Goal: Transaction & Acquisition: Purchase product/service

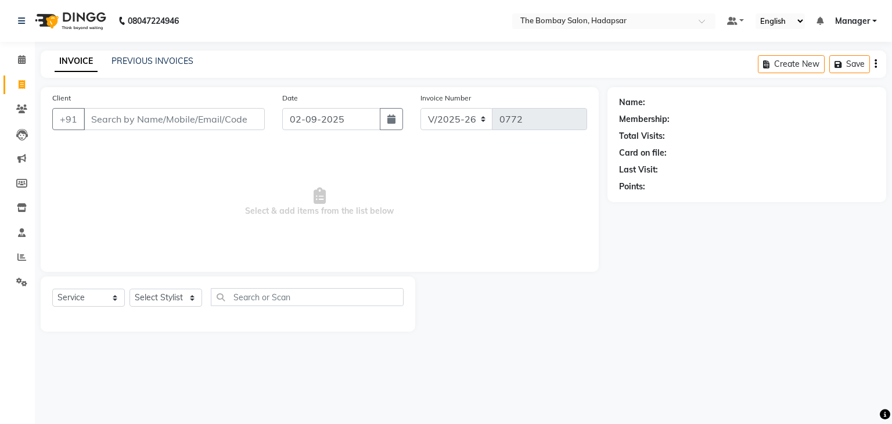
select select "8374"
select select "service"
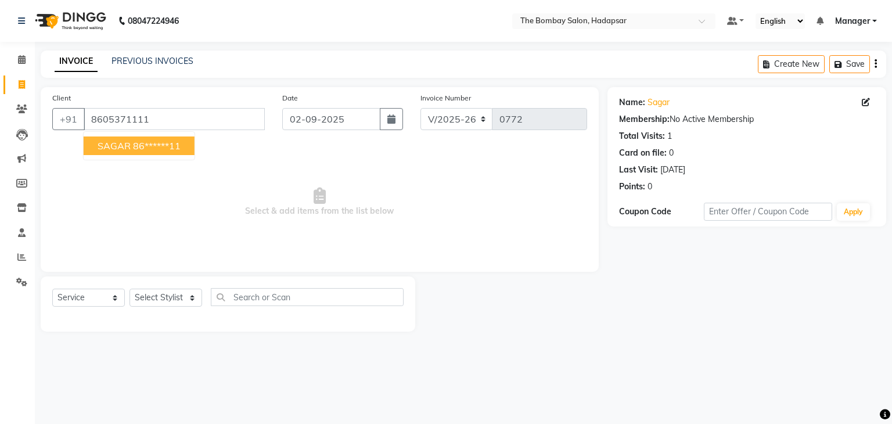
click at [124, 154] on button "SAGAR 86******11" at bounding box center [139, 145] width 111 height 19
type input "86******11"
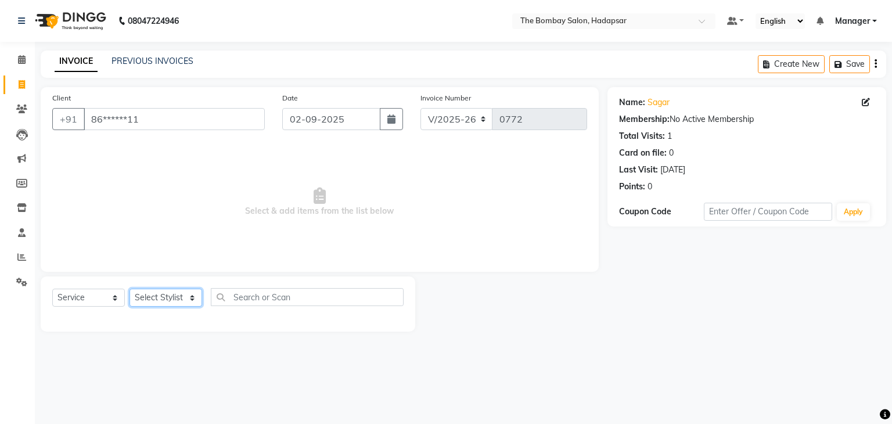
click at [171, 298] on select "Select Stylist [PERSON_NAME] hasn KASIF Manager [PERSON_NAME] MUKESH MUSARIK PI…" at bounding box center [165, 297] width 73 height 18
select select "82047"
click at [129, 289] on select "Select Stylist [PERSON_NAME] hasn KASIF Manager [PERSON_NAME] MUKESH MUSARIK PI…" at bounding box center [165, 297] width 73 height 18
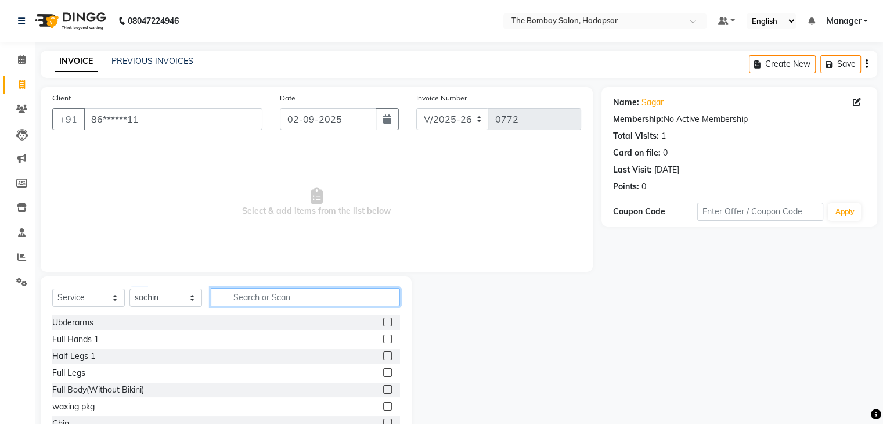
click at [235, 291] on input "text" at bounding box center [305, 297] width 189 height 18
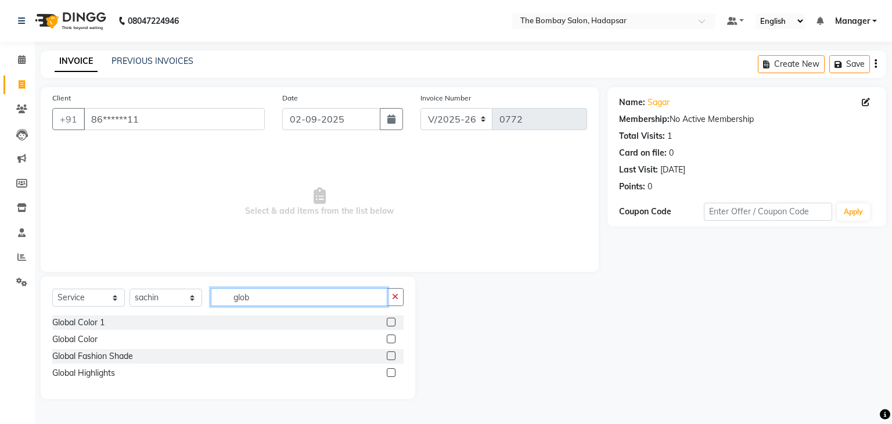
type input "glob"
click at [389, 340] on label at bounding box center [391, 338] width 9 height 9
click at [389, 340] on input "checkbox" at bounding box center [391, 340] width 8 height 8
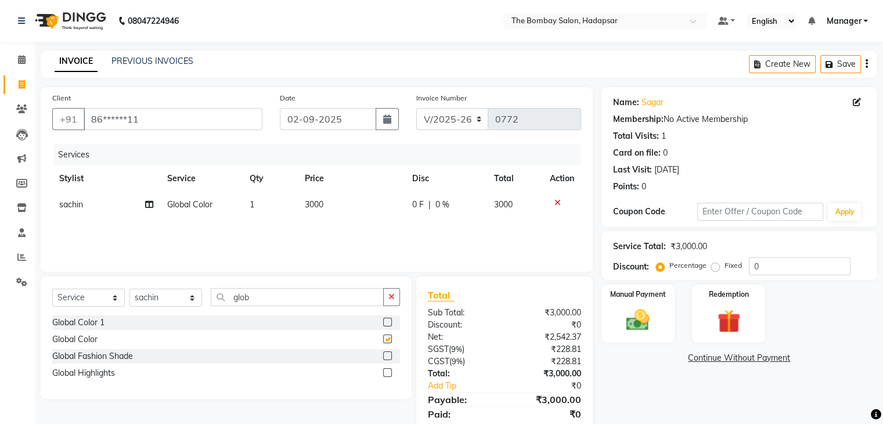
checkbox input "false"
click at [313, 207] on span "3000" at bounding box center [314, 204] width 19 height 10
select select "82047"
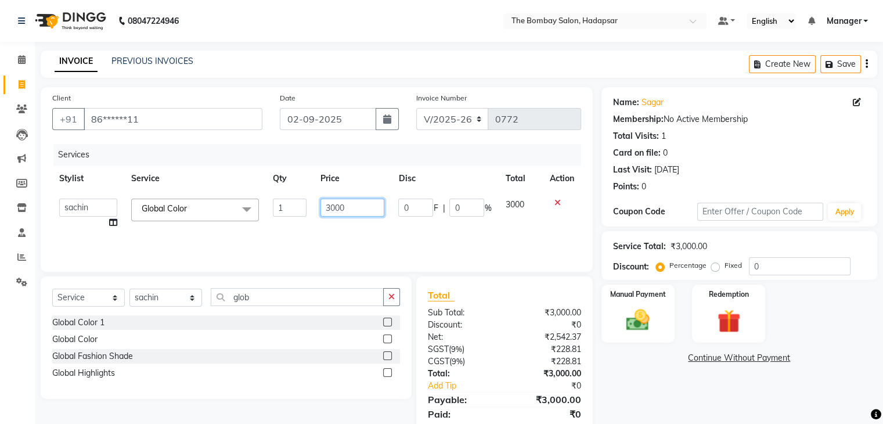
click at [360, 212] on input "3000" at bounding box center [352, 208] width 64 height 18
type input "3"
type input "3776"
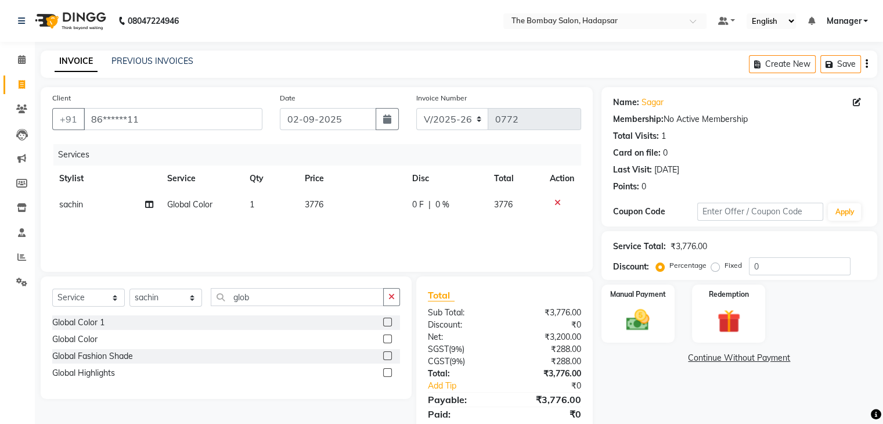
click at [371, 228] on div "Services Stylist Service Qty Price Disc Total Action sachin Global Color 1 3776…" at bounding box center [316, 202] width 529 height 116
click at [181, 294] on select "Select Stylist [PERSON_NAME] hasn KASIF Manager [PERSON_NAME] MUKESH MUSARIK PI…" at bounding box center [165, 297] width 73 height 18
select select "83192"
click at [129, 289] on select "Select Stylist [PERSON_NAME] hasn KASIF Manager [PERSON_NAME] MUKESH MUSARIK PI…" at bounding box center [165, 297] width 73 height 18
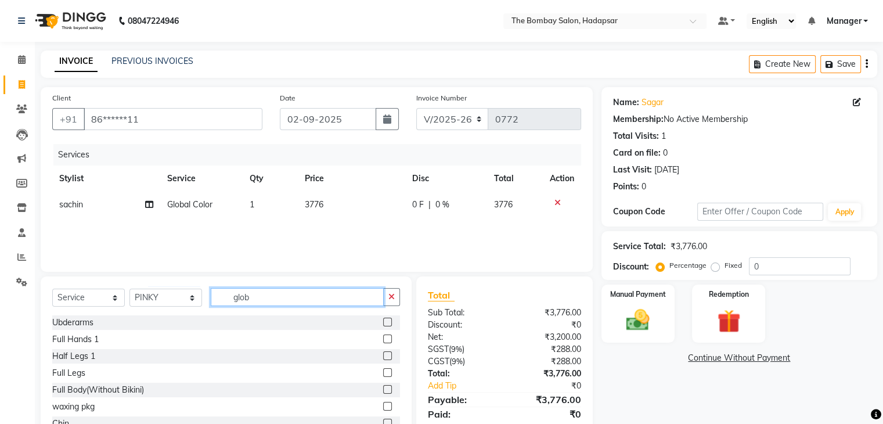
click at [275, 298] on input "glob" at bounding box center [297, 297] width 173 height 18
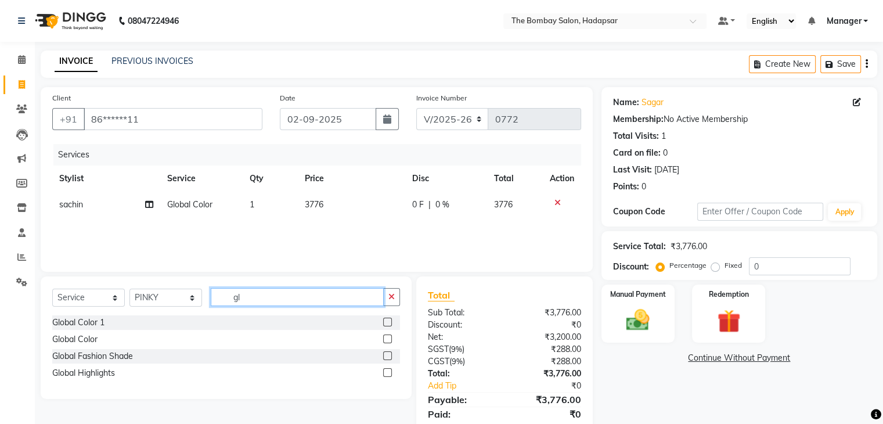
type input "g"
type input "o3"
click at [383, 340] on label at bounding box center [387, 338] width 9 height 9
click at [383, 340] on input "checkbox" at bounding box center [387, 340] width 8 height 8
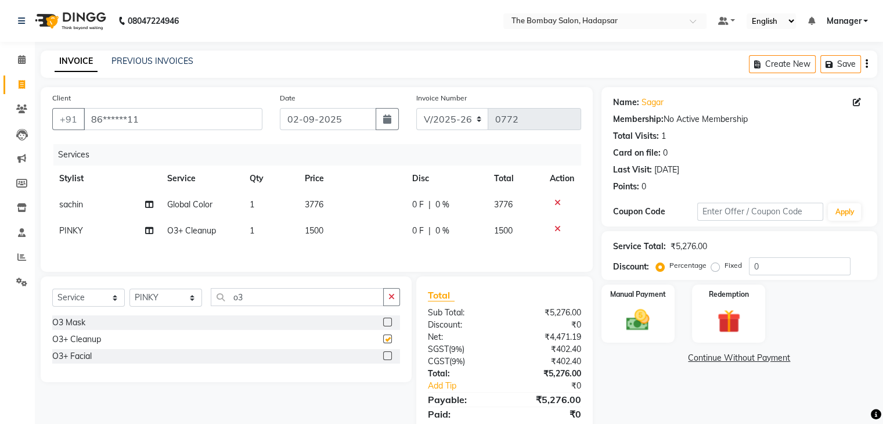
checkbox input "false"
click at [313, 236] on td "1500" at bounding box center [351, 231] width 107 height 26
select select "83192"
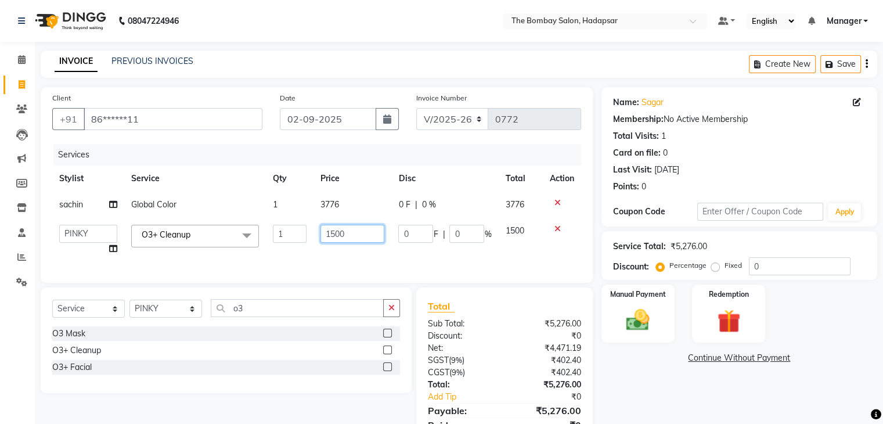
click at [352, 230] on input "1500" at bounding box center [352, 234] width 64 height 18
type input "1"
type input "2360"
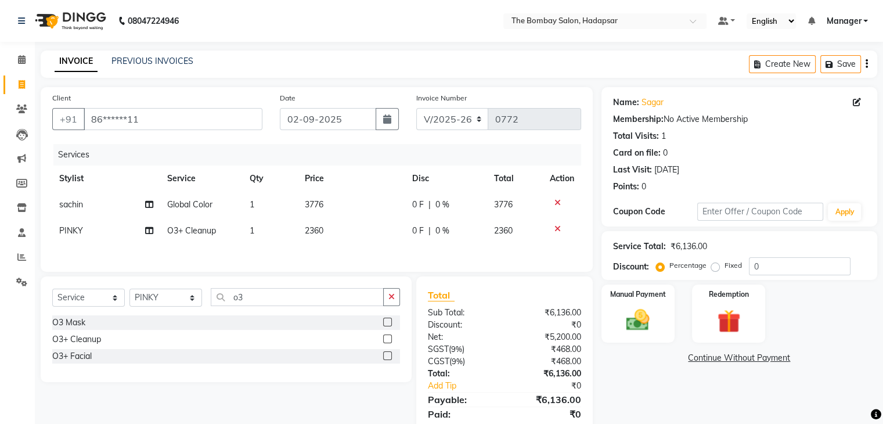
click at [369, 251] on div "Services Stylist Service Qty Price Disc Total Action sachin Global Color 1 3776…" at bounding box center [316, 202] width 529 height 116
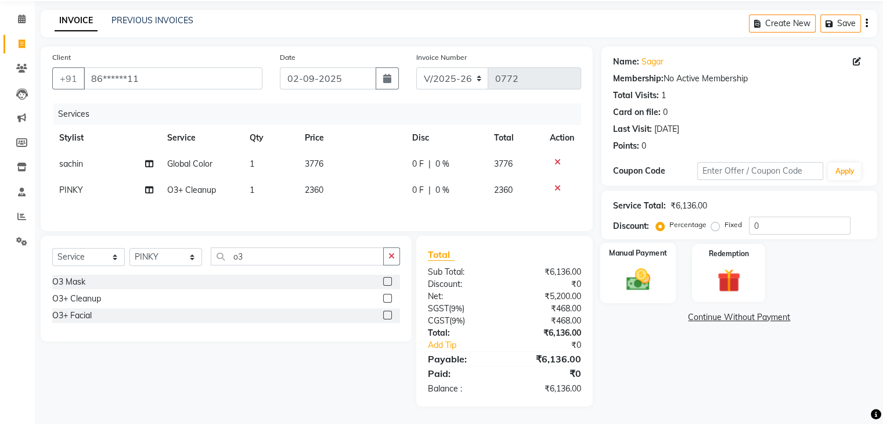
click at [640, 275] on img at bounding box center [637, 280] width 39 height 28
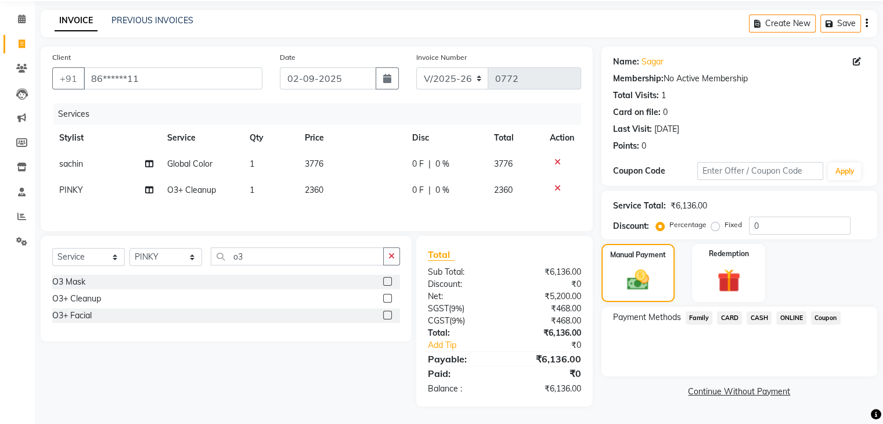
click at [729, 318] on span "CARD" at bounding box center [729, 317] width 25 height 13
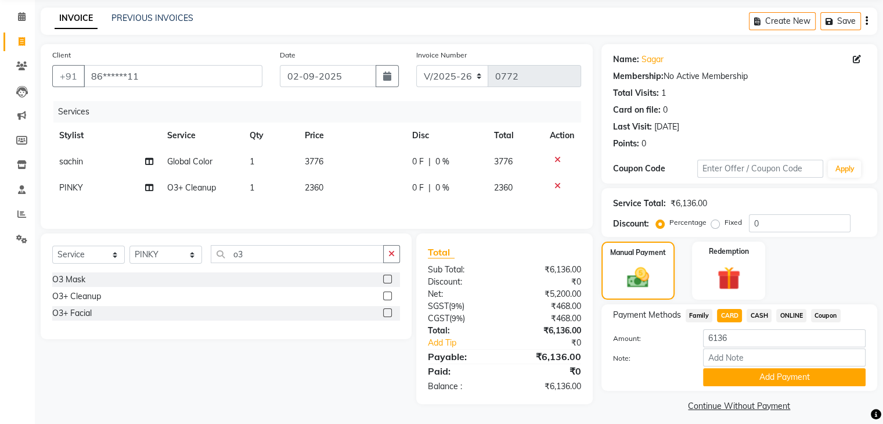
scroll to position [52, 0]
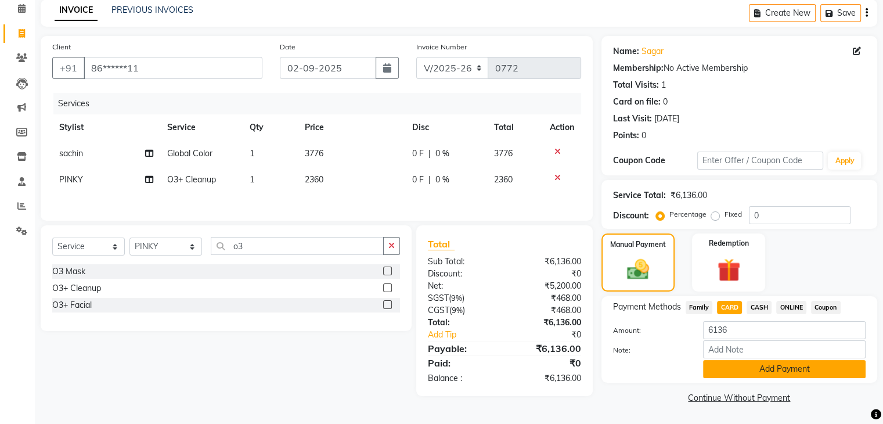
click at [720, 367] on button "Add Payment" at bounding box center [784, 369] width 163 height 18
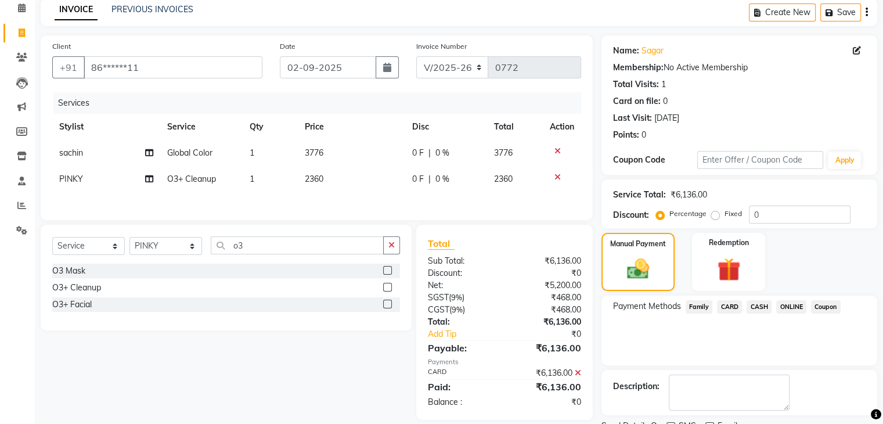
scroll to position [99, 0]
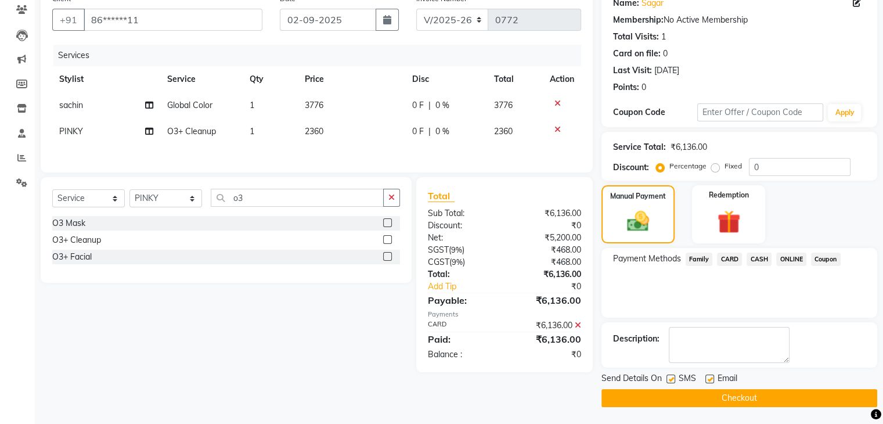
click at [705, 380] on label at bounding box center [709, 378] width 9 height 9
click at [705, 380] on input "checkbox" at bounding box center [709, 380] width 8 height 8
checkbox input "false"
click at [706, 399] on button "Checkout" at bounding box center [739, 398] width 276 height 18
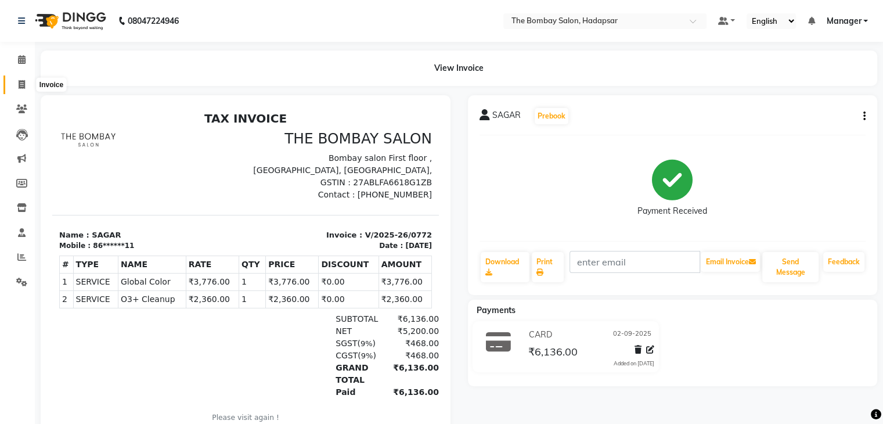
click at [21, 82] on icon at bounding box center [22, 84] width 6 height 9
select select "service"
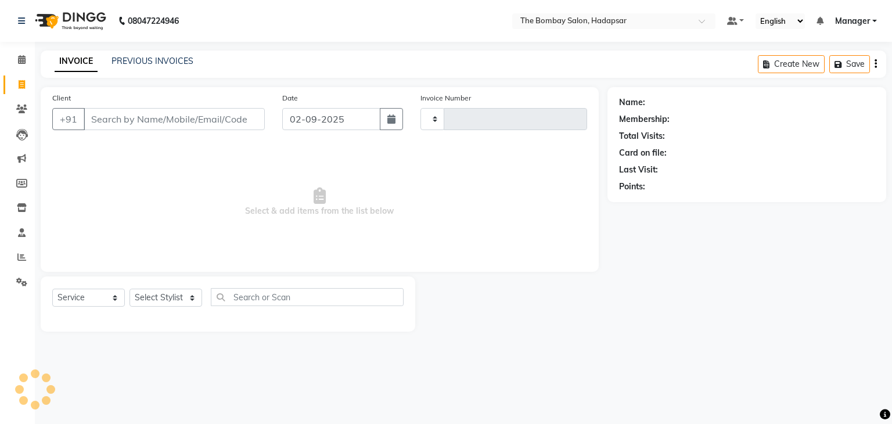
type input "0773"
select select "8374"
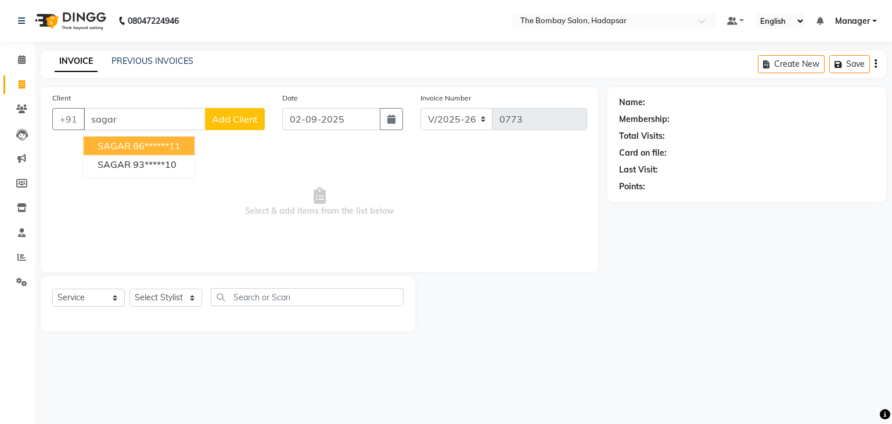
click at [130, 142] on button "SAGAR 86******11" at bounding box center [139, 145] width 111 height 19
type input "86******11"
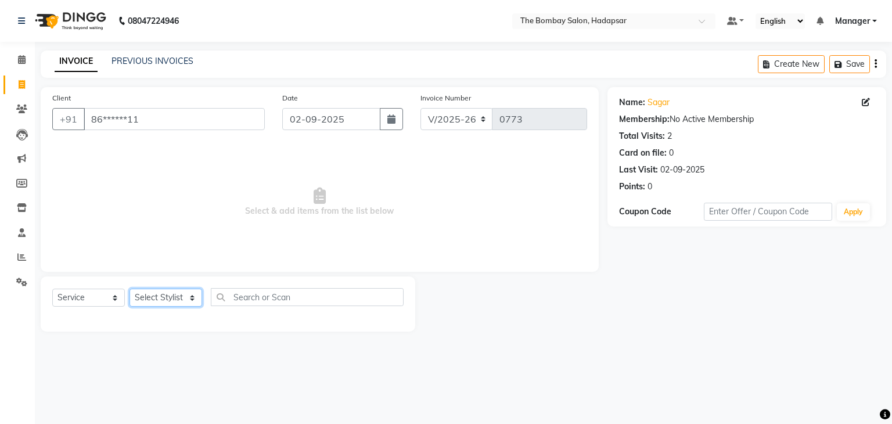
click at [174, 292] on select "Select Stylist [PERSON_NAME] hasn KASIF Manager [PERSON_NAME] MUKESH MUSARIK PI…" at bounding box center [165, 297] width 73 height 18
select select "82047"
click at [129, 289] on select "Select Stylist [PERSON_NAME] hasn KASIF Manager [PERSON_NAME] MUKESH MUSARIK PI…" at bounding box center [165, 297] width 73 height 18
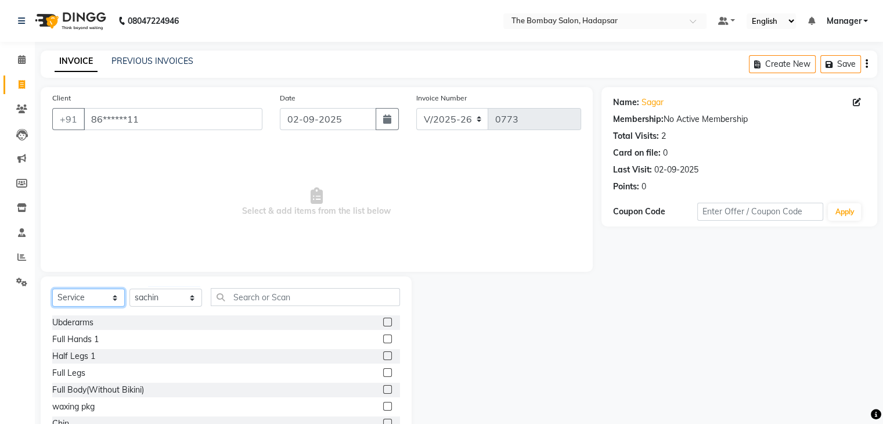
click at [86, 300] on select "Select Service Product Membership Package Voucher Prepaid Gift Card" at bounding box center [88, 297] width 73 height 18
select select "product"
click at [52, 289] on select "Select Service Product Membership Package Voucher Prepaid Gift Card" at bounding box center [88, 297] width 73 height 18
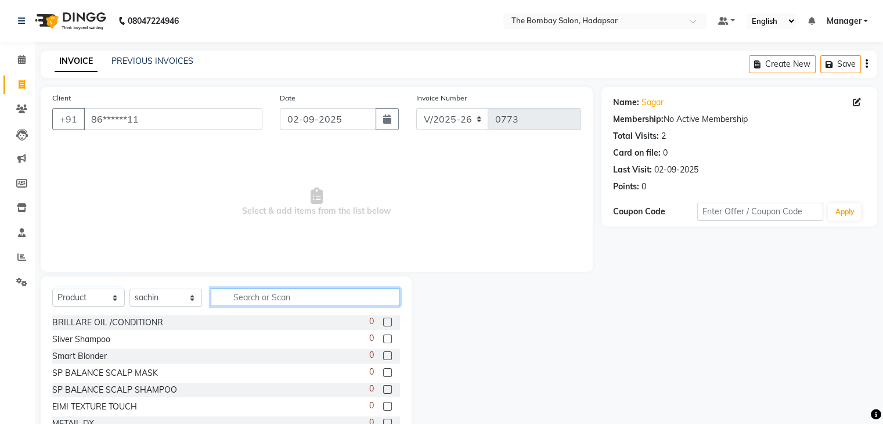
click at [233, 296] on input "text" at bounding box center [305, 297] width 189 height 18
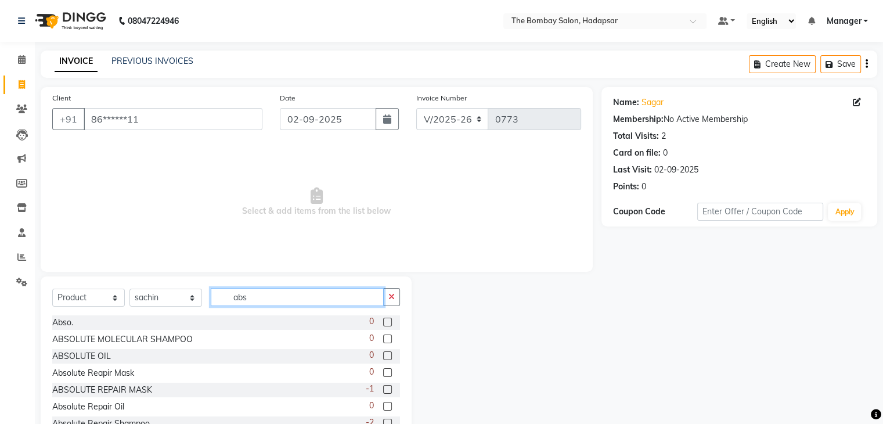
type input "abs"
click at [383, 357] on label at bounding box center [387, 355] width 9 height 9
click at [383, 357] on input "checkbox" at bounding box center [387, 356] width 8 height 8
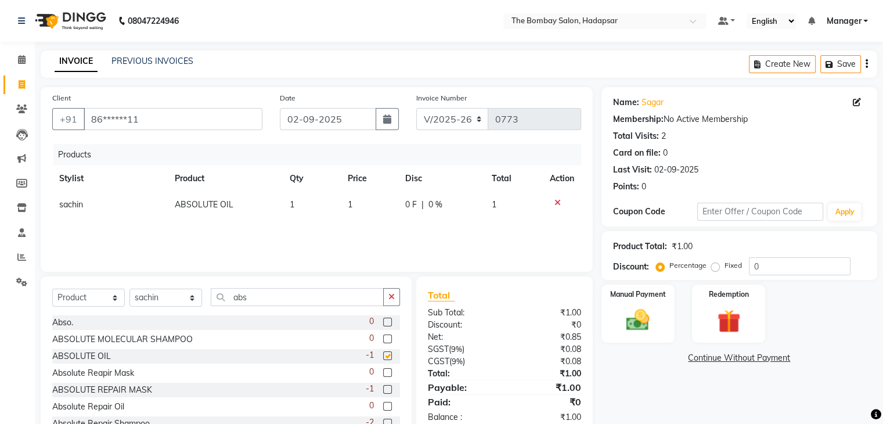
checkbox input "false"
click at [559, 196] on td at bounding box center [562, 205] width 38 height 26
click at [557, 203] on icon at bounding box center [557, 203] width 6 height 8
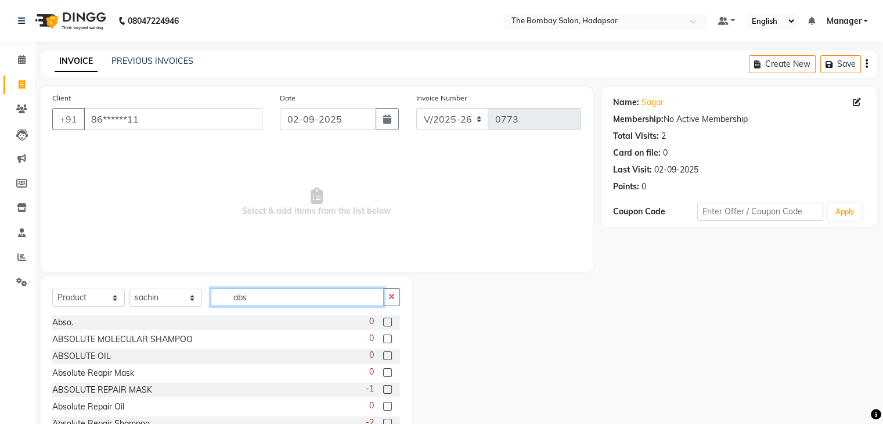
click at [301, 300] on input "abs" at bounding box center [297, 297] width 173 height 18
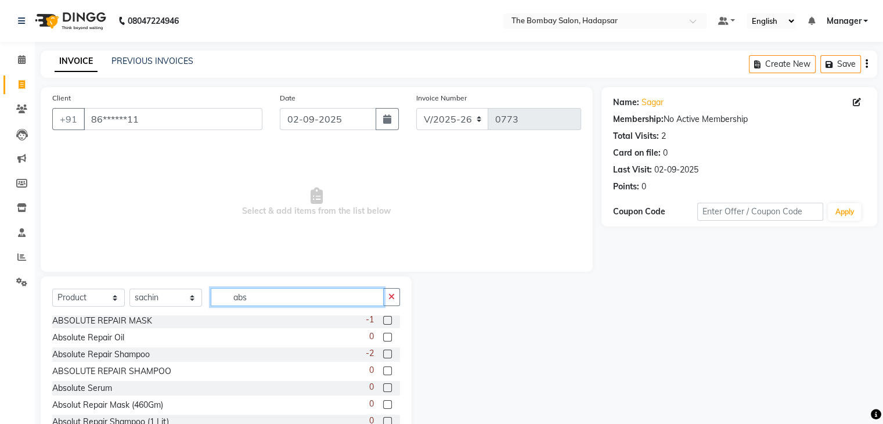
scroll to position [42, 0]
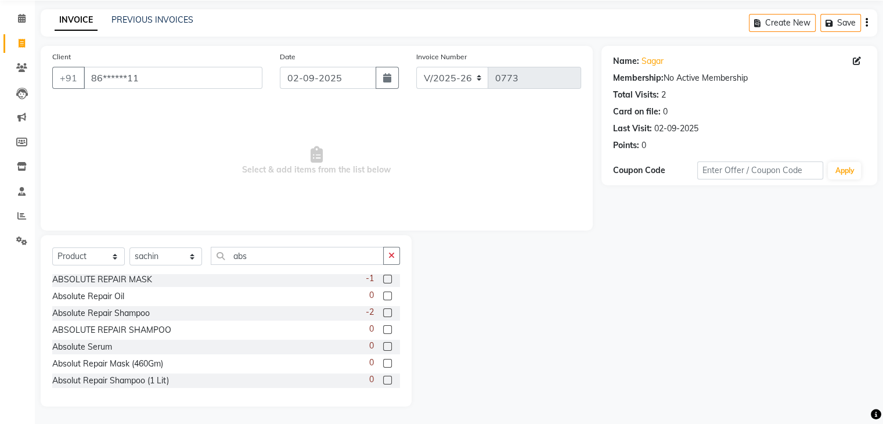
click at [383, 379] on label at bounding box center [387, 380] width 9 height 9
click at [383, 379] on input "checkbox" at bounding box center [387, 381] width 8 height 8
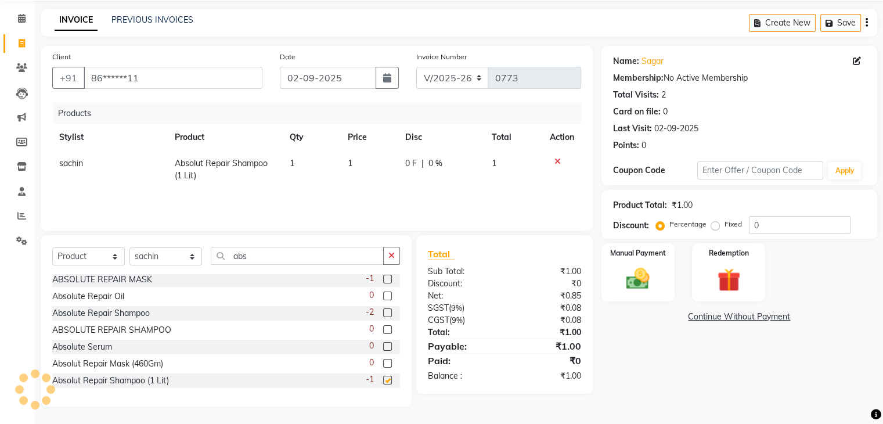
checkbox input "false"
click at [348, 166] on span "1" at bounding box center [350, 163] width 5 height 10
select select "82047"
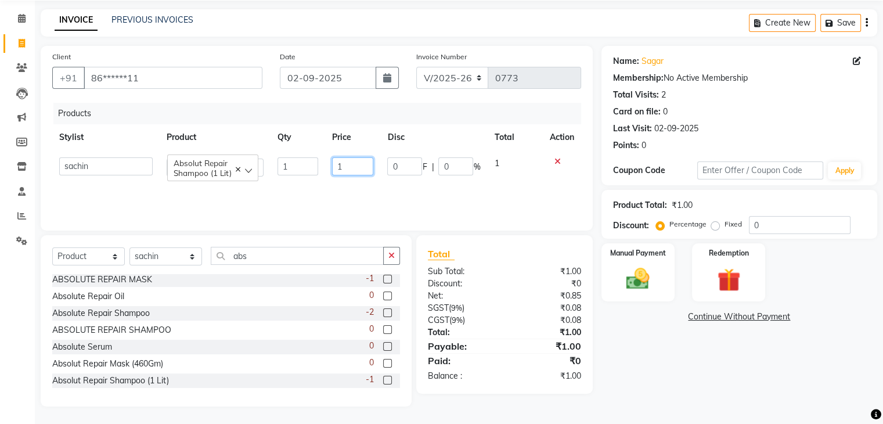
click at [348, 165] on input "1" at bounding box center [352, 166] width 41 height 18
type input "790"
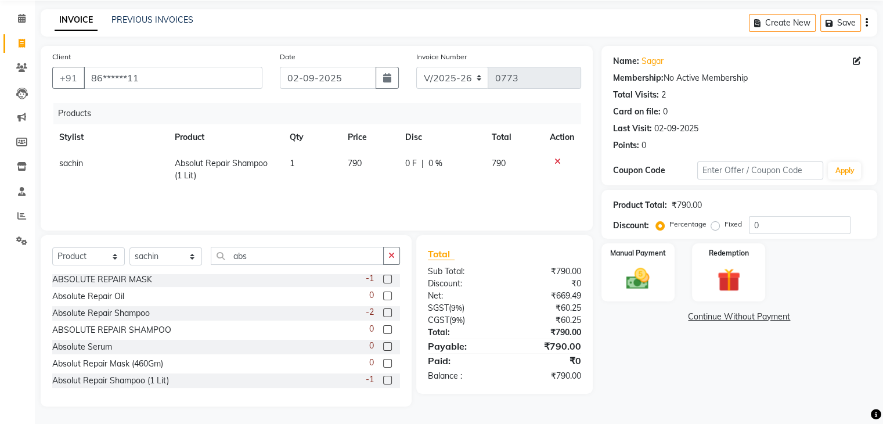
click at [358, 186] on div "Products Stylist Product Qty Price Disc Total Action sachin Absolut Repair Sham…" at bounding box center [316, 161] width 529 height 116
click at [261, 256] on input "abs" at bounding box center [297, 256] width 173 height 18
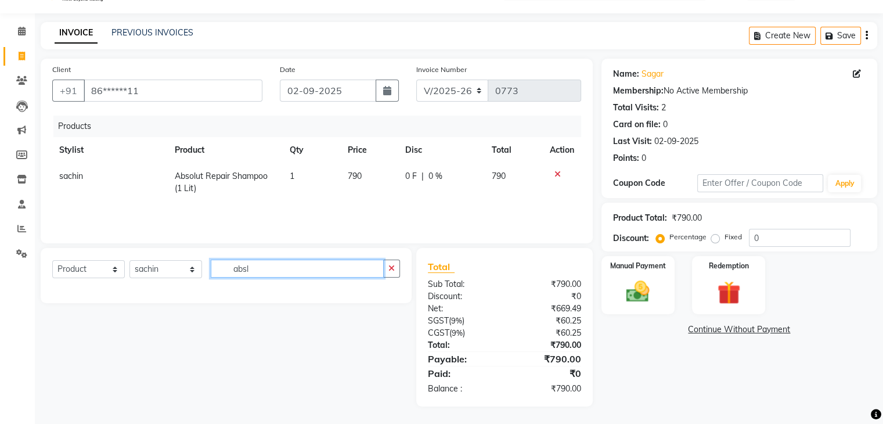
type input "abs"
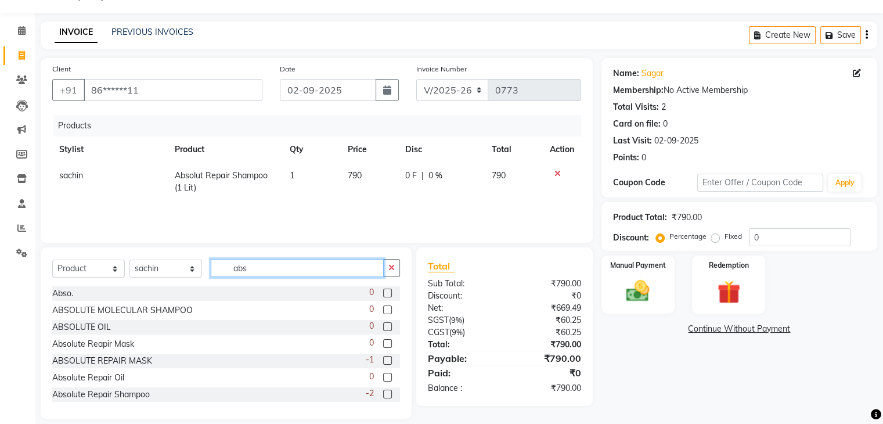
scroll to position [42, 0]
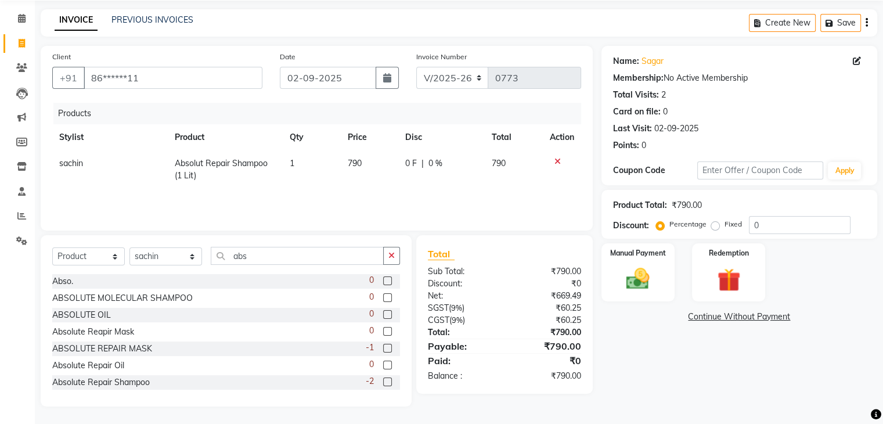
click at [383, 331] on label at bounding box center [387, 331] width 9 height 9
click at [383, 331] on input "checkbox" at bounding box center [387, 332] width 8 height 8
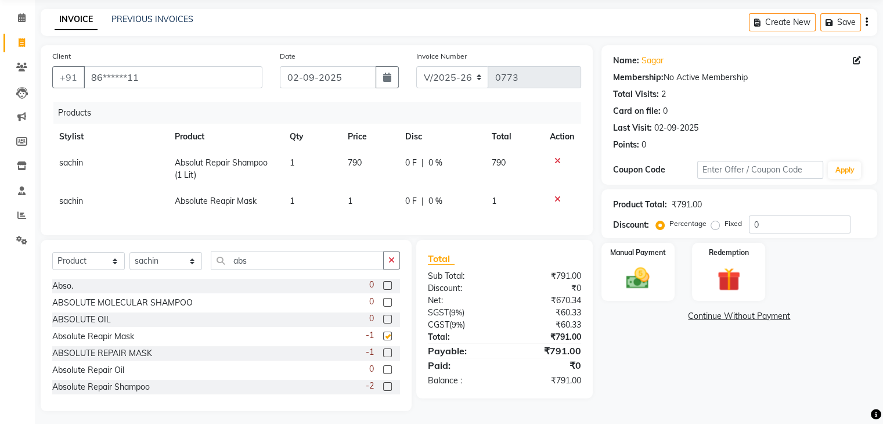
checkbox input "false"
click at [355, 190] on td "1" at bounding box center [370, 201] width 58 height 26
select select "82047"
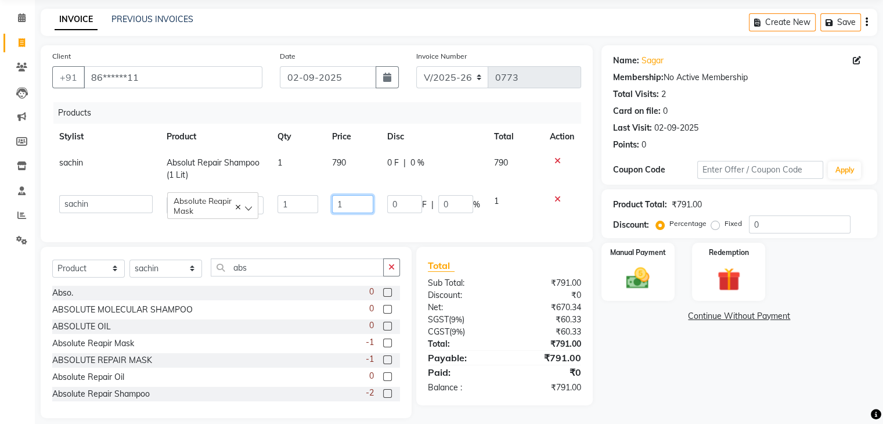
click at [358, 204] on input "1" at bounding box center [352, 204] width 41 height 18
type input "990"
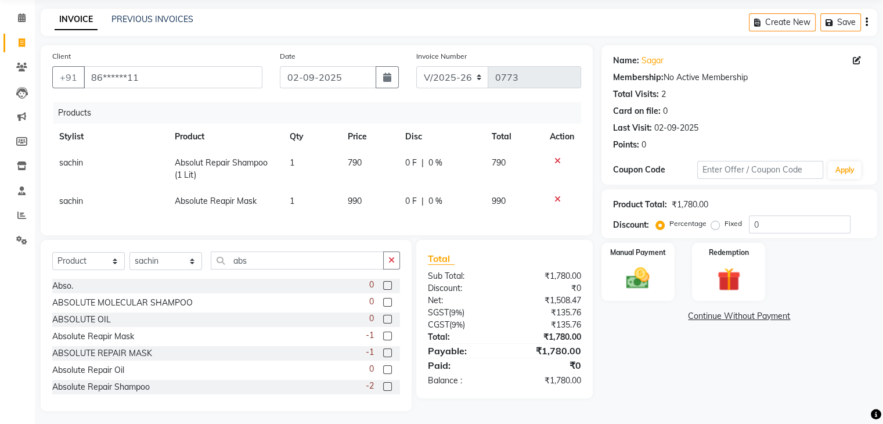
click at [372, 221] on div "Products Stylist Product Qty Price Disc Total Action sachin Absolut Repair Sham…" at bounding box center [316, 162] width 529 height 121
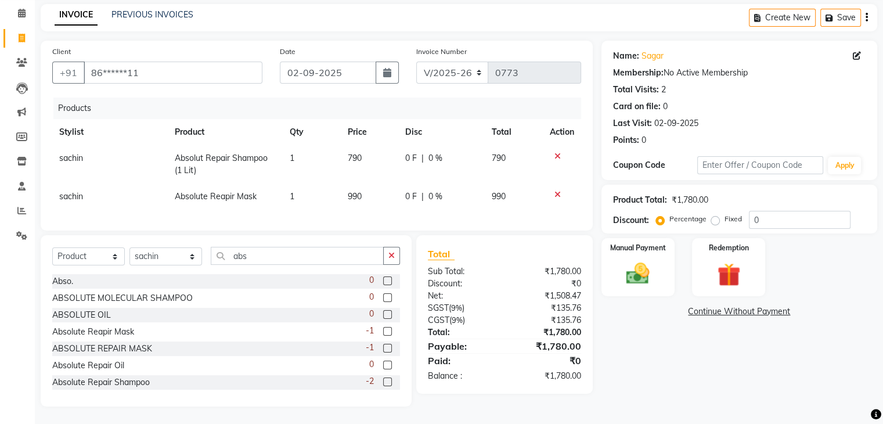
click at [430, 152] on span "0 %" at bounding box center [435, 158] width 14 height 12
select select "82047"
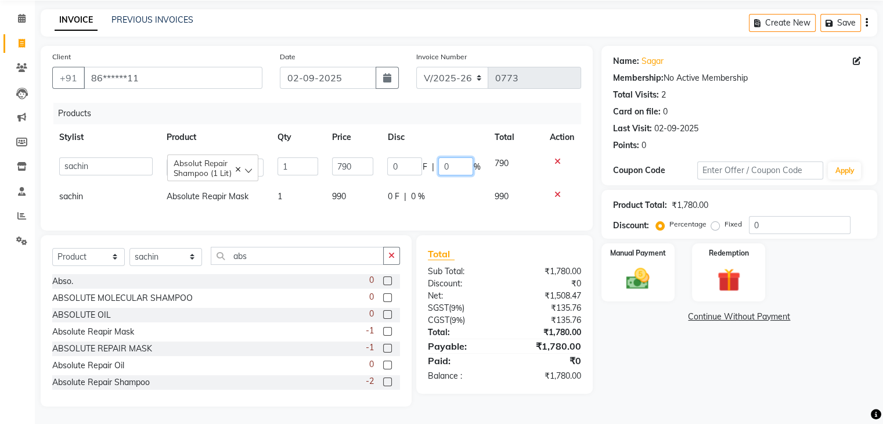
click at [450, 157] on input "0" at bounding box center [455, 166] width 35 height 18
type input "5"
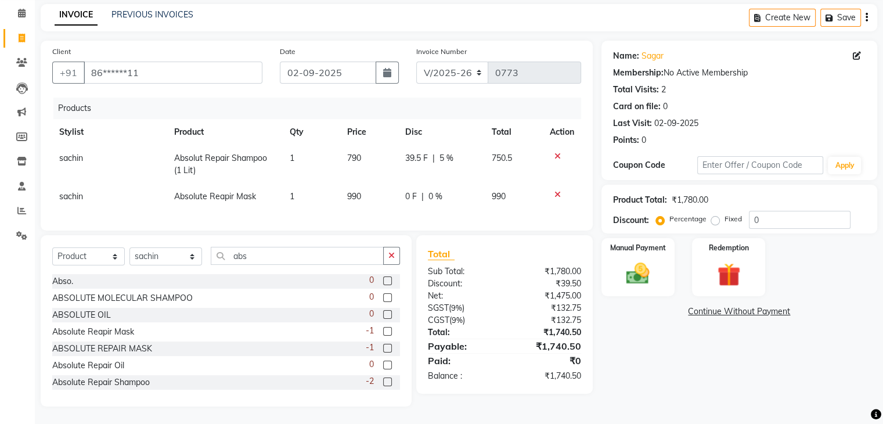
click at [468, 183] on td "0 F | 0 %" at bounding box center [441, 196] width 86 height 26
select select "82047"
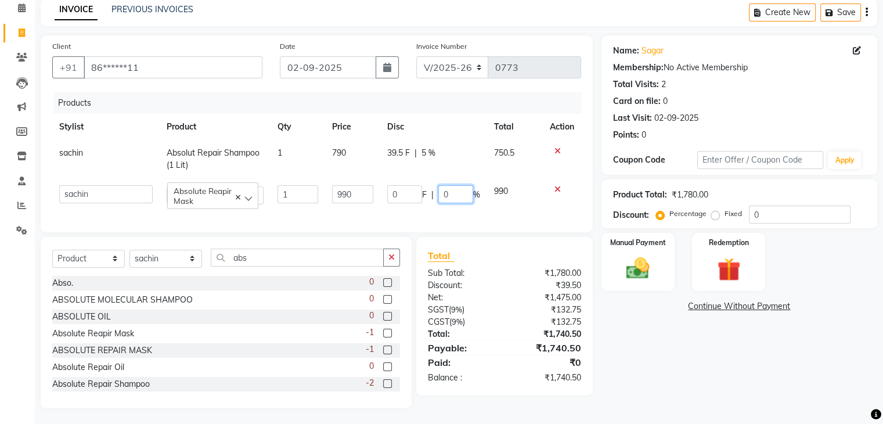
click at [448, 186] on input "0" at bounding box center [455, 194] width 35 height 18
type input "5"
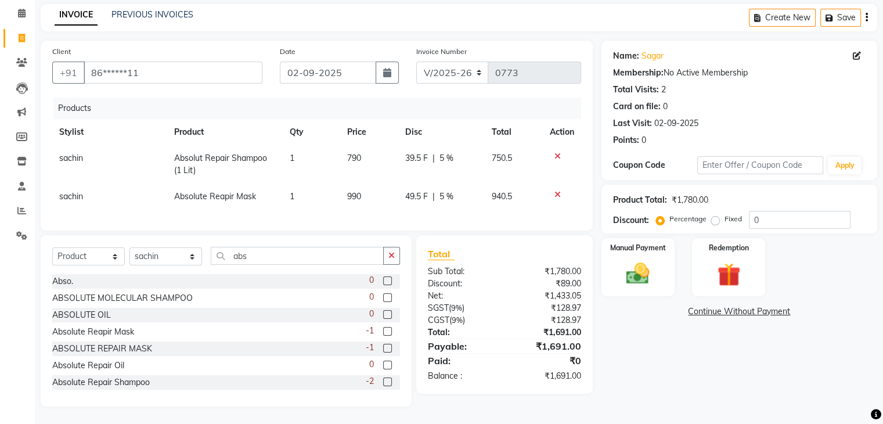
click at [453, 208] on div "Products Stylist Product Qty Price Disc Total Action sachin Absolut Repair Sham…" at bounding box center [316, 158] width 529 height 121
click at [620, 277] on img at bounding box center [637, 274] width 39 height 28
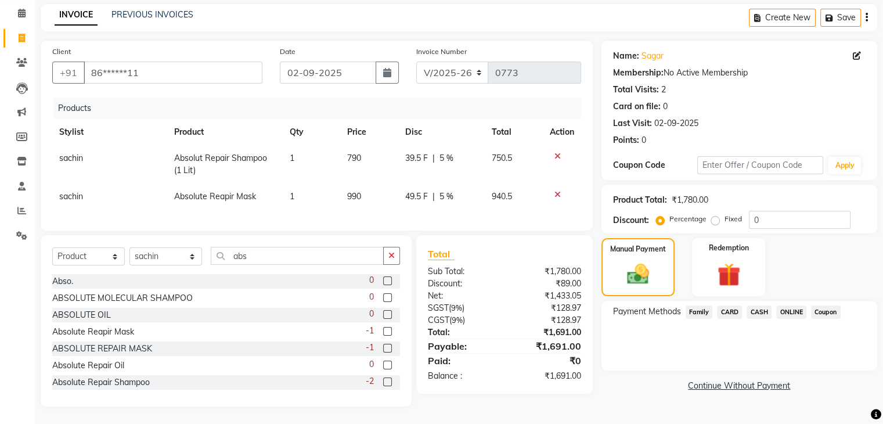
click at [721, 305] on span "CARD" at bounding box center [729, 311] width 25 height 13
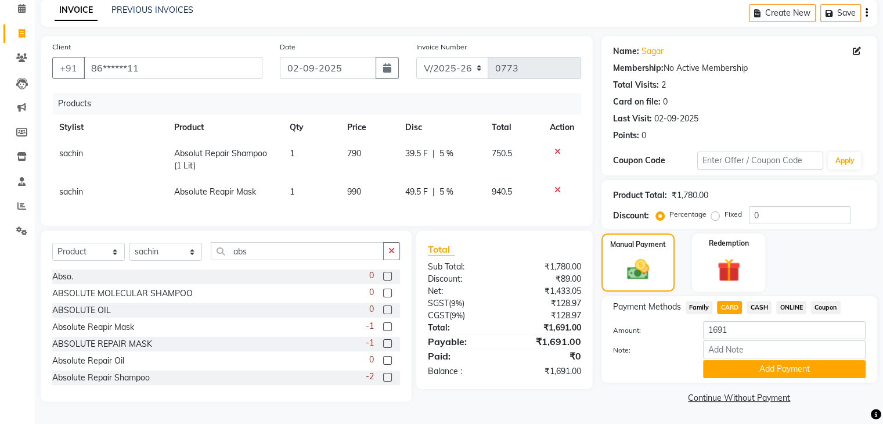
scroll to position [56, 0]
click at [724, 364] on button "Add Payment" at bounding box center [784, 369] width 163 height 18
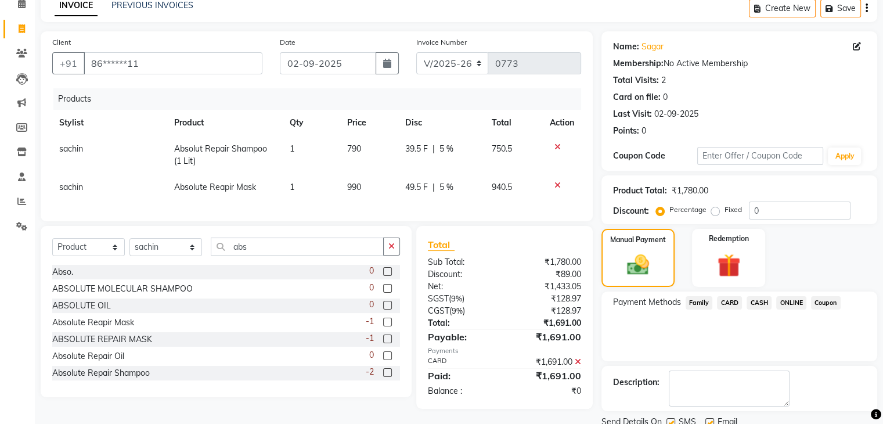
scroll to position [99, 0]
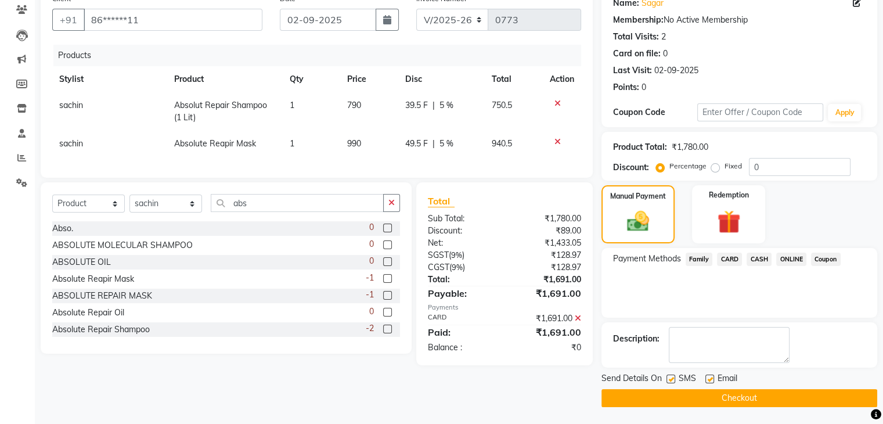
click at [710, 379] on label at bounding box center [709, 378] width 9 height 9
click at [710, 379] on input "checkbox" at bounding box center [709, 380] width 8 height 8
checkbox input "false"
click at [712, 391] on button "Checkout" at bounding box center [739, 398] width 276 height 18
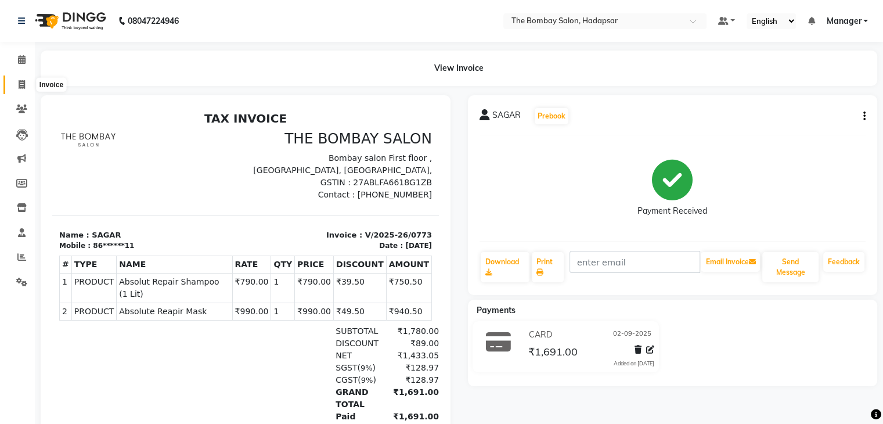
click at [17, 80] on span at bounding box center [22, 84] width 20 height 13
select select "service"
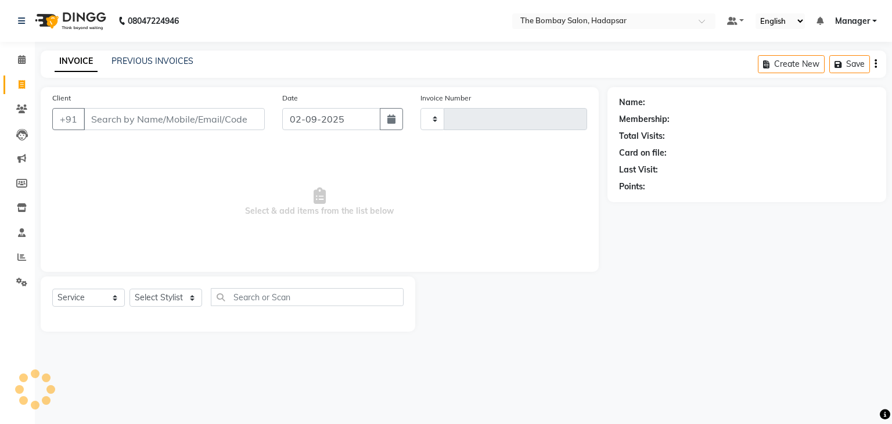
type input "0774"
select select "8374"
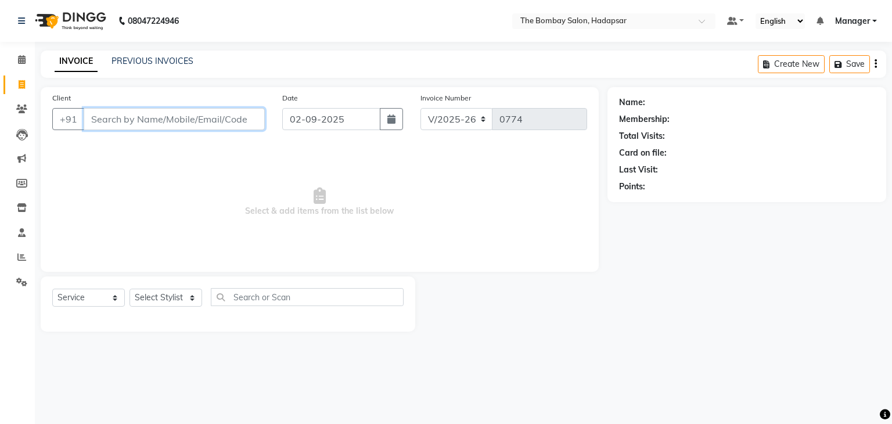
click at [237, 114] on input "Client" at bounding box center [174, 119] width 181 height 22
click at [113, 117] on input "7972472950" at bounding box center [145, 119] width 122 height 22
type input "7973472950"
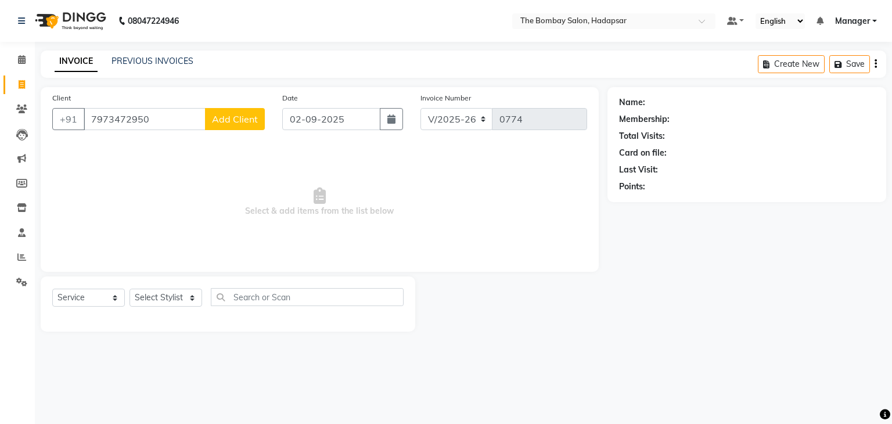
click at [213, 117] on span "Add Client" at bounding box center [235, 119] width 46 height 12
select select "22"
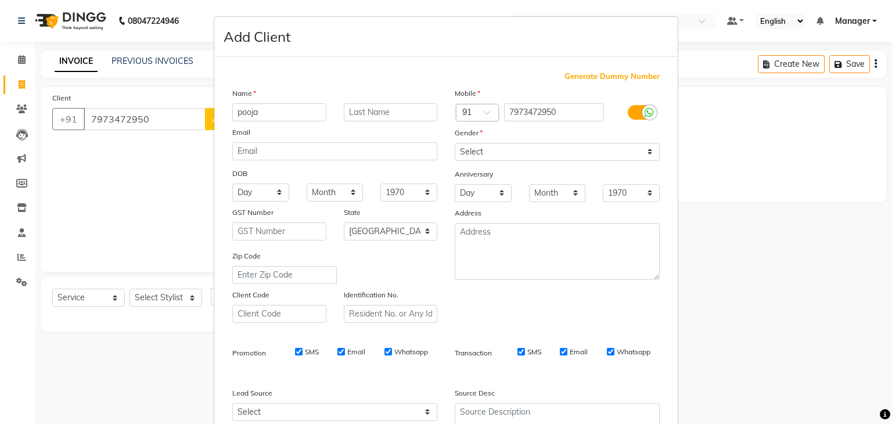
type input "pooja"
click at [474, 147] on select "Select [DEMOGRAPHIC_DATA] [DEMOGRAPHIC_DATA] Other Prefer Not To Say" at bounding box center [556, 152] width 205 height 18
select select "[DEMOGRAPHIC_DATA]"
click at [454, 143] on select "Select [DEMOGRAPHIC_DATA] [DEMOGRAPHIC_DATA] Other Prefer Not To Say" at bounding box center [556, 152] width 205 height 18
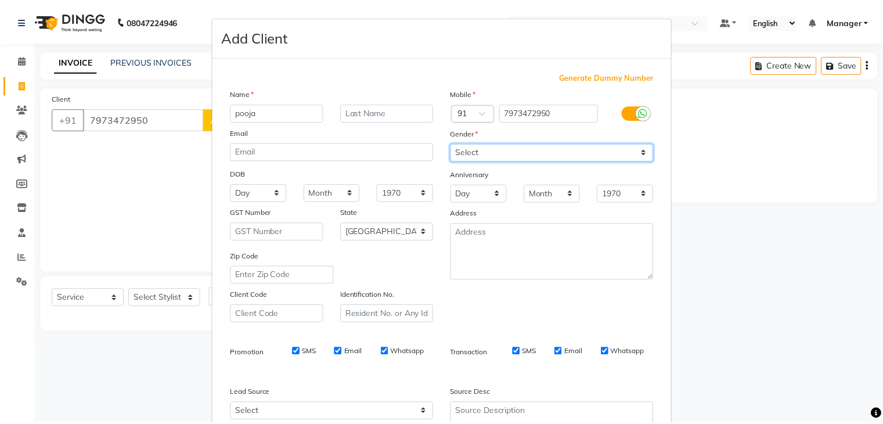
scroll to position [118, 0]
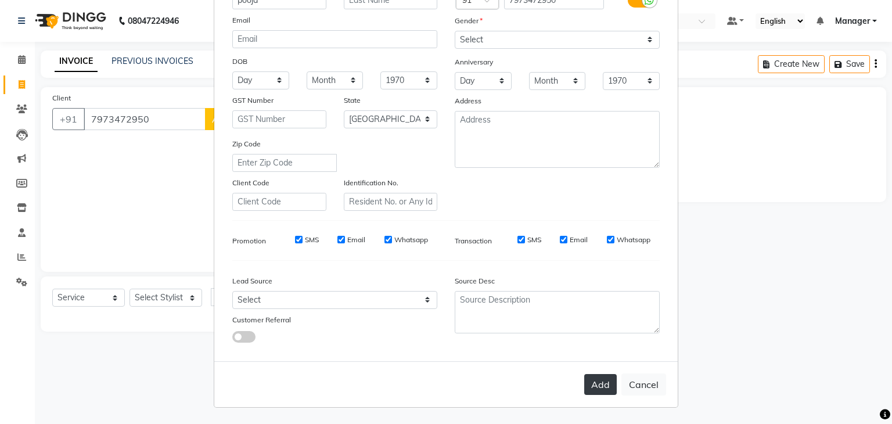
click at [594, 377] on button "Add" at bounding box center [600, 384] width 33 height 21
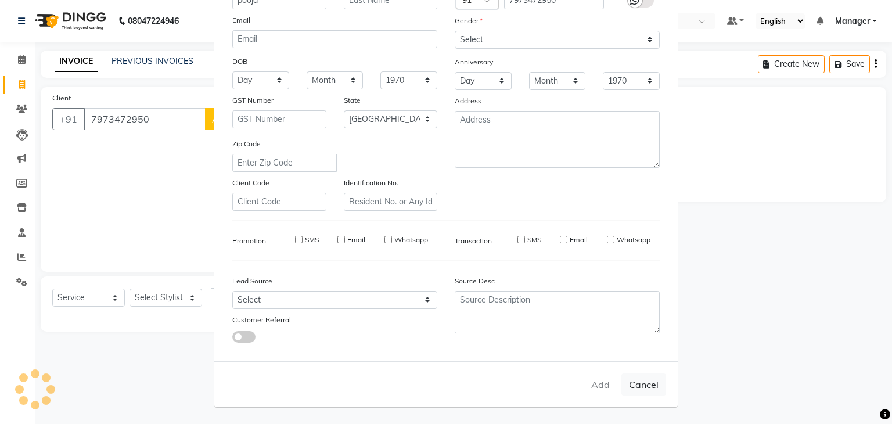
type input "79******50"
select select
select select "null"
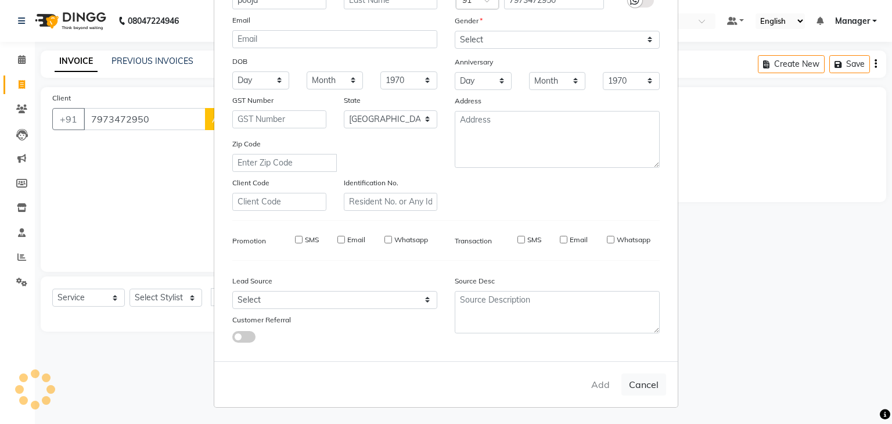
select select
checkbox input "false"
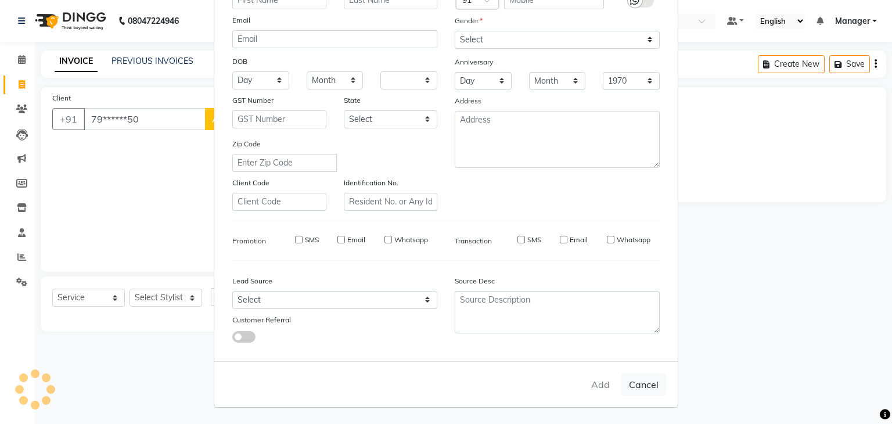
checkbox input "false"
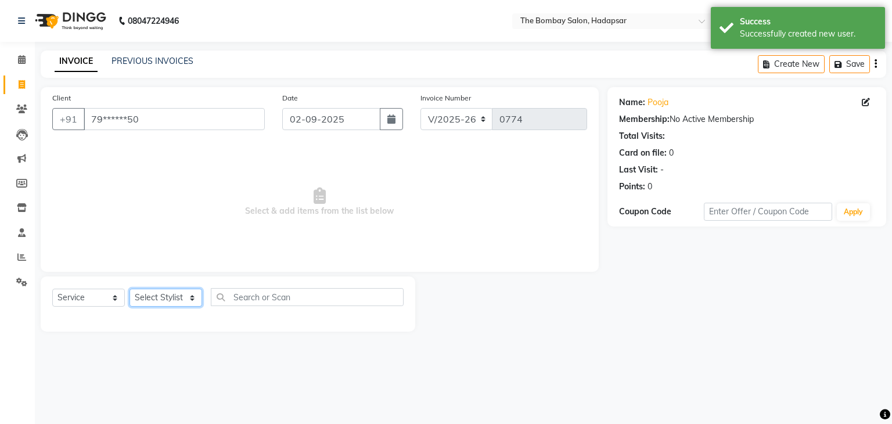
click at [164, 302] on select "Select Stylist [PERSON_NAME] hasn KASIF Manager [PERSON_NAME] MUKESH MUSARIK PI…" at bounding box center [165, 297] width 73 height 18
select select "84385"
click at [129, 289] on select "Select Stylist [PERSON_NAME] hasn KASIF Manager [PERSON_NAME] MUKESH MUSARIK PI…" at bounding box center [165, 297] width 73 height 18
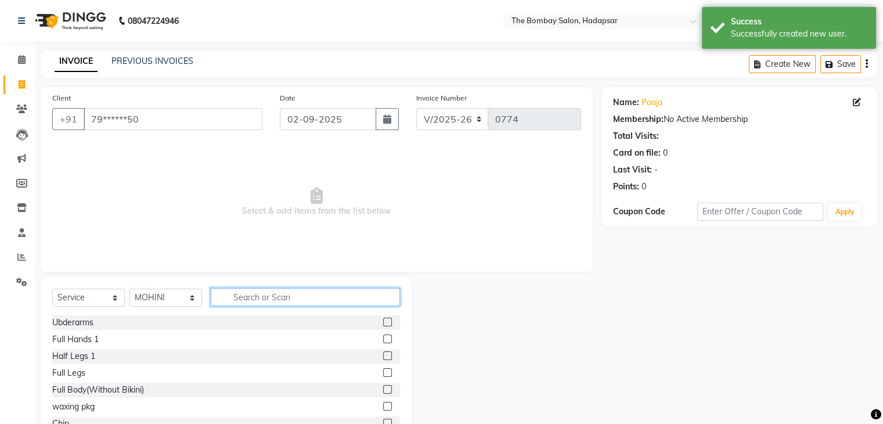
click at [297, 300] on input "text" at bounding box center [305, 297] width 189 height 18
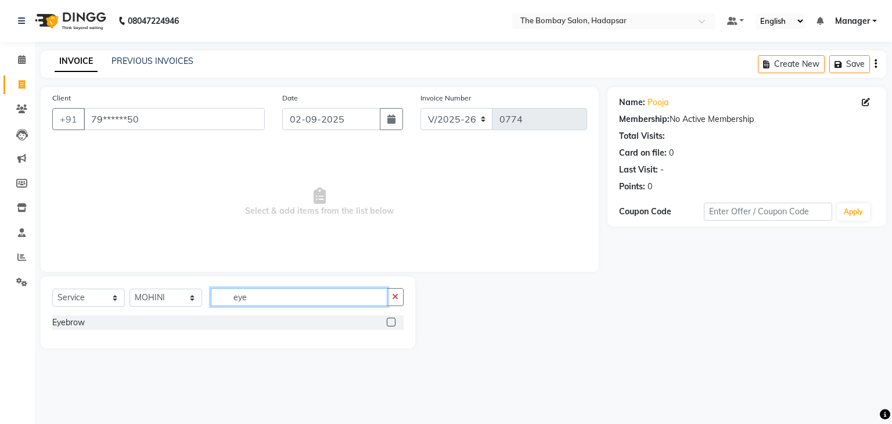
type input "eye"
click at [390, 323] on label at bounding box center [391, 322] width 9 height 9
click at [390, 323] on input "checkbox" at bounding box center [391, 323] width 8 height 8
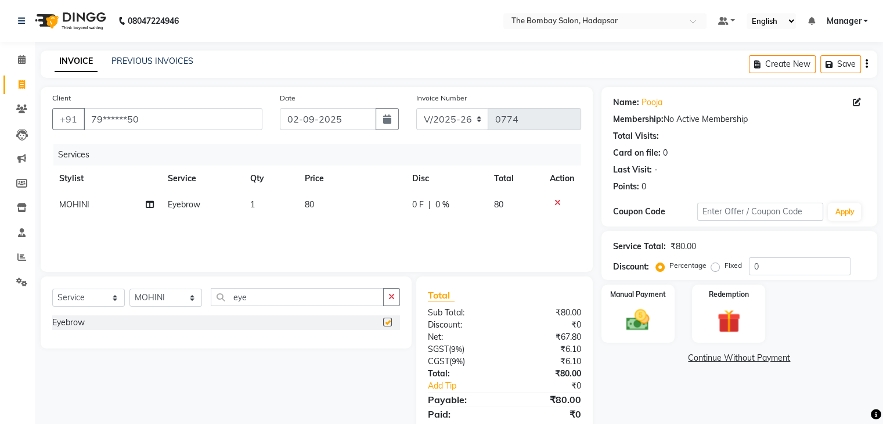
checkbox input "false"
click at [298, 205] on td "80" at bounding box center [351, 205] width 107 height 26
select select "84385"
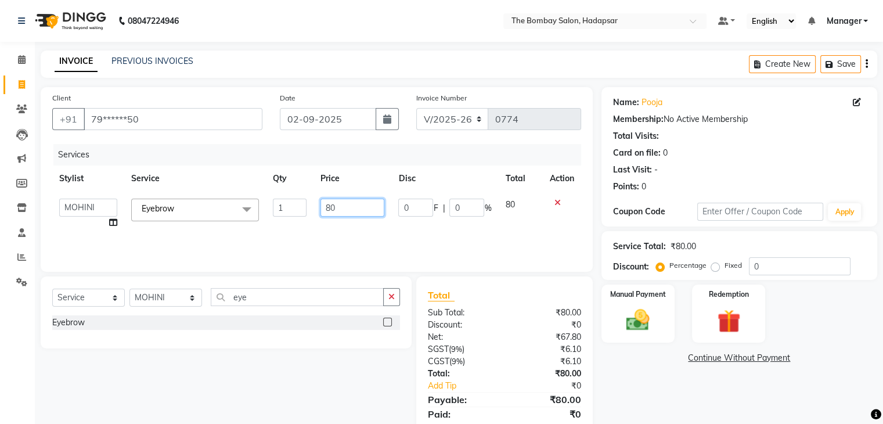
click at [332, 212] on input "80" at bounding box center [352, 208] width 64 height 18
type input "70"
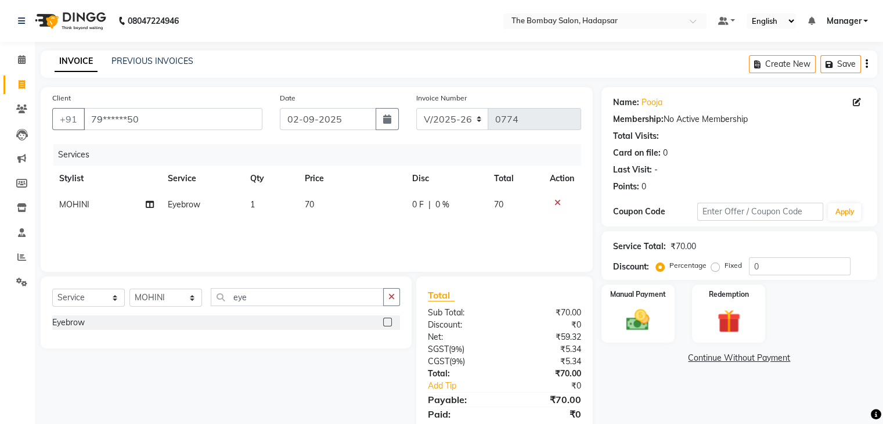
click at [340, 223] on div "Services Stylist Service Qty Price Disc Total Action MOHINI Eyebrow 1 70 0 F | …" at bounding box center [316, 202] width 529 height 116
click at [329, 293] on input "eye" at bounding box center [297, 297] width 173 height 18
type input "e"
type input "upp"
click at [385, 340] on label at bounding box center [387, 338] width 9 height 9
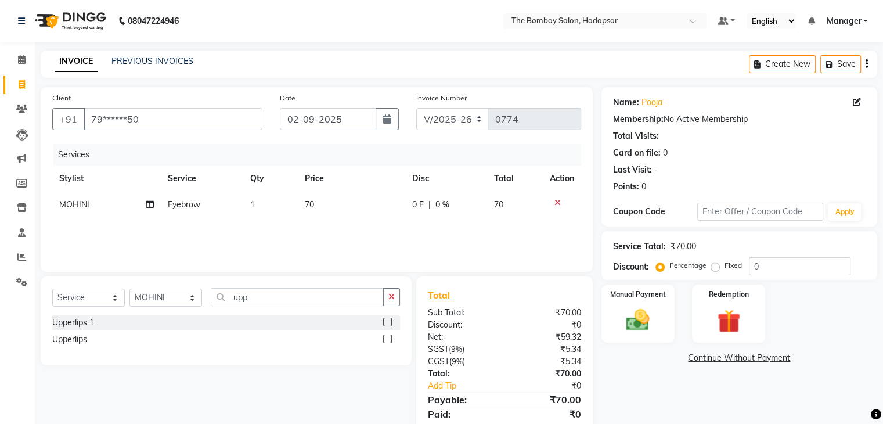
click at [385, 340] on input "checkbox" at bounding box center [387, 340] width 8 height 8
checkbox input "false"
click at [309, 226] on span "50" at bounding box center [309, 230] width 9 height 10
select select "84385"
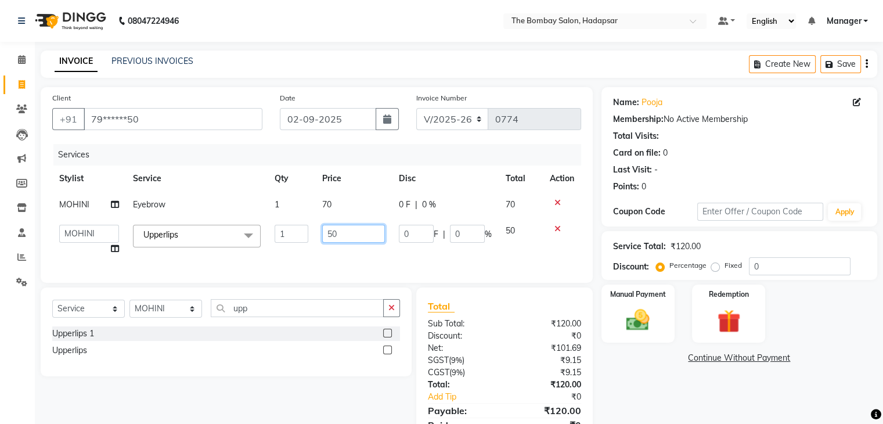
click at [365, 234] on input "50" at bounding box center [353, 234] width 63 height 18
type input "5"
type input "60"
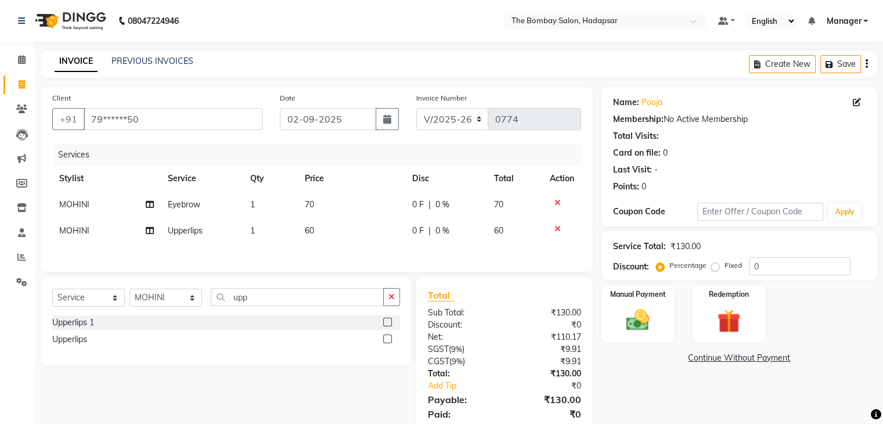
click at [425, 253] on div "Services Stylist Service Qty Price Disc Total Action MOHINI Eyebrow 1 70 0 F | …" at bounding box center [316, 202] width 529 height 116
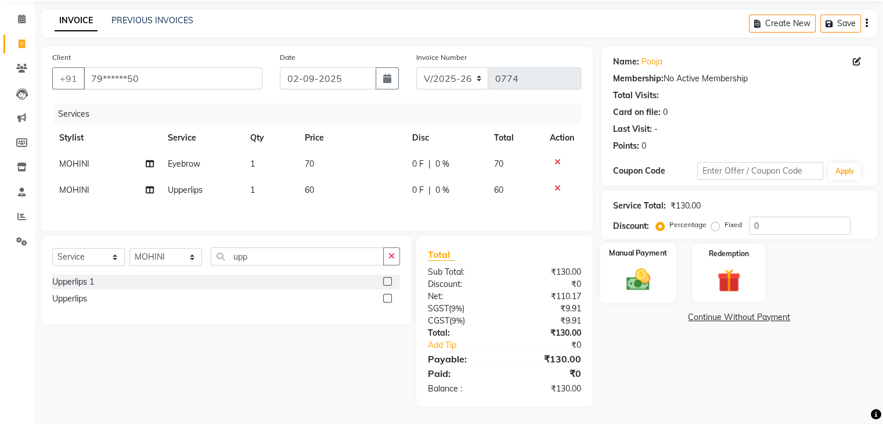
click at [619, 275] on img at bounding box center [637, 280] width 39 height 28
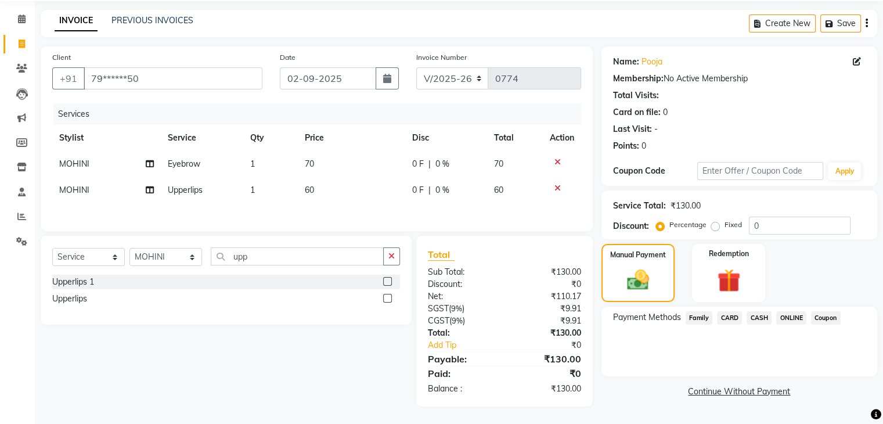
click at [798, 317] on span "ONLINE" at bounding box center [791, 317] width 30 height 13
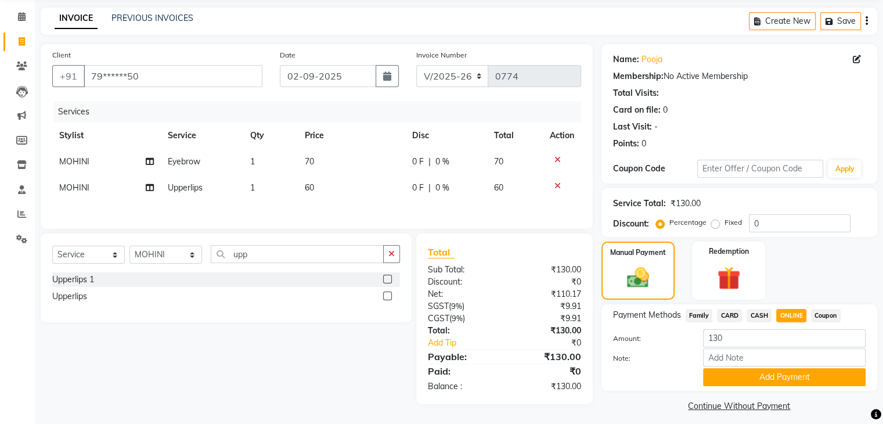
scroll to position [52, 0]
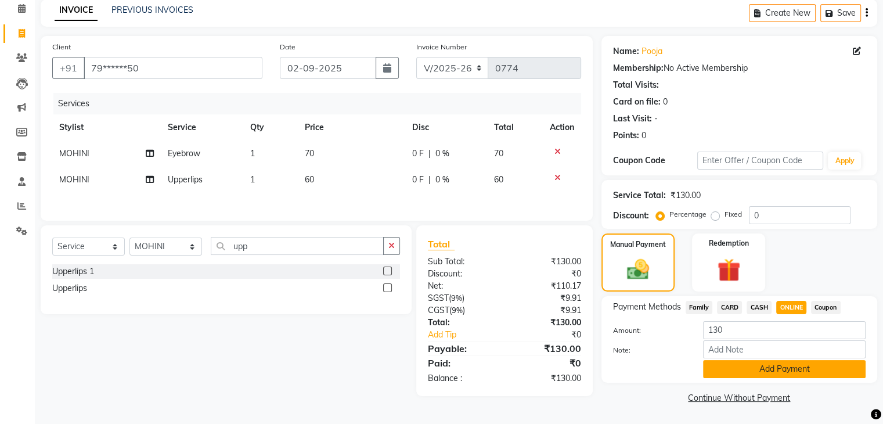
click at [765, 366] on button "Add Payment" at bounding box center [784, 369] width 163 height 18
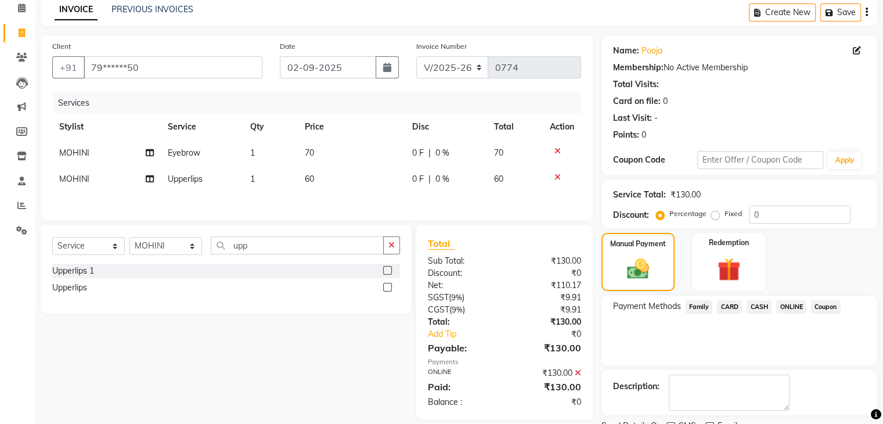
scroll to position [99, 0]
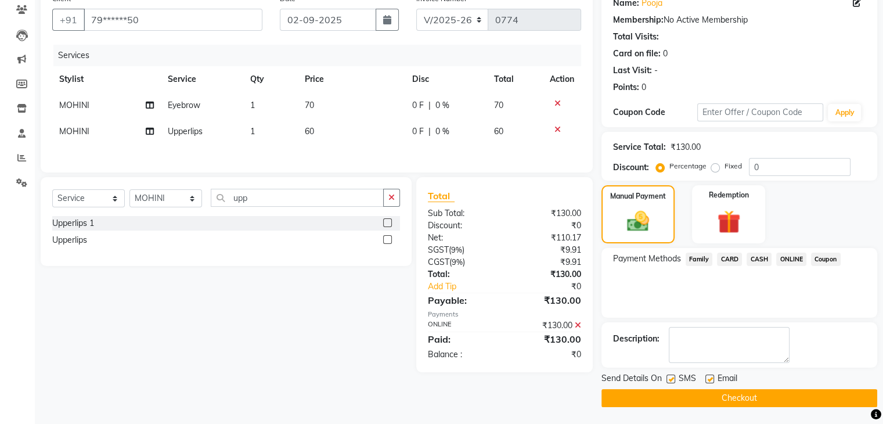
click at [708, 377] on label at bounding box center [709, 378] width 9 height 9
click at [708, 377] on input "checkbox" at bounding box center [709, 380] width 8 height 8
checkbox input "false"
click at [708, 394] on button "Checkout" at bounding box center [739, 398] width 276 height 18
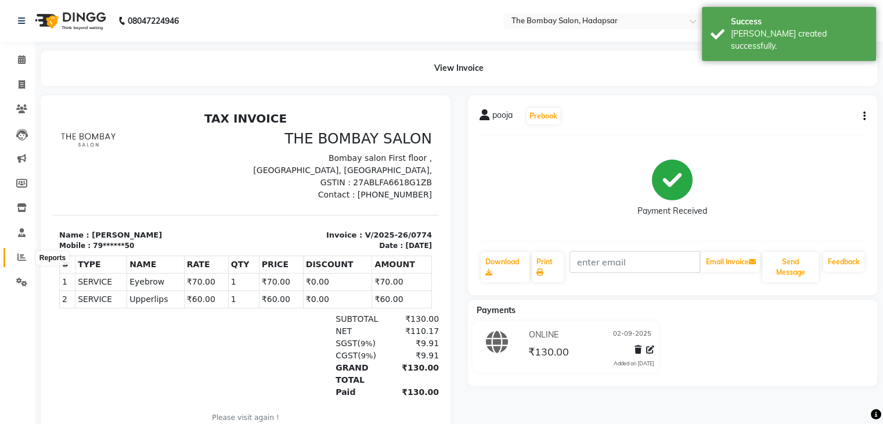
click at [19, 254] on icon at bounding box center [21, 256] width 9 height 9
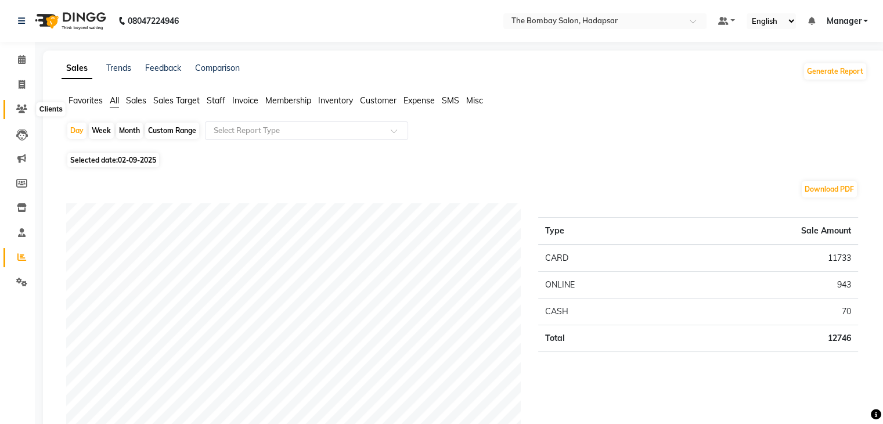
click at [20, 109] on icon at bounding box center [21, 108] width 11 height 9
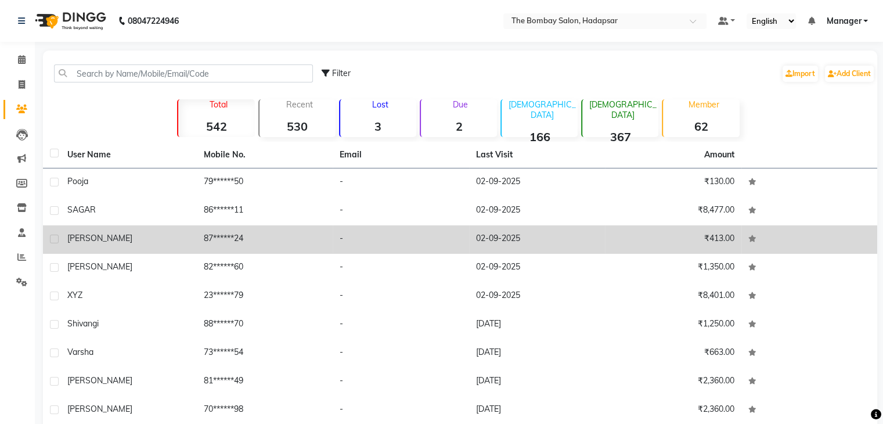
scroll to position [79, 0]
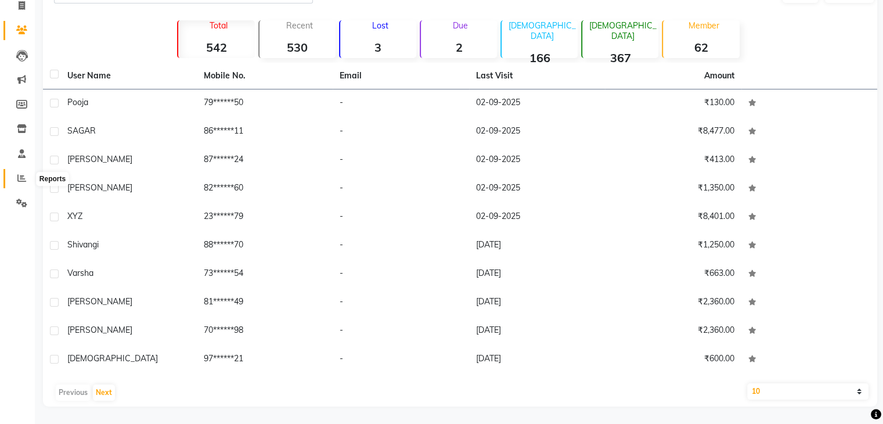
click at [17, 176] on icon at bounding box center [21, 178] width 9 height 9
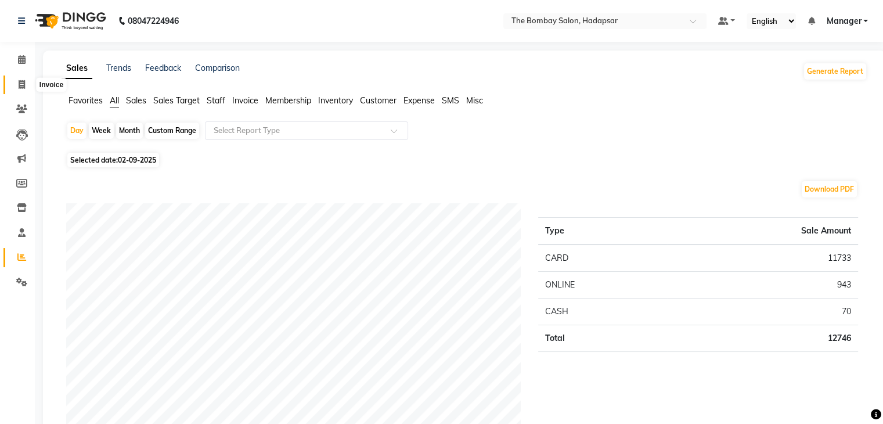
click at [17, 82] on span at bounding box center [22, 84] width 20 height 13
select select "service"
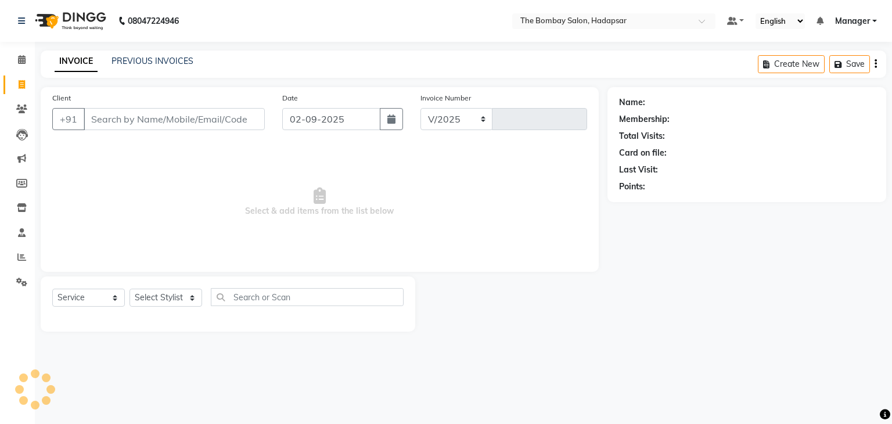
select select "8374"
type input "0775"
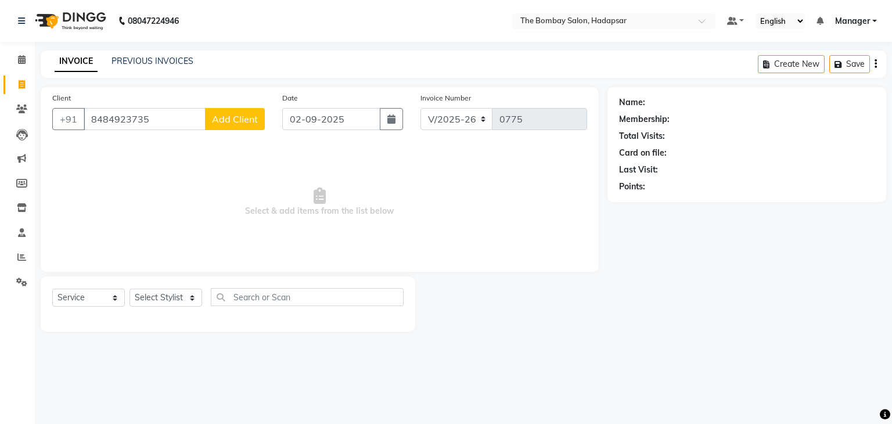
type input "8484923735"
click at [240, 118] on span "Add Client" at bounding box center [235, 119] width 46 height 12
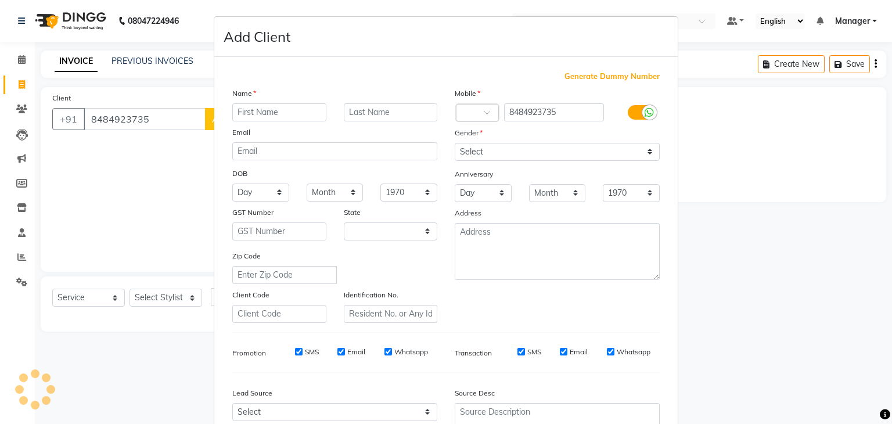
select select "22"
type input "m"
type input "Mona"
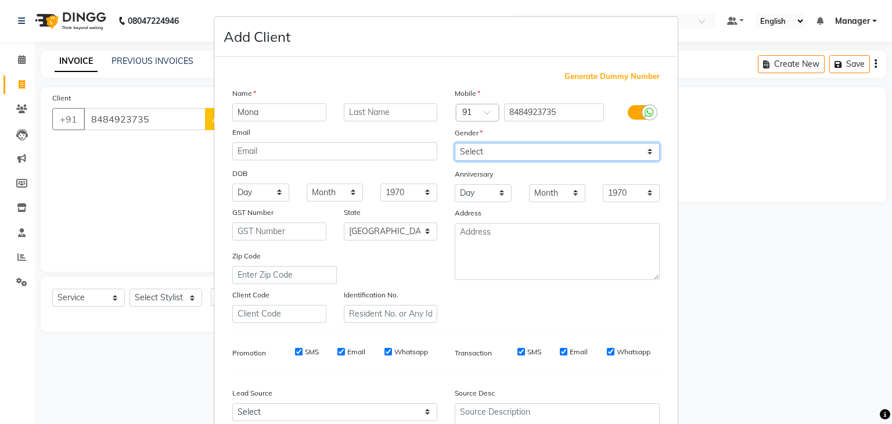
click at [515, 149] on select "Select [DEMOGRAPHIC_DATA] [DEMOGRAPHIC_DATA] Other Prefer Not To Say" at bounding box center [556, 152] width 205 height 18
select select "[DEMOGRAPHIC_DATA]"
click at [454, 143] on select "Select [DEMOGRAPHIC_DATA] [DEMOGRAPHIC_DATA] Other Prefer Not To Say" at bounding box center [556, 152] width 205 height 18
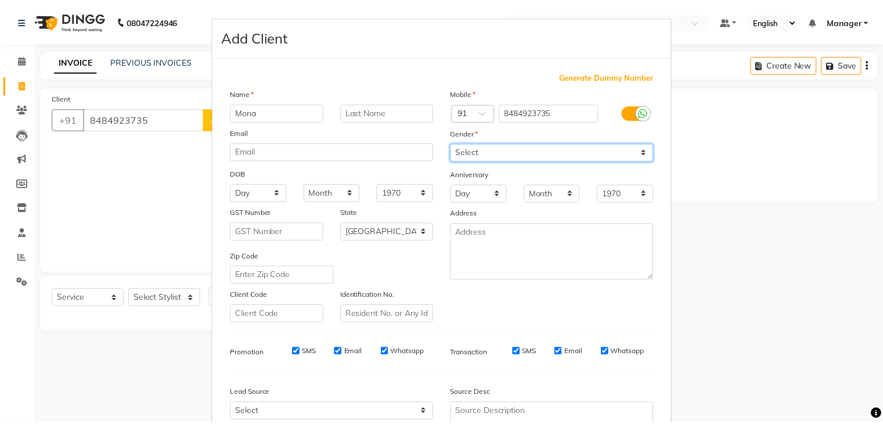
scroll to position [118, 0]
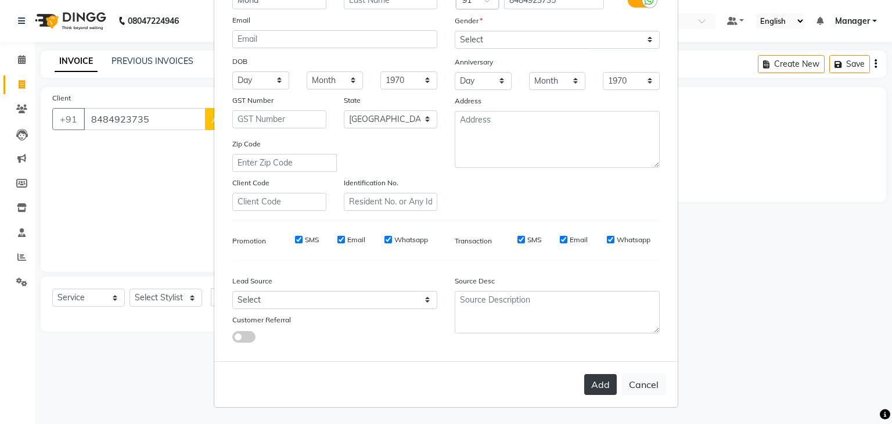
click at [597, 383] on button "Add" at bounding box center [600, 384] width 33 height 21
type input "84******35"
select select
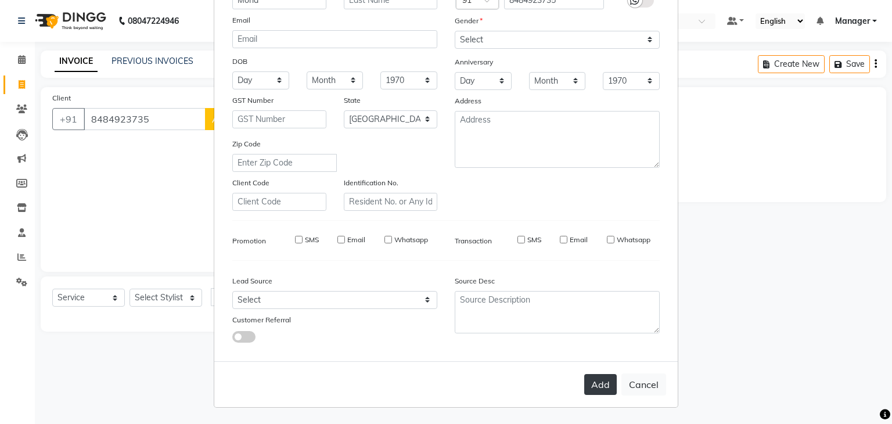
select select "null"
select select
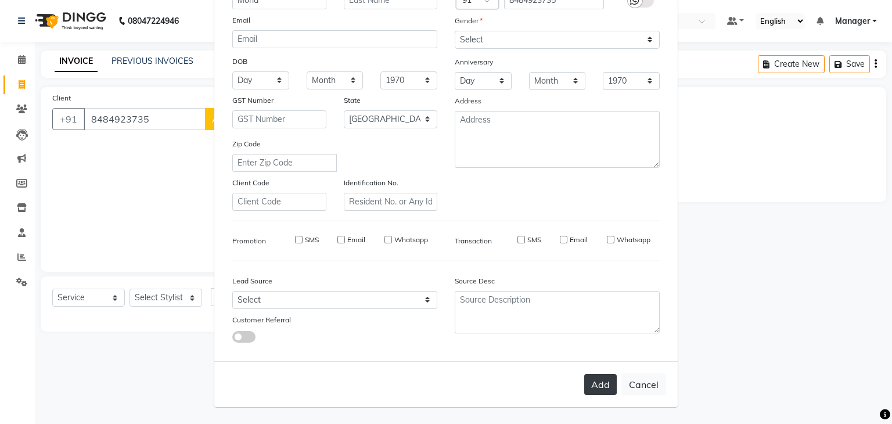
checkbox input "false"
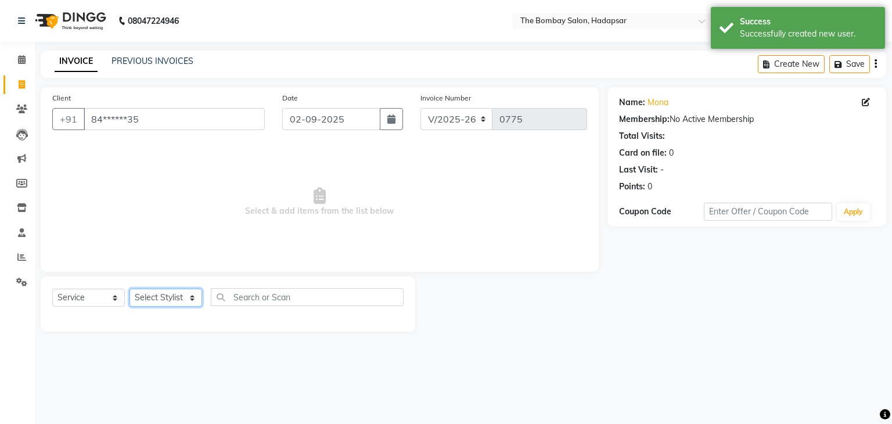
click at [183, 295] on select "Select Stylist [PERSON_NAME] hasn KASIF Manager [PERSON_NAME] MUKESH MUSARIK PI…" at bounding box center [165, 297] width 73 height 18
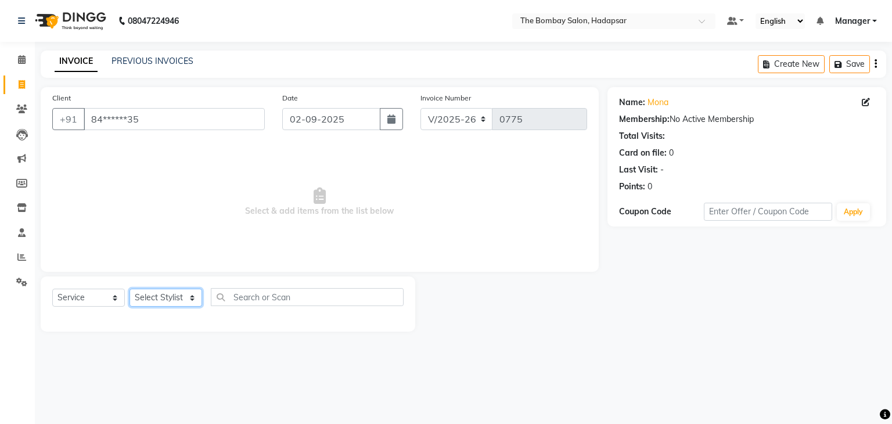
click at [185, 293] on select "Select Stylist [PERSON_NAME] hasn KASIF Manager [PERSON_NAME] MUKESH MUSARIK PI…" at bounding box center [165, 297] width 73 height 18
select select "82047"
click at [129, 289] on select "Select Stylist [PERSON_NAME] hasn KASIF Manager [PERSON_NAME] MUKESH MUSARIK PI…" at bounding box center [165, 297] width 73 height 18
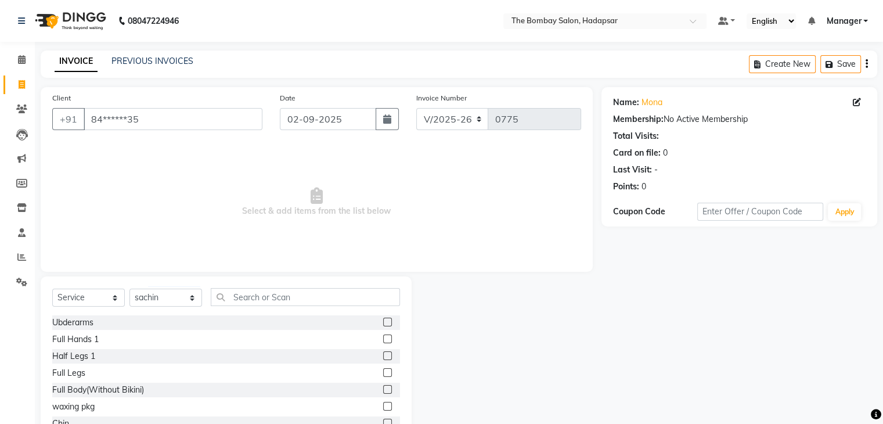
click at [263, 286] on div "Select Service Product Membership Package Voucher Prepaid Gift Card Select Styl…" at bounding box center [226, 361] width 371 height 171
click at [264, 291] on input "text" at bounding box center [305, 297] width 189 height 18
click at [264, 302] on input "text" at bounding box center [305, 297] width 189 height 18
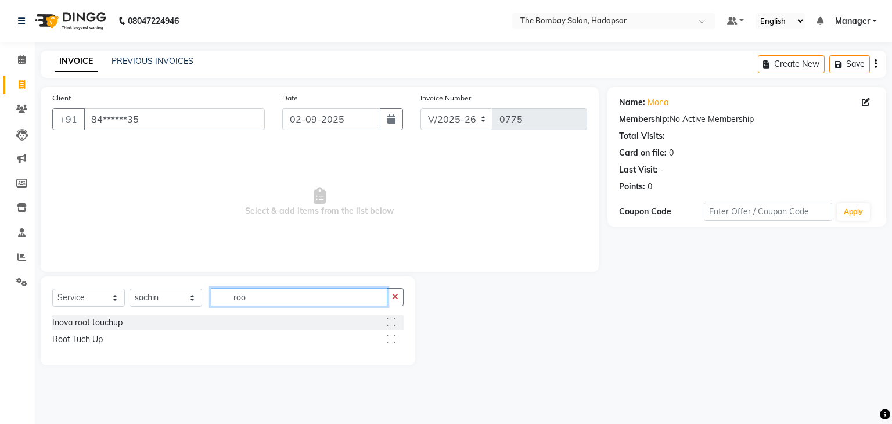
type input "roo"
click at [391, 324] on label at bounding box center [391, 322] width 9 height 9
click at [391, 324] on input "checkbox" at bounding box center [391, 323] width 8 height 8
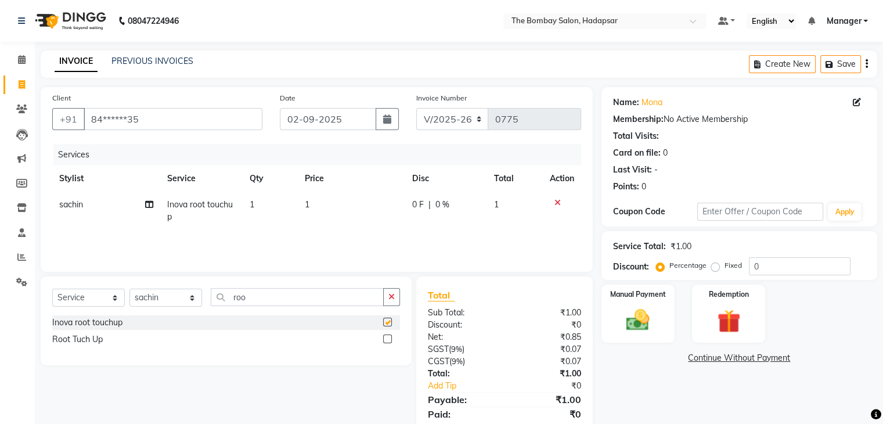
checkbox input "false"
click at [319, 207] on td "1" at bounding box center [351, 211] width 107 height 38
select select "82047"
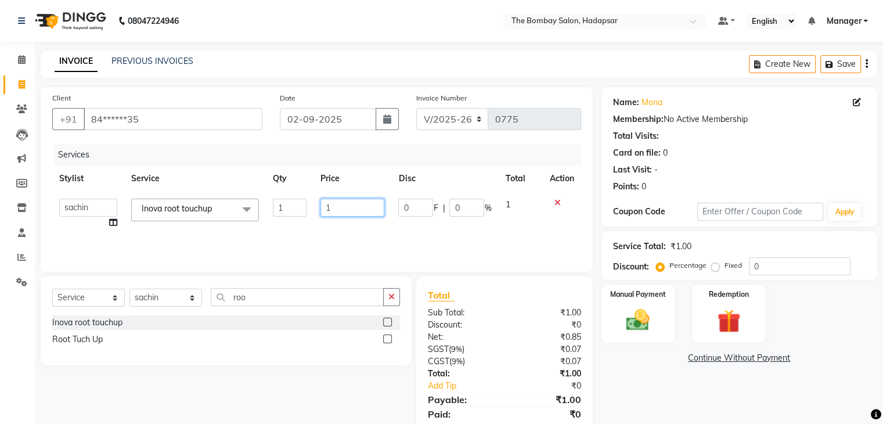
click at [349, 208] on input "1" at bounding box center [352, 208] width 64 height 18
type input "2100"
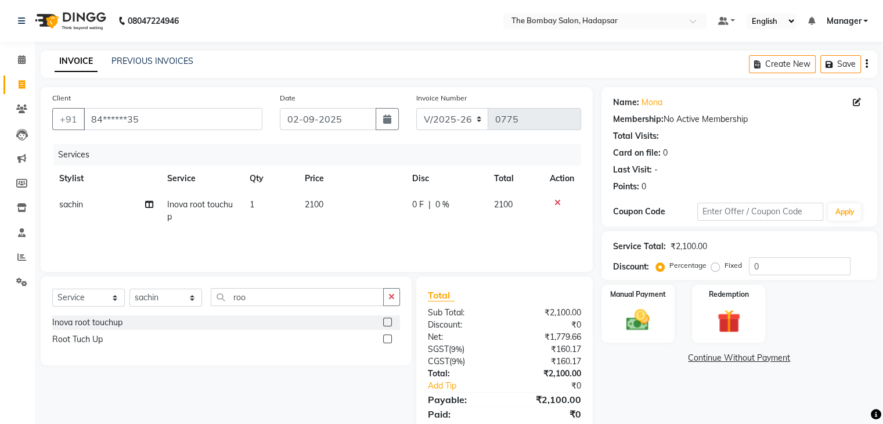
click at [377, 233] on div "Services Stylist Service Qty Price Disc Total Action sachin Inova root touchup …" at bounding box center [316, 202] width 529 height 116
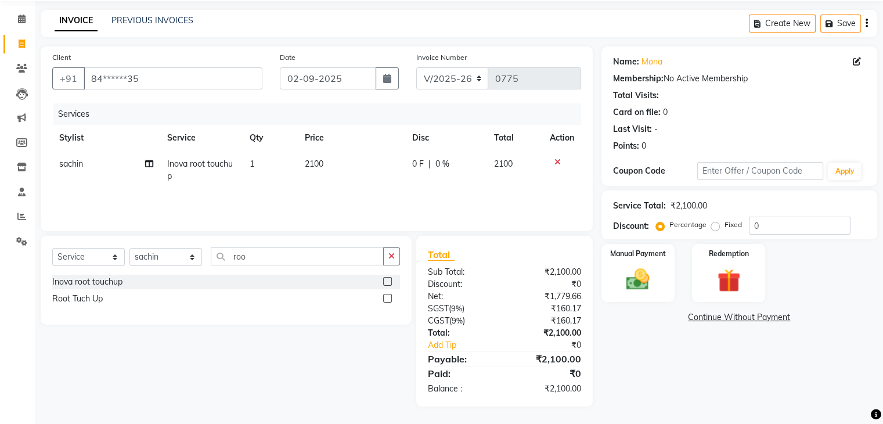
scroll to position [41, 0]
click at [640, 268] on img at bounding box center [637, 280] width 39 height 28
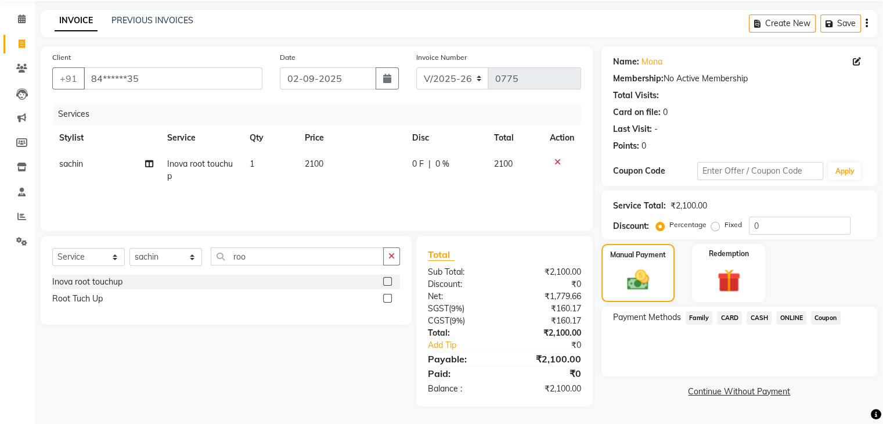
click at [796, 318] on span "ONLINE" at bounding box center [791, 317] width 30 height 13
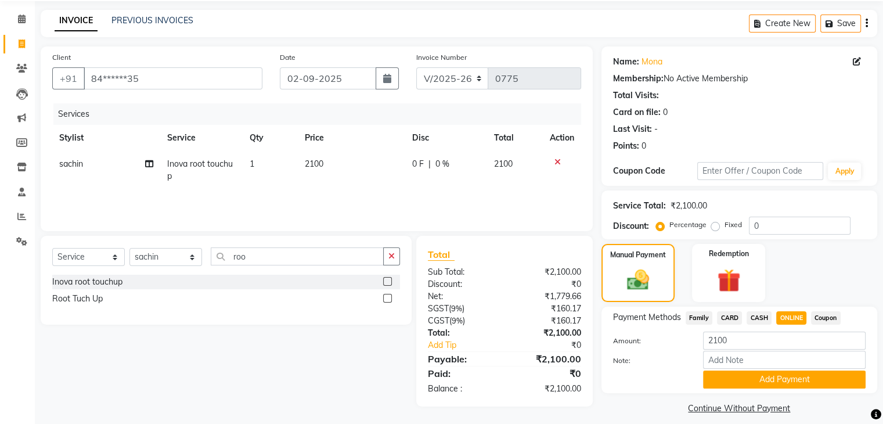
scroll to position [52, 0]
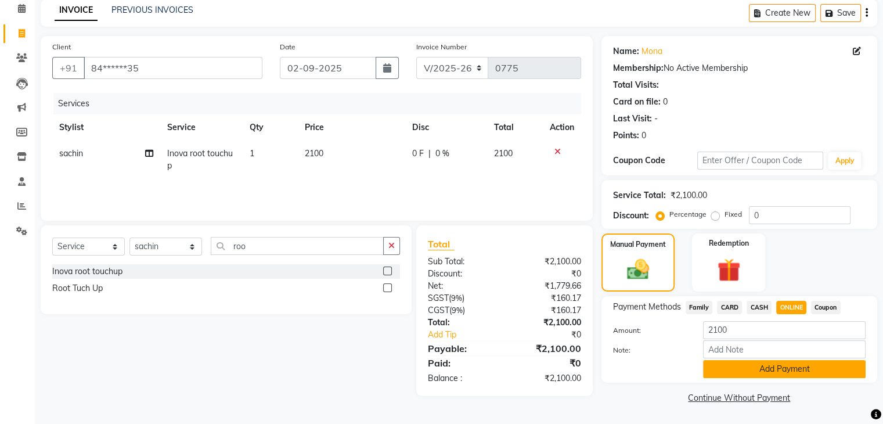
click at [767, 374] on button "Add Payment" at bounding box center [784, 369] width 163 height 18
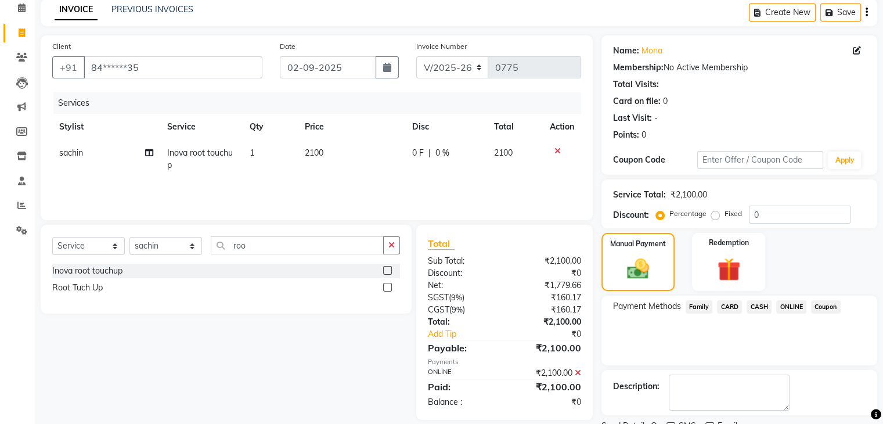
scroll to position [99, 0]
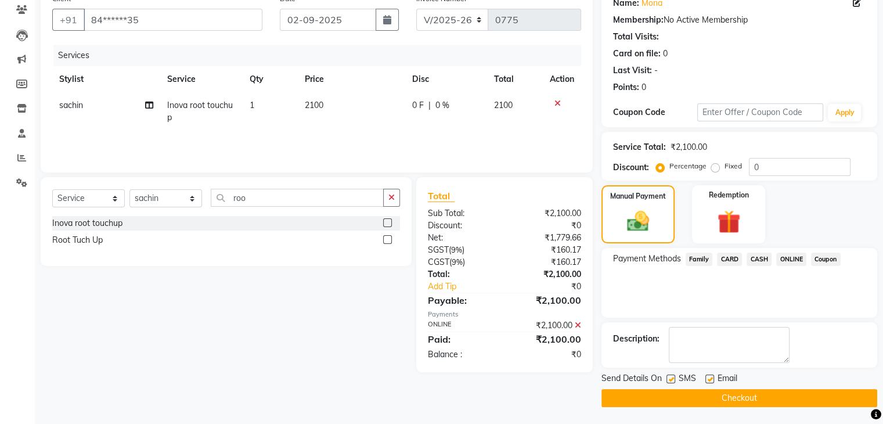
click at [709, 375] on label at bounding box center [709, 378] width 9 height 9
click at [709, 376] on input "checkbox" at bounding box center [709, 380] width 8 height 8
checkbox input "false"
click at [709, 399] on button "Checkout" at bounding box center [739, 398] width 276 height 18
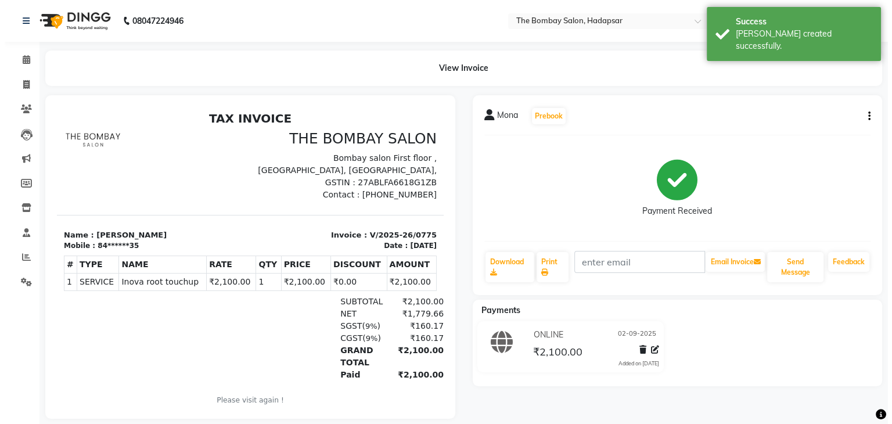
scroll to position [9, 0]
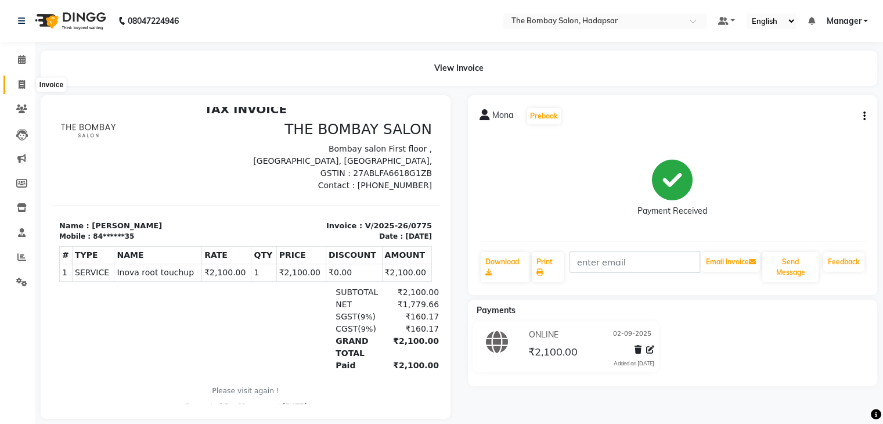
click at [19, 83] on icon at bounding box center [22, 84] width 6 height 9
select select "service"
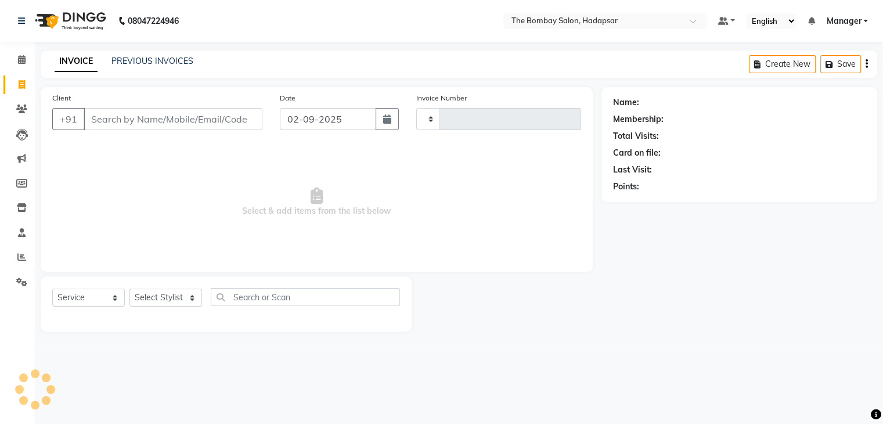
type input "0776"
select select "8374"
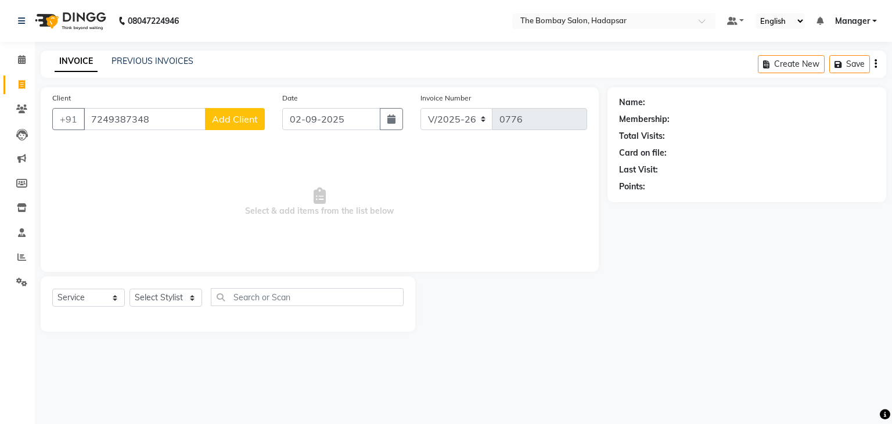
type input "7249387348"
click at [216, 117] on span "Add Client" at bounding box center [235, 119] width 46 height 12
select select "22"
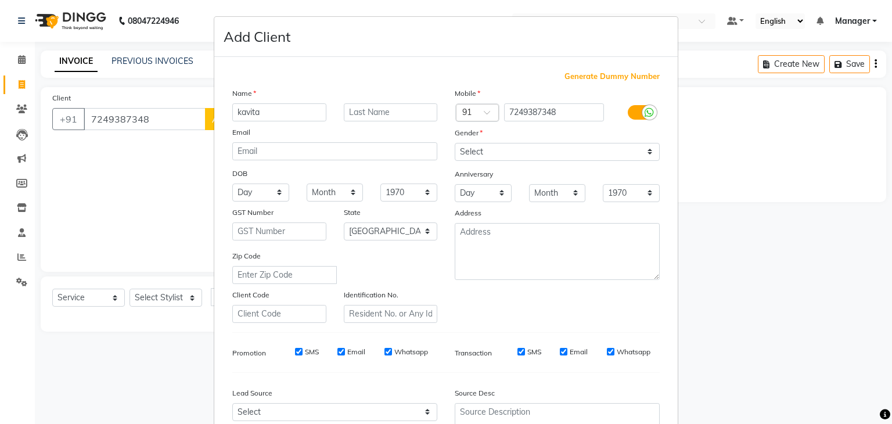
click at [237, 113] on input "kavita" at bounding box center [279, 112] width 94 height 18
type input "Kavita"
click at [460, 149] on select "Select [DEMOGRAPHIC_DATA] [DEMOGRAPHIC_DATA] Other Prefer Not To Say" at bounding box center [556, 152] width 205 height 18
select select "[DEMOGRAPHIC_DATA]"
click at [454, 143] on select "Select [DEMOGRAPHIC_DATA] [DEMOGRAPHIC_DATA] Other Prefer Not To Say" at bounding box center [556, 152] width 205 height 18
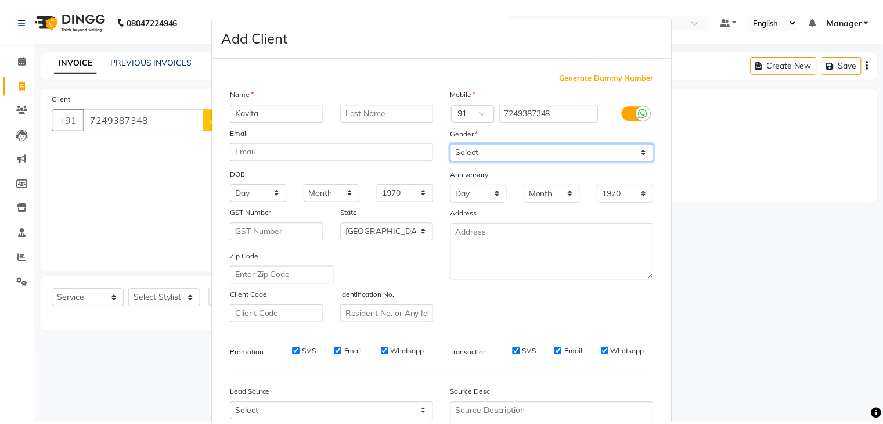
scroll to position [118, 0]
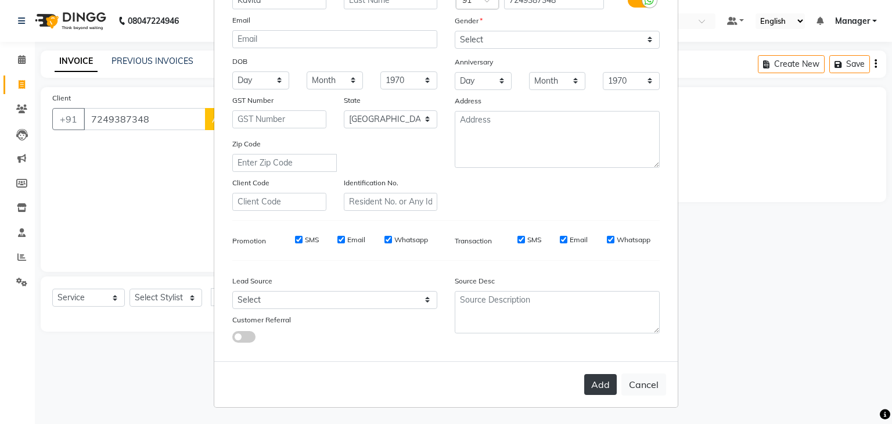
click at [601, 381] on button "Add" at bounding box center [600, 384] width 33 height 21
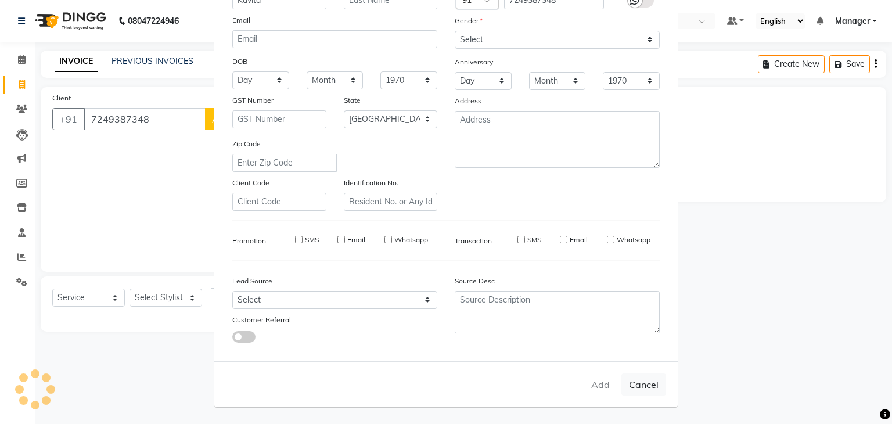
type input "72******48"
select select
select select "null"
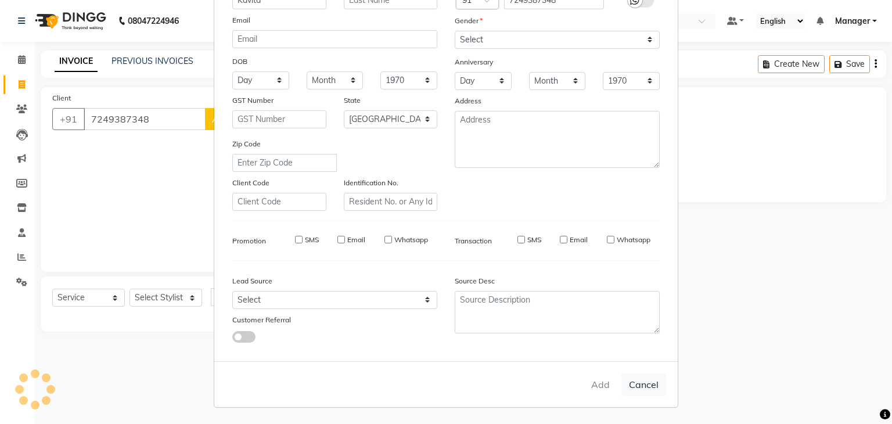
select select
checkbox input "false"
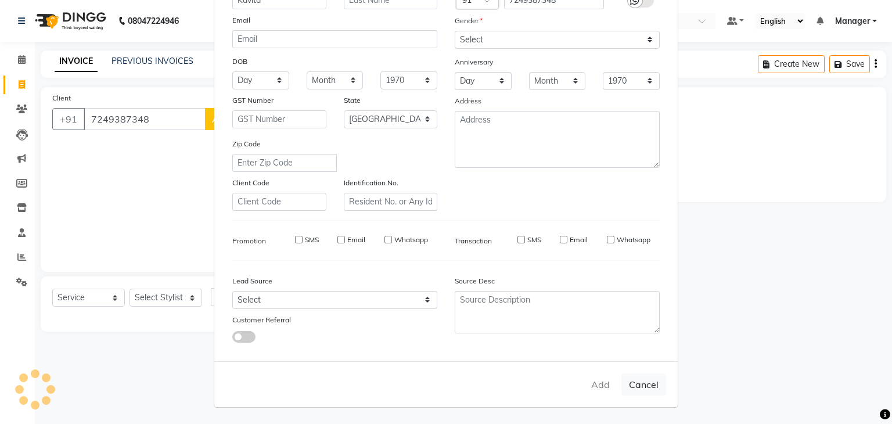
checkbox input "false"
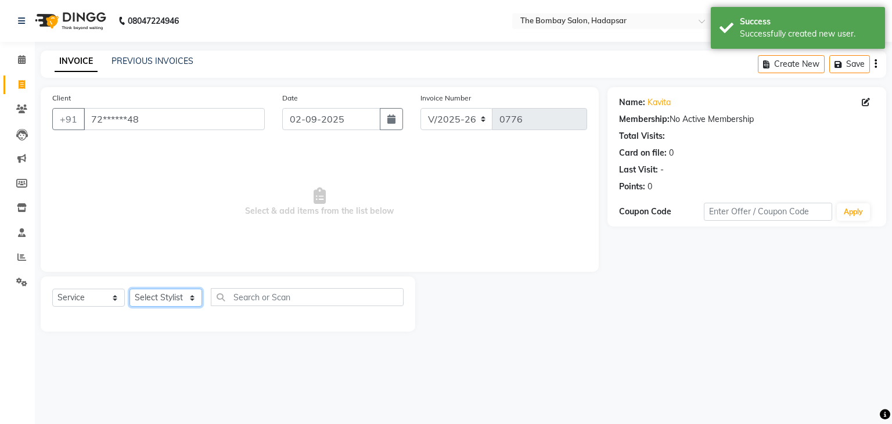
click at [167, 293] on select "Select Stylist [PERSON_NAME] hasn KASIF Manager [PERSON_NAME] MUKESH MUSARIK PI…" at bounding box center [165, 297] width 73 height 18
select select "88044"
click at [129, 289] on select "Select Stylist [PERSON_NAME] hasn KASIF Manager [PERSON_NAME] MUKESH MUSARIK PI…" at bounding box center [165, 297] width 73 height 18
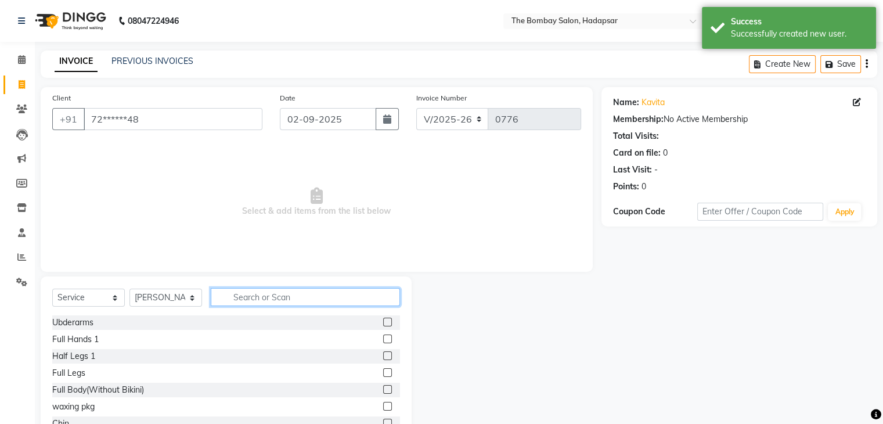
click at [248, 295] on input "text" at bounding box center [305, 297] width 189 height 18
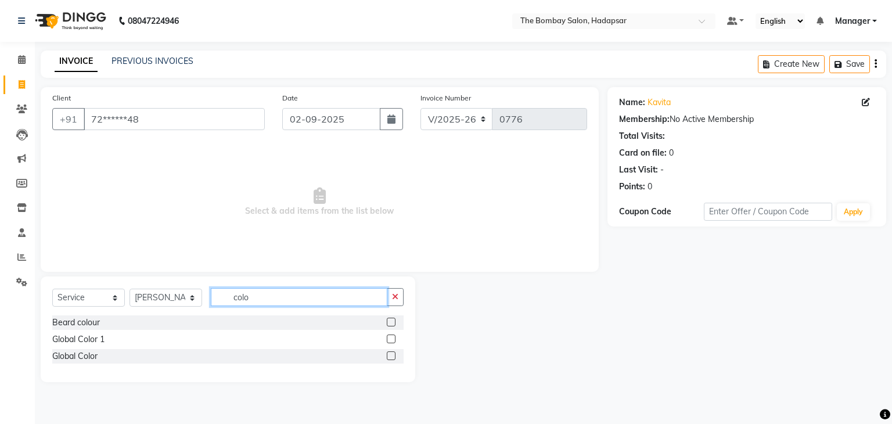
type input "colo"
click at [392, 337] on label at bounding box center [391, 338] width 9 height 9
click at [392, 337] on input "checkbox" at bounding box center [391, 340] width 8 height 8
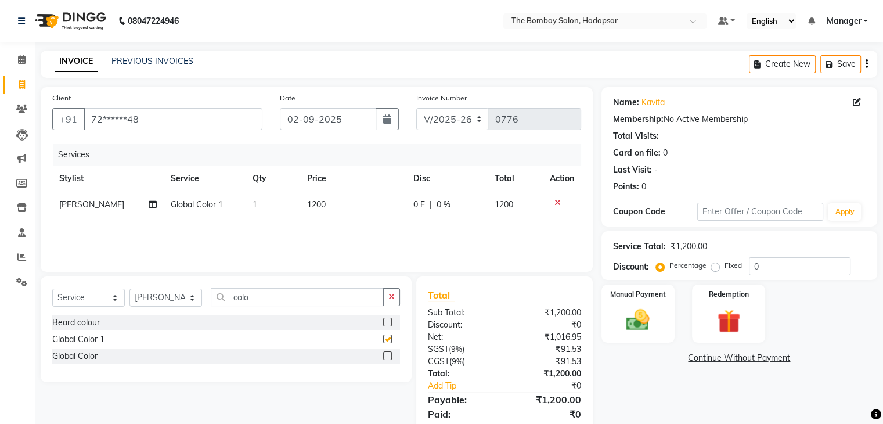
checkbox input "false"
click at [313, 197] on td "1200" at bounding box center [353, 205] width 106 height 26
select select "88044"
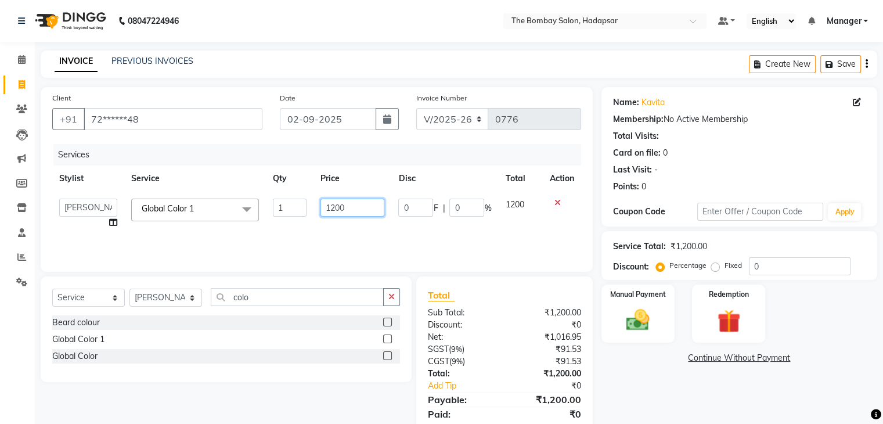
click at [357, 205] on input "1200" at bounding box center [352, 208] width 64 height 18
type input "1"
type input "3304"
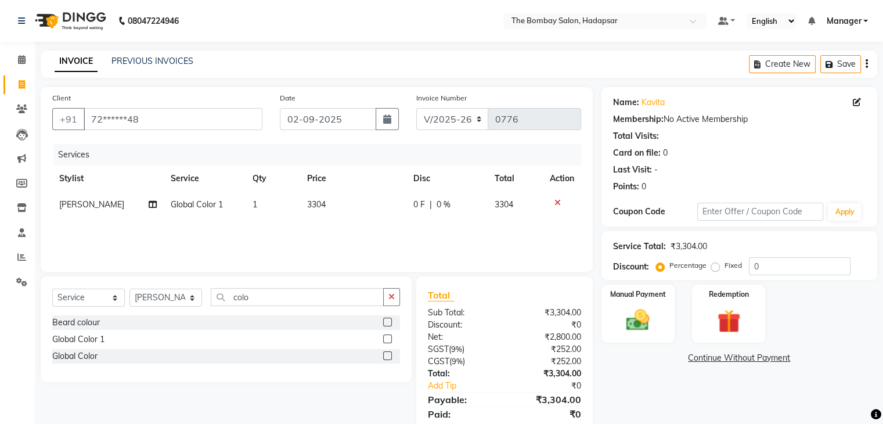
click at [315, 224] on div "Services Stylist Service Qty Price Disc Total Action RASHID Global Color 1 1 33…" at bounding box center [316, 202] width 529 height 116
click at [190, 295] on select "Select Stylist [PERSON_NAME] hasn KASIF Manager [PERSON_NAME] MUKESH MUSARIK PI…" at bounding box center [165, 297] width 73 height 18
select select "88045"
click at [129, 289] on select "Select Stylist [PERSON_NAME] hasn KASIF Manager [PERSON_NAME] MUKESH MUSARIK PI…" at bounding box center [165, 297] width 73 height 18
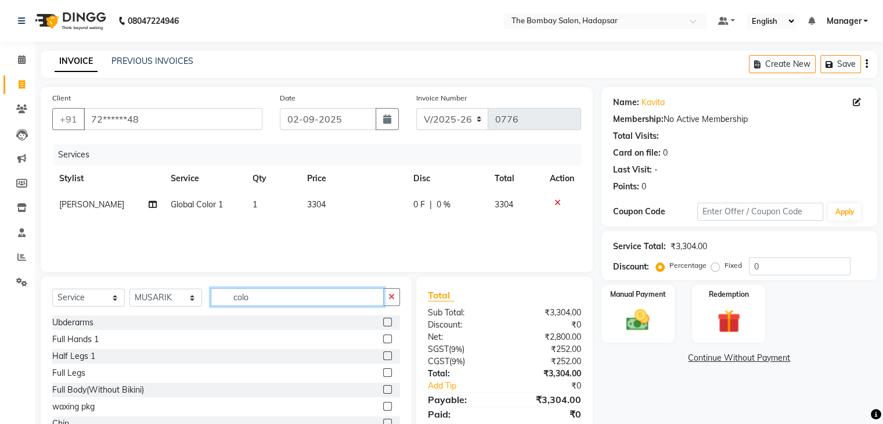
click at [260, 291] on input "colo" at bounding box center [297, 297] width 173 height 18
type input "c"
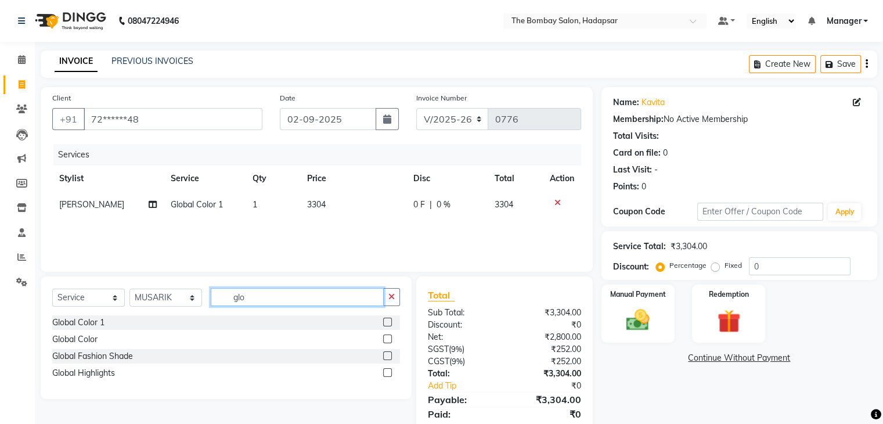
type input "glo"
click at [385, 323] on label at bounding box center [387, 322] width 9 height 9
click at [385, 323] on input "checkbox" at bounding box center [387, 323] width 8 height 8
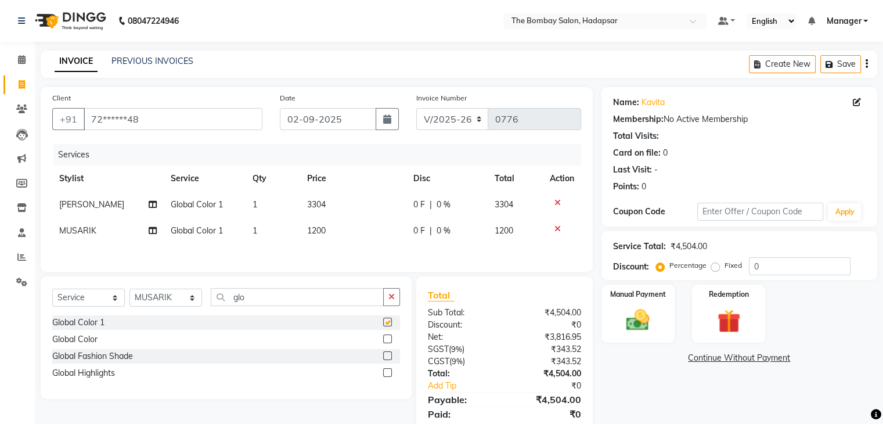
checkbox input "false"
click at [323, 235] on span "1200" at bounding box center [316, 230] width 19 height 10
select select "88045"
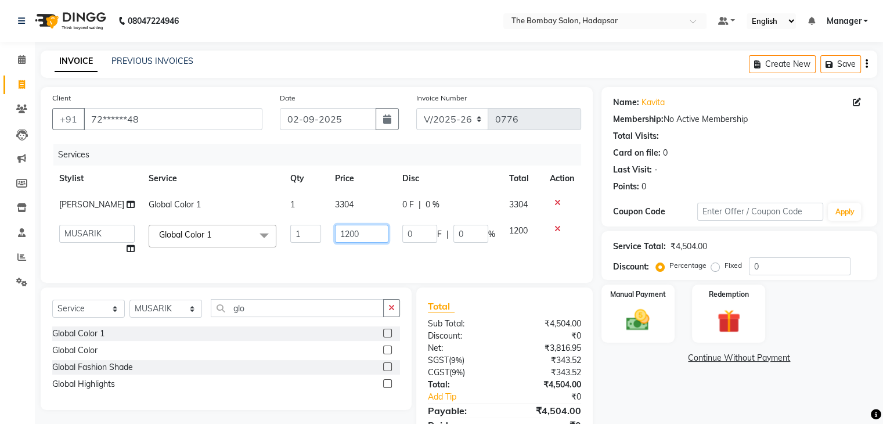
click at [358, 237] on input "1200" at bounding box center [361, 234] width 53 height 18
type input "1"
type input "3304"
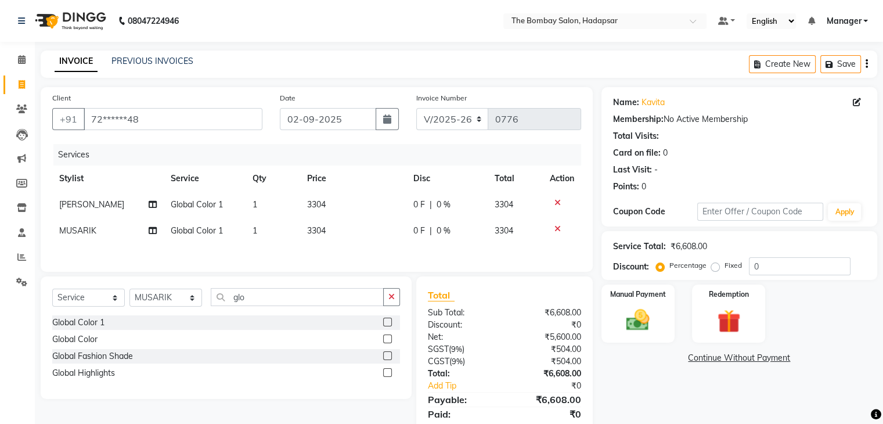
click at [373, 258] on div "Services Stylist Service Qty Price Disc Total Action RASHID Global Color 1 1 33…" at bounding box center [316, 202] width 529 height 116
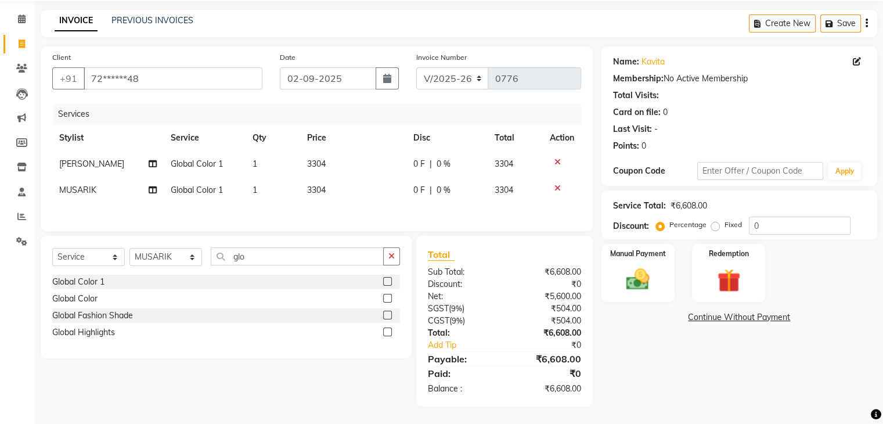
scroll to position [42, 0]
click at [195, 258] on select "Select Stylist [PERSON_NAME] hasn KASIF Manager [PERSON_NAME] MUKESH MUSARIK PI…" at bounding box center [165, 257] width 73 height 18
click at [96, 261] on select "Select Service Product Membership Package Voucher Prepaid Gift Card" at bounding box center [88, 257] width 73 height 18
select select "membership"
click at [52, 248] on select "Select Service Product Membership Package Voucher Prepaid Gift Card" at bounding box center [88, 257] width 73 height 18
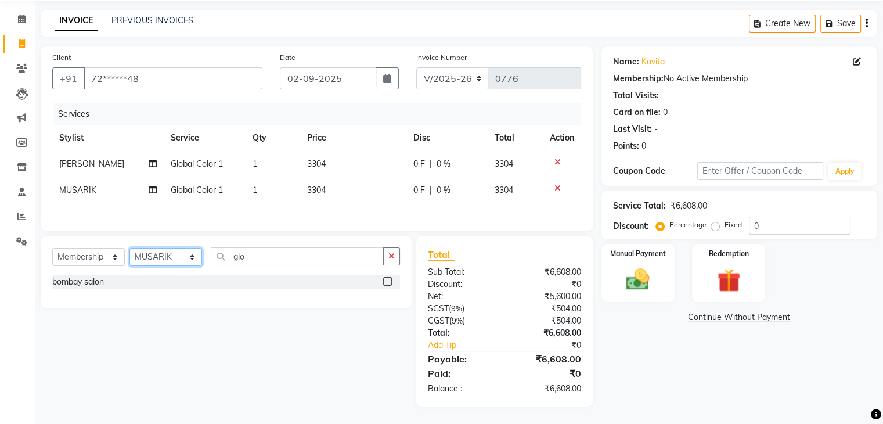
click at [178, 252] on select "Select Stylist [PERSON_NAME] hasn KASIF Manager [PERSON_NAME] MUKESH MUSARIK PI…" at bounding box center [165, 257] width 73 height 18
select select "88044"
click at [129, 248] on select "Select Stylist [PERSON_NAME] hasn KASIF Manager [PERSON_NAME] MUKESH MUSARIK PI…" at bounding box center [165, 257] width 73 height 18
click at [275, 254] on input "glo" at bounding box center [297, 256] width 173 height 18
click at [388, 283] on label at bounding box center [387, 281] width 9 height 9
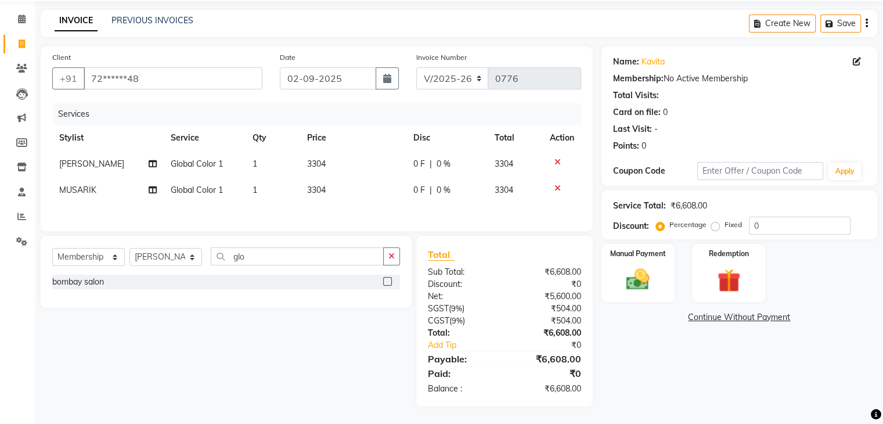
click at [388, 283] on input "checkbox" at bounding box center [387, 282] width 8 height 8
select select "select"
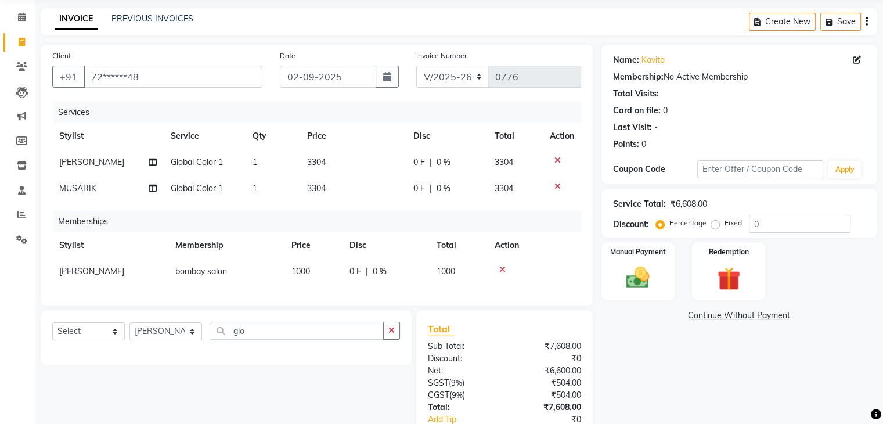
scroll to position [126, 0]
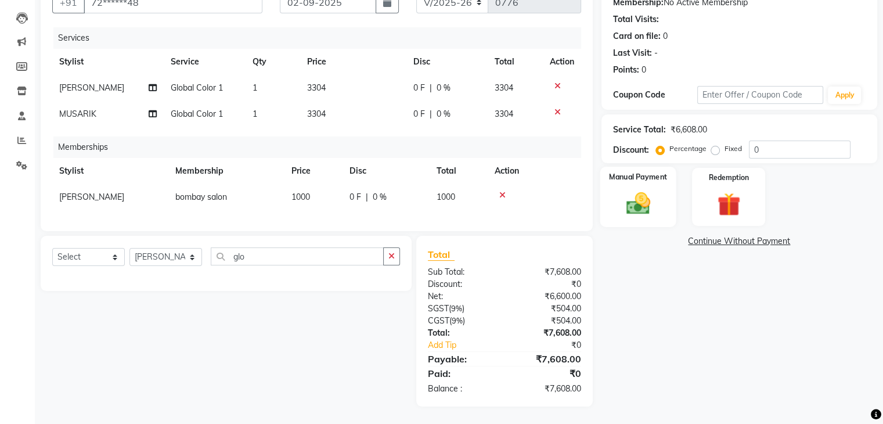
click at [627, 190] on img at bounding box center [637, 204] width 39 height 28
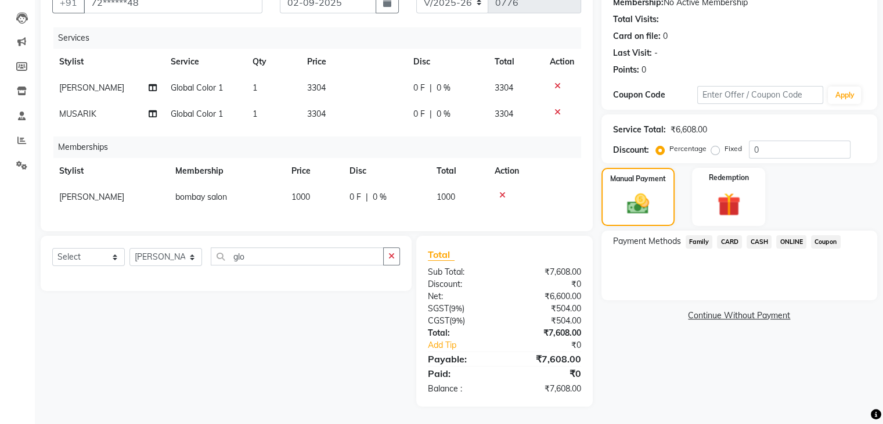
click at [795, 235] on span "ONLINE" at bounding box center [791, 241] width 30 height 13
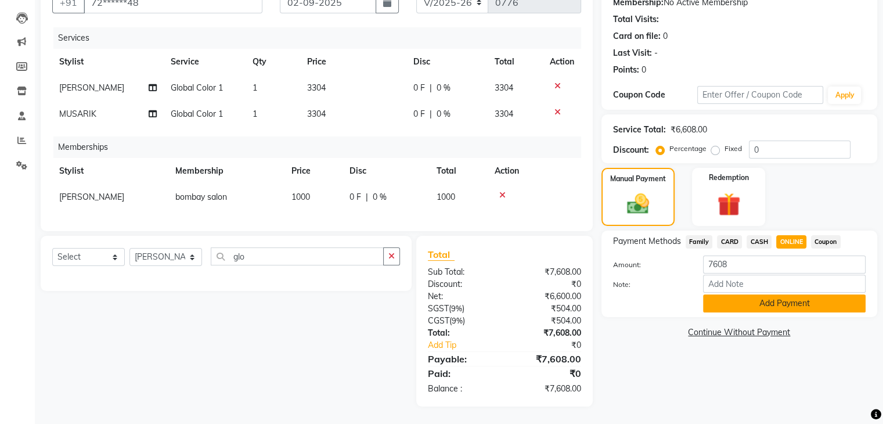
click at [752, 294] on button "Add Payment" at bounding box center [784, 303] width 163 height 18
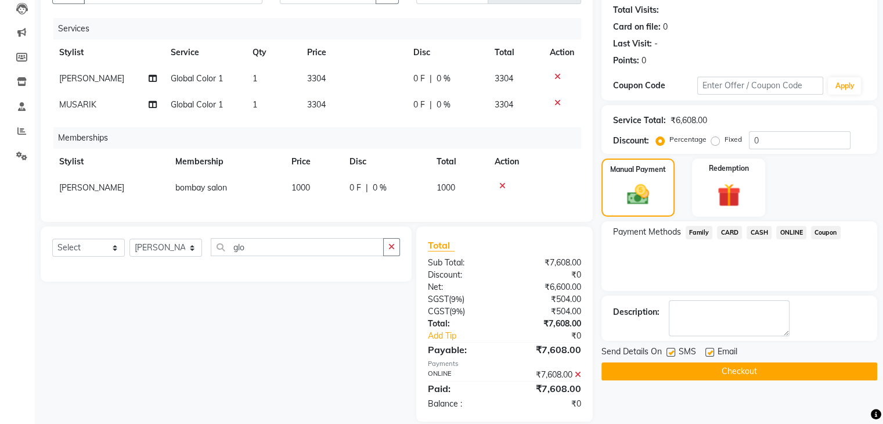
scroll to position [150, 0]
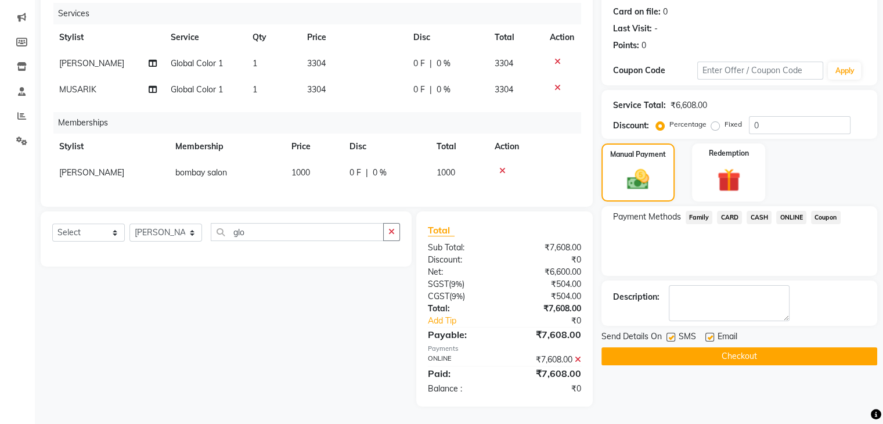
click at [708, 333] on label at bounding box center [709, 337] width 9 height 9
click at [708, 334] on input "checkbox" at bounding box center [709, 338] width 8 height 8
checkbox input "false"
click at [708, 347] on button "Checkout" at bounding box center [739, 356] width 276 height 18
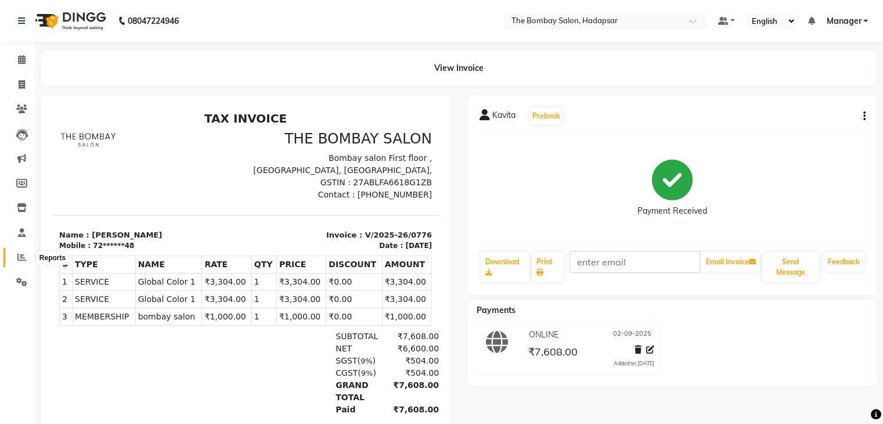
click at [18, 255] on icon at bounding box center [21, 256] width 9 height 9
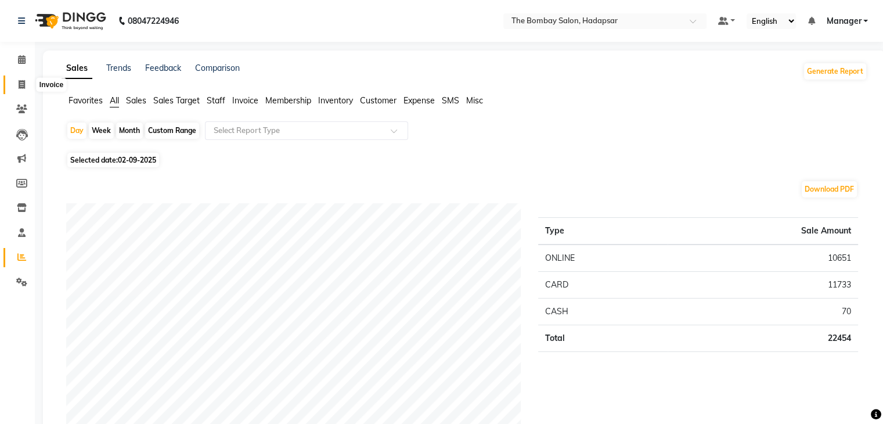
click at [26, 88] on span at bounding box center [22, 84] width 20 height 13
select select "service"
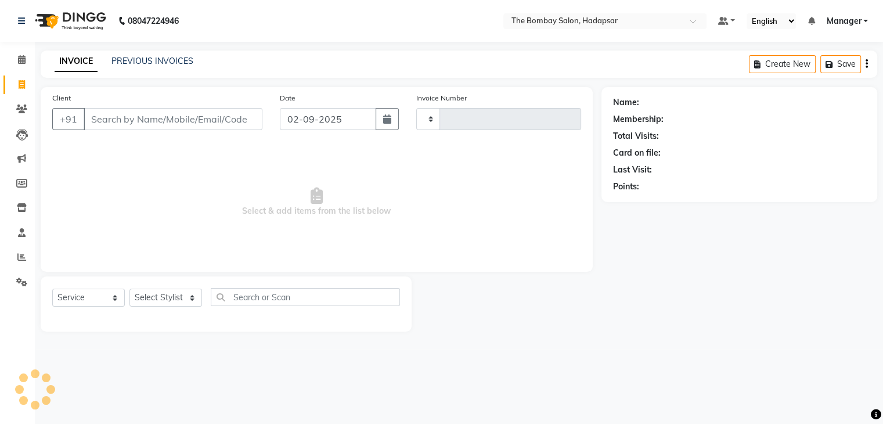
type input "0777"
select select "8374"
click at [109, 122] on input "Client" at bounding box center [174, 119] width 181 height 22
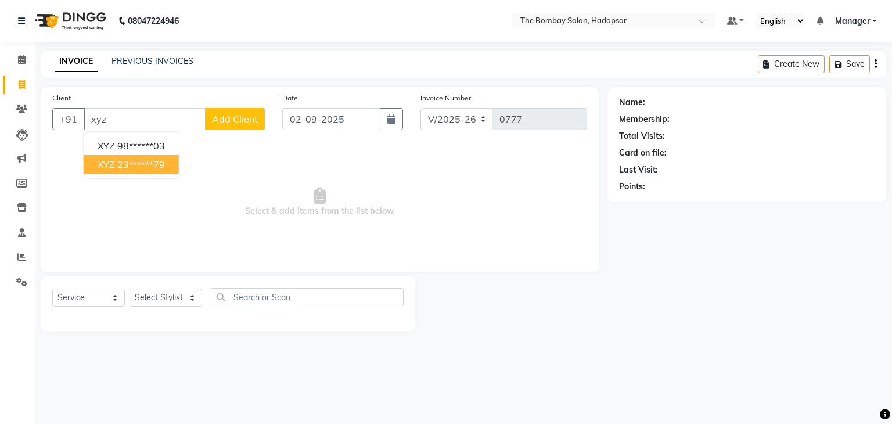
click at [140, 165] on ngb-highlight "23******79" at bounding box center [141, 164] width 48 height 12
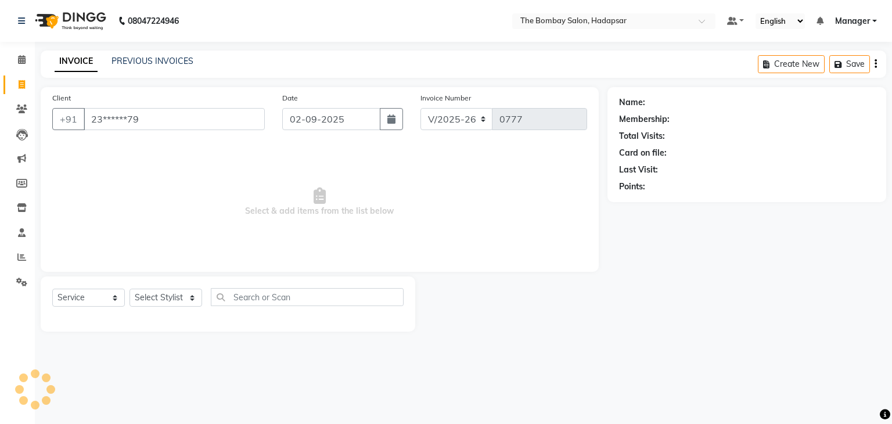
type input "23******79"
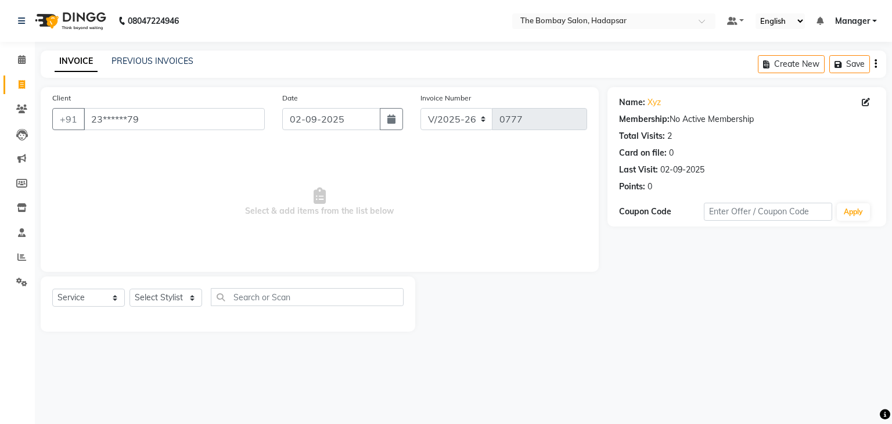
click at [128, 294] on div "Select Service Product Membership Package Voucher Prepaid Gift Card Select Styl…" at bounding box center [227, 301] width 351 height 27
click at [158, 298] on select "Select Stylist [PERSON_NAME] hasn KASIF Manager [PERSON_NAME] MUKESH MUSARIK PI…" at bounding box center [165, 297] width 73 height 18
click at [388, 126] on button "button" at bounding box center [391, 119] width 23 height 22
select select "9"
select select "2025"
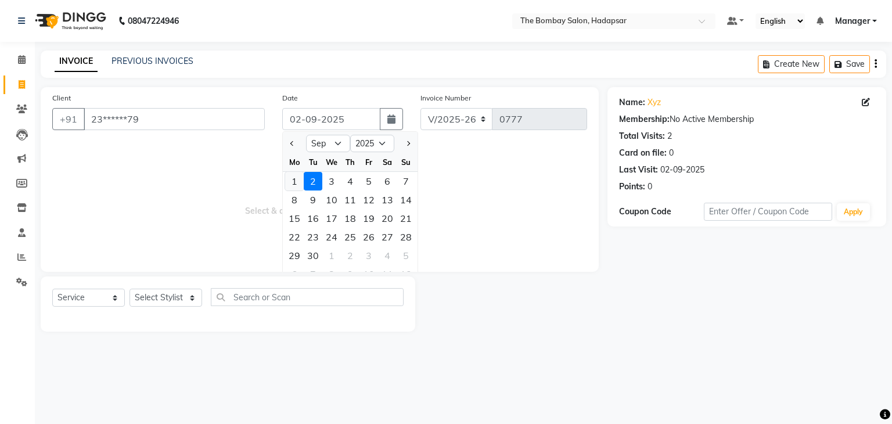
click at [297, 176] on div "1" at bounding box center [294, 181] width 19 height 19
type input "[DATE]"
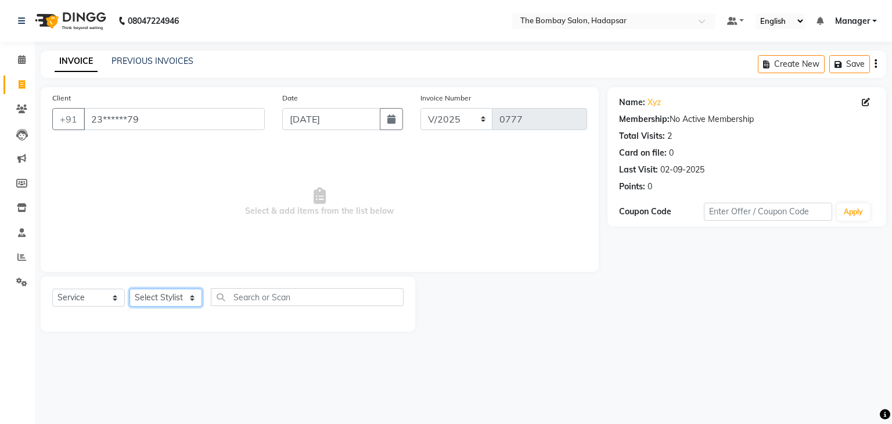
click at [196, 297] on select "Select Stylist [PERSON_NAME] hasn KASIF Manager [PERSON_NAME] MUKESH MUSARIK PI…" at bounding box center [165, 297] width 73 height 18
select select "88045"
click at [129, 289] on select "Select Stylist [PERSON_NAME] hasn KASIF Manager [PERSON_NAME] MUKESH MUSARIK PI…" at bounding box center [165, 297] width 73 height 18
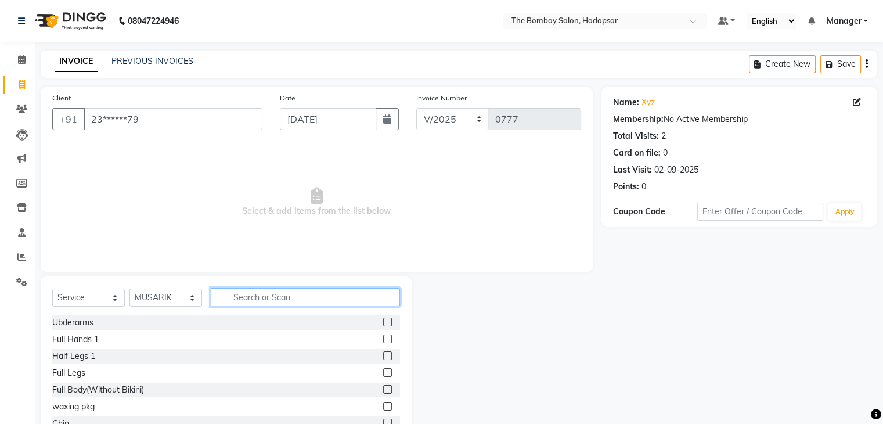
click at [241, 300] on input "text" at bounding box center [305, 297] width 189 height 18
type input "spa"
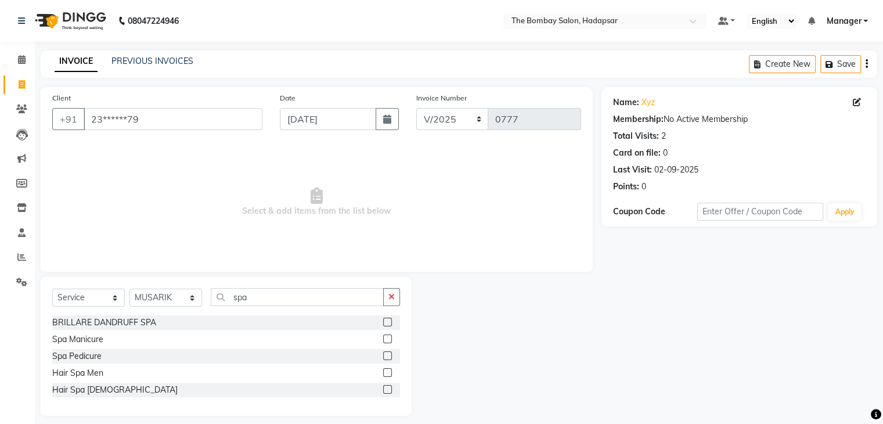
click at [388, 388] on label at bounding box center [387, 389] width 9 height 9
click at [388, 388] on input "checkbox" at bounding box center [387, 390] width 8 height 8
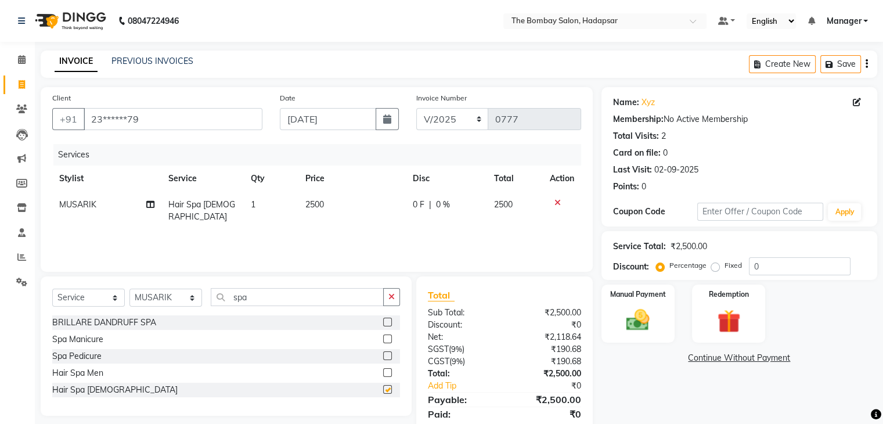
checkbox input "false"
click at [323, 199] on td "2500" at bounding box center [351, 211] width 107 height 38
select select "88045"
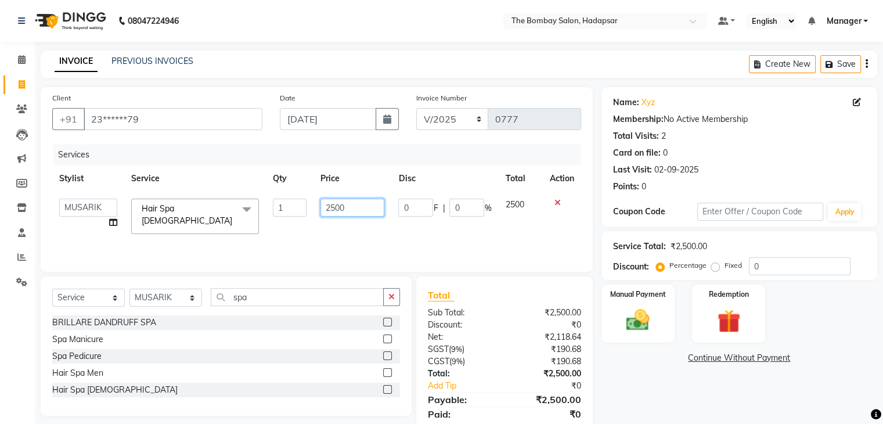
click at [345, 204] on input "2500" at bounding box center [352, 208] width 64 height 18
type input "2"
type input "1888"
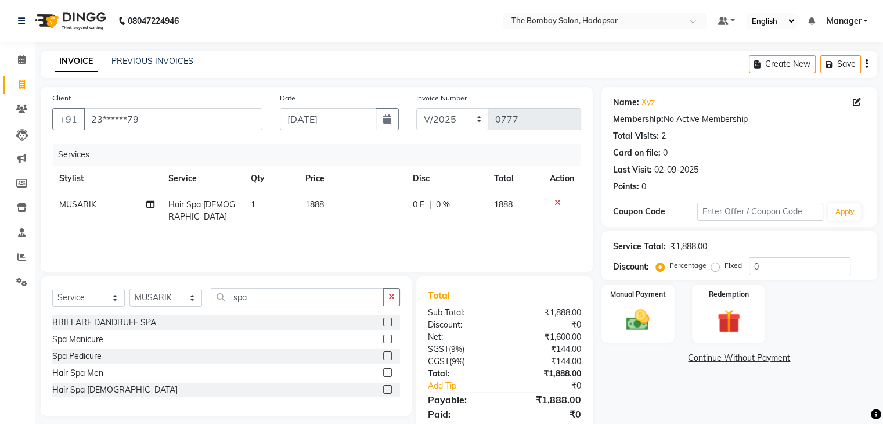
click at [361, 231] on div "Services Stylist Service Qty Price Disc Total Action MUSARIK Hair Spa [DEMOGRAP…" at bounding box center [316, 202] width 529 height 116
click at [195, 294] on select "Select Stylist [PERSON_NAME] hasn KASIF Manager [PERSON_NAME] MUKESH MUSARIK PI…" at bounding box center [165, 297] width 73 height 18
select select "84385"
click at [129, 289] on select "Select Stylist [PERSON_NAME] hasn KASIF Manager [PERSON_NAME] MUKESH MUSARIK PI…" at bounding box center [165, 297] width 73 height 18
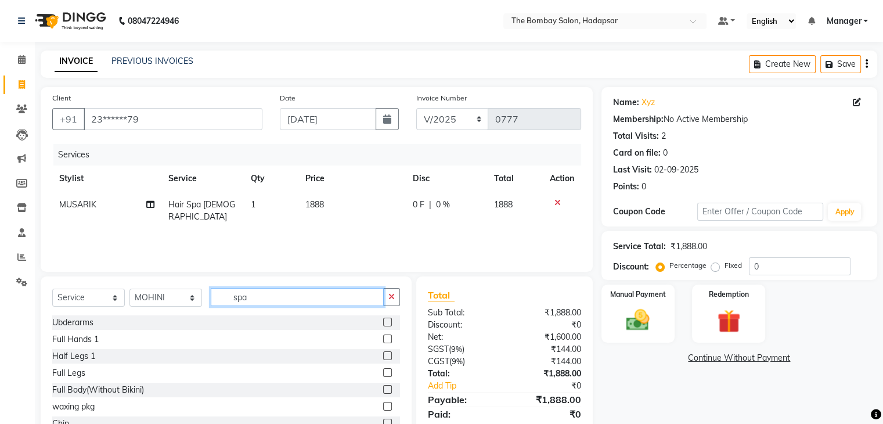
click at [263, 304] on input "spa" at bounding box center [297, 297] width 173 height 18
type input "s"
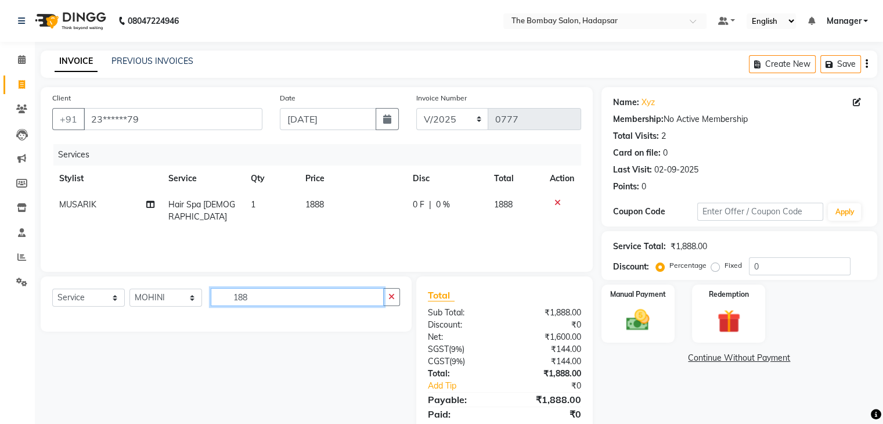
click at [344, 295] on input "188" at bounding box center [297, 297] width 173 height 18
type input "1"
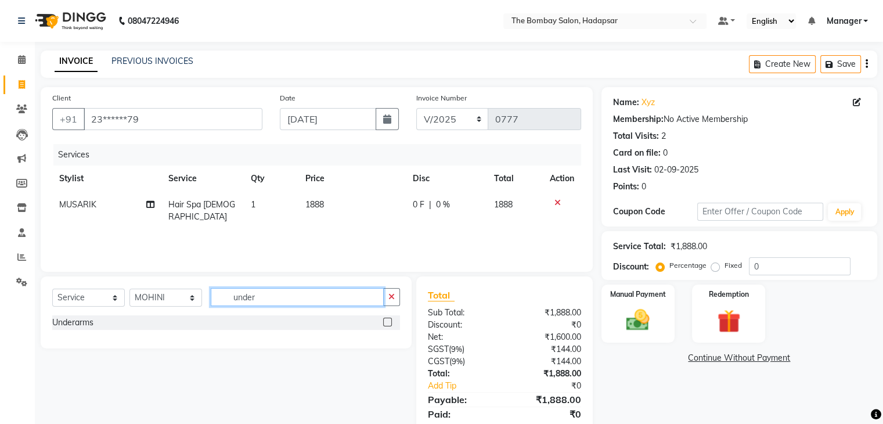
type input "under"
click at [389, 324] on label at bounding box center [387, 322] width 9 height 9
click at [389, 324] on input "checkbox" at bounding box center [387, 323] width 8 height 8
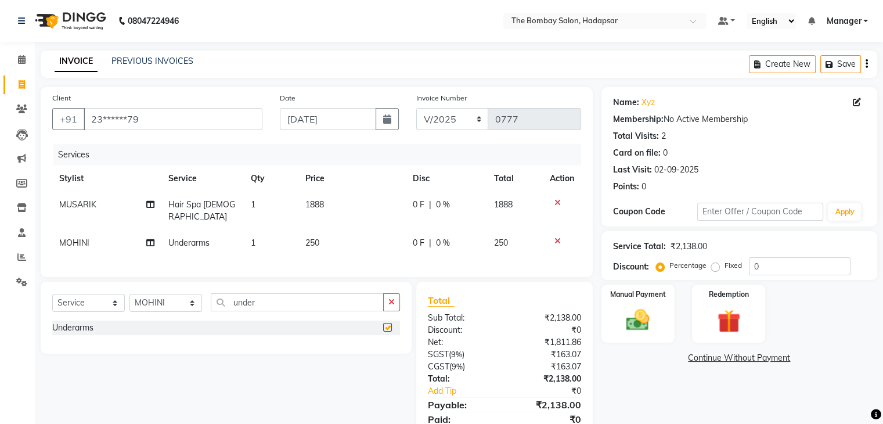
checkbox input "false"
click at [313, 237] on span "250" at bounding box center [312, 242] width 14 height 10
select select "84385"
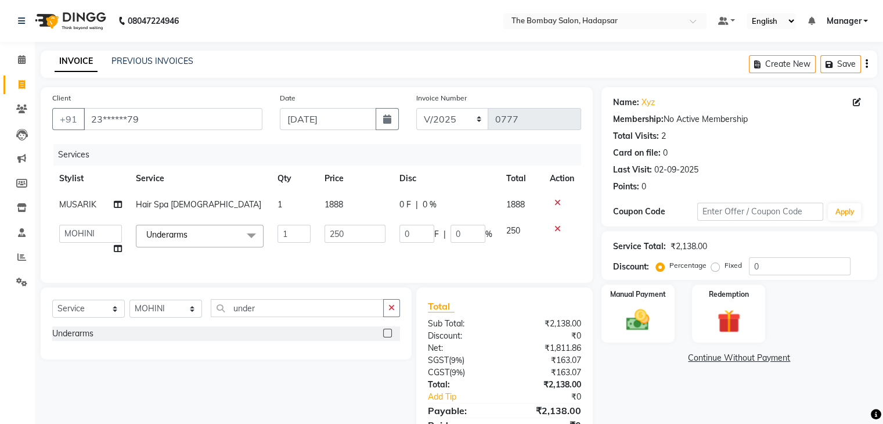
click at [558, 229] on icon at bounding box center [557, 229] width 6 height 8
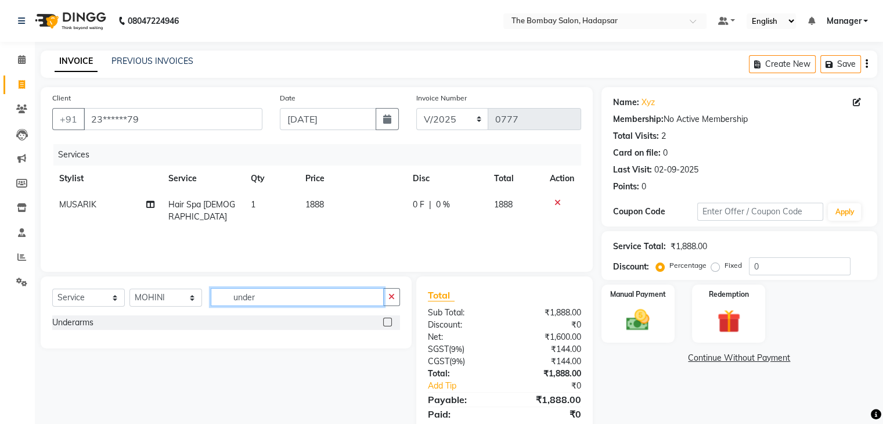
click at [332, 291] on input "under" at bounding box center [297, 297] width 173 height 18
type input "u"
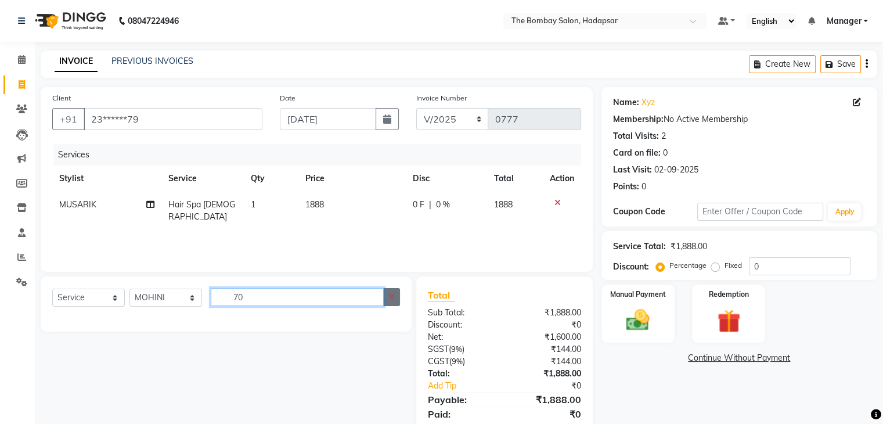
type input "70"
click at [396, 300] on button "button" at bounding box center [391, 297] width 17 height 18
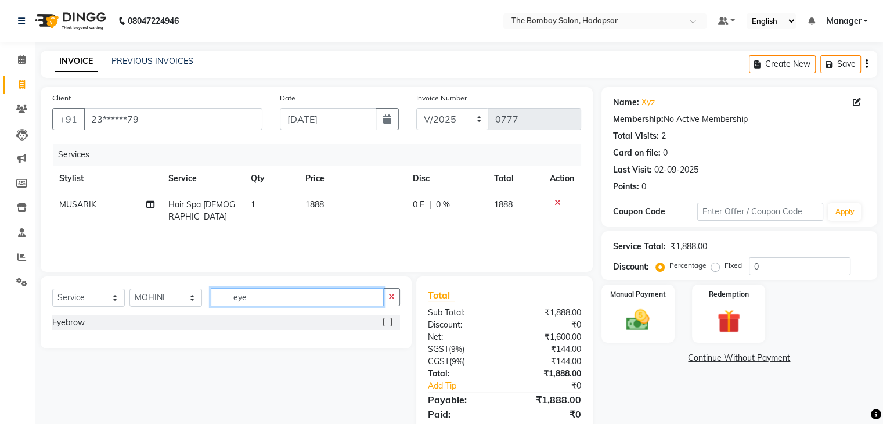
type input "eye"
click at [385, 320] on label at bounding box center [387, 322] width 9 height 9
click at [385, 320] on input "checkbox" at bounding box center [387, 323] width 8 height 8
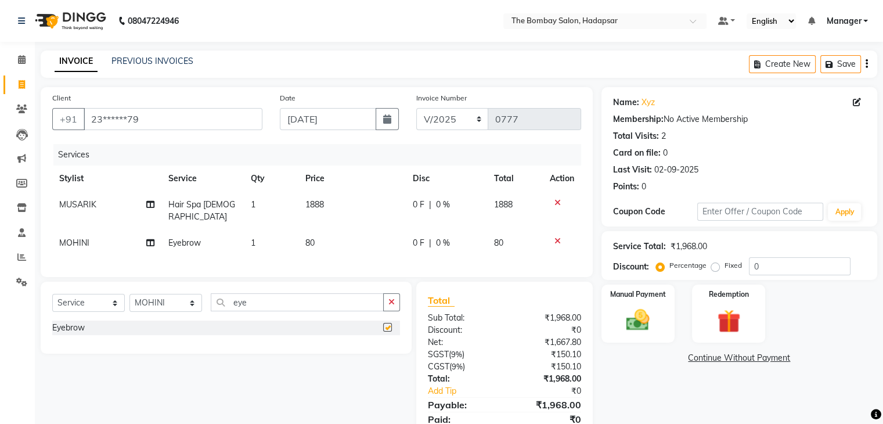
checkbox input "false"
click at [326, 293] on input "eye" at bounding box center [297, 302] width 173 height 18
type input "e"
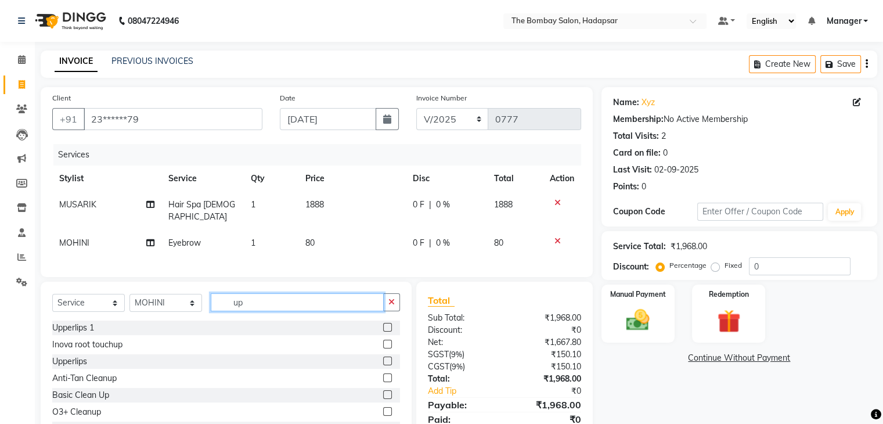
type input "up"
drag, startPoint x: 373, startPoint y: 323, endPoint x: 381, endPoint y: 322, distance: 8.3
click at [381, 322] on div "Upperlips 1" at bounding box center [226, 327] width 348 height 15
click at [383, 323] on label at bounding box center [387, 327] width 9 height 9
click at [383, 324] on input "checkbox" at bounding box center [387, 328] width 8 height 8
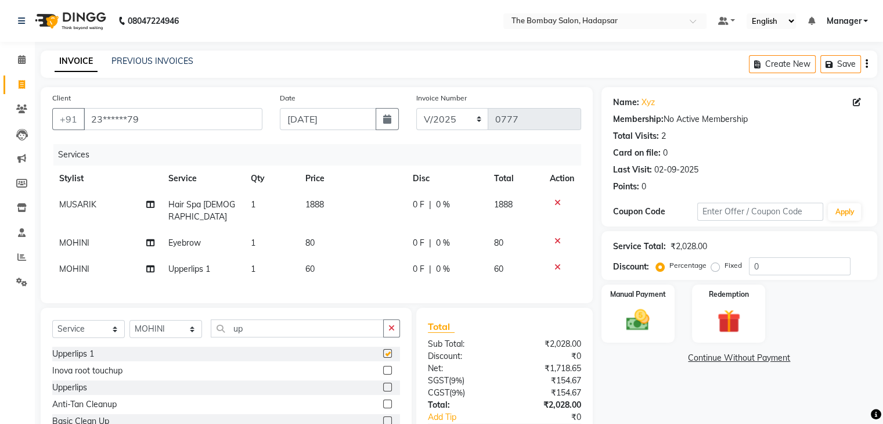
checkbox input "false"
click at [308, 237] on span "80" at bounding box center [309, 242] width 9 height 10
select select "84385"
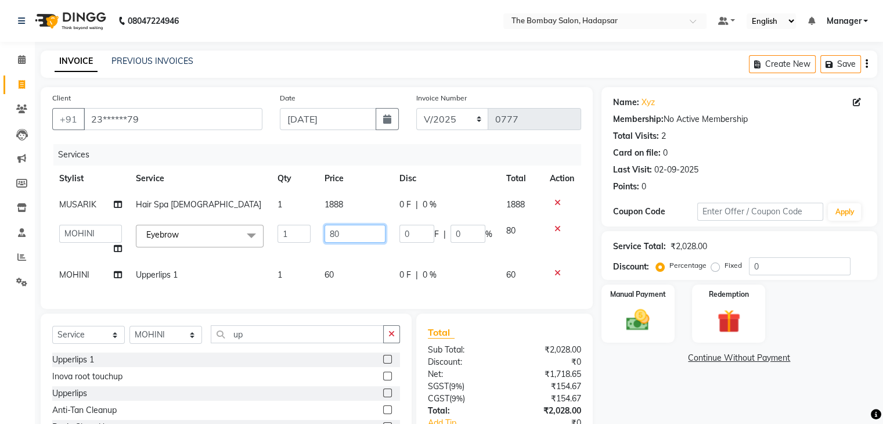
click at [352, 233] on input "80" at bounding box center [354, 234] width 61 height 18
type input "8"
type input "70"
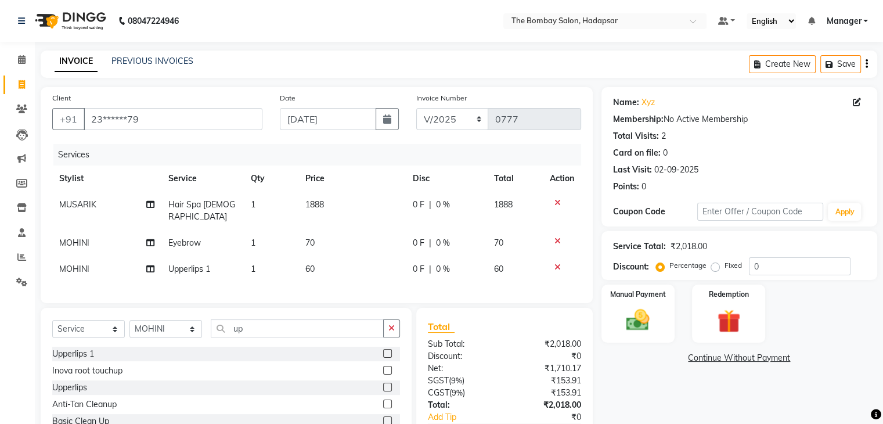
click at [365, 280] on div "Services Stylist Service Qty Price Disc Total Action MUSARIK Hair Spa [DEMOGRAP…" at bounding box center [316, 217] width 529 height 147
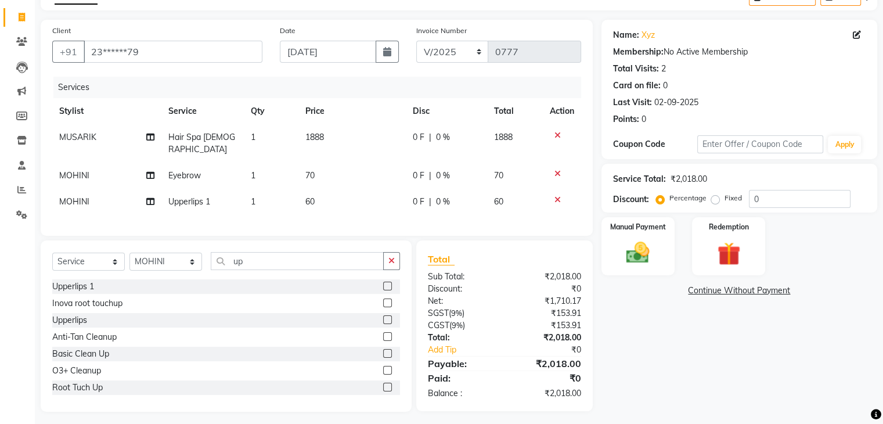
scroll to position [65, 0]
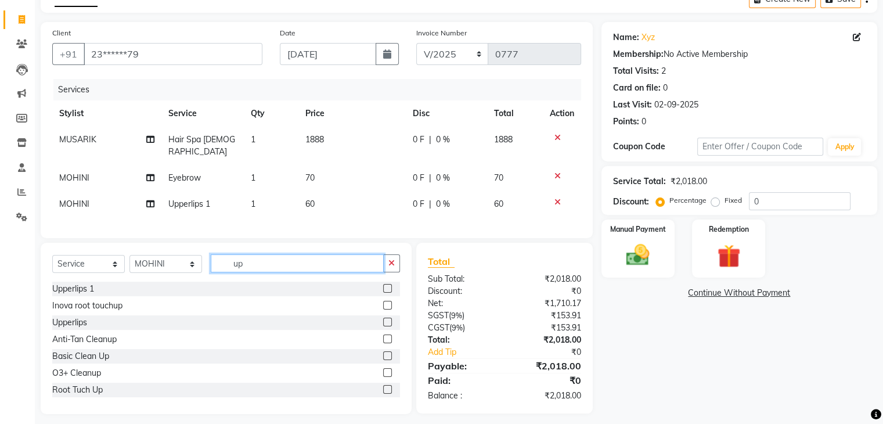
click at [318, 257] on input "up" at bounding box center [297, 263] width 173 height 18
type input "u"
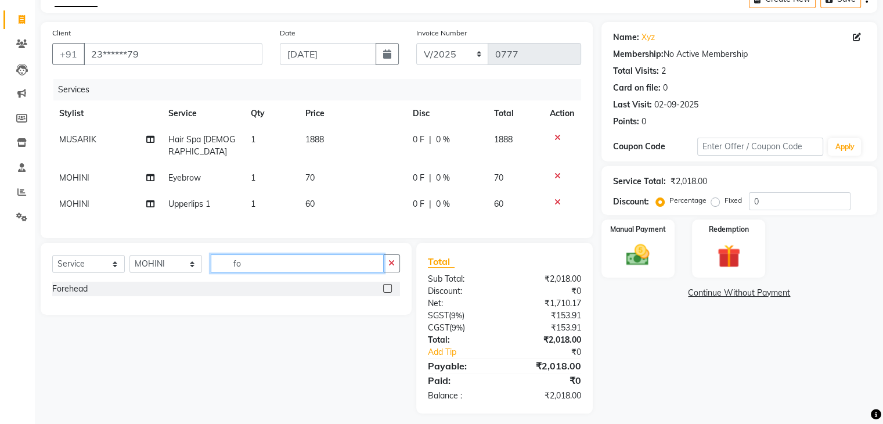
type input "fo"
click at [385, 284] on label at bounding box center [387, 288] width 9 height 9
click at [385, 285] on input "checkbox" at bounding box center [387, 289] width 8 height 8
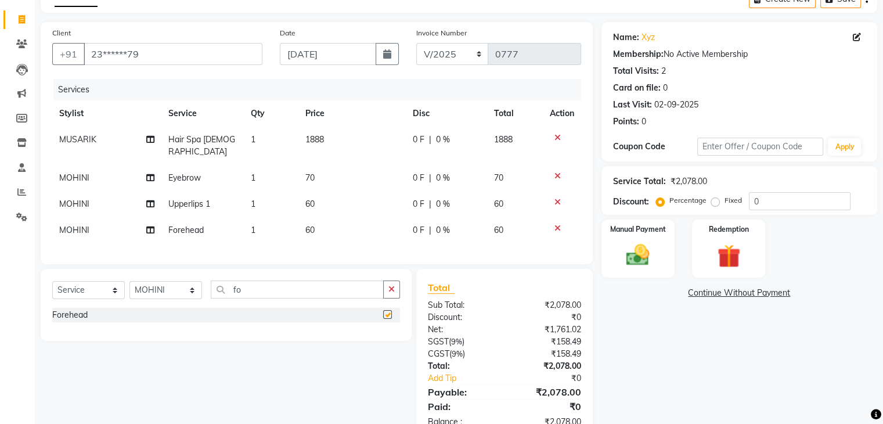
checkbox input "false"
click at [560, 224] on div at bounding box center [562, 228] width 24 height 8
click at [545, 217] on td at bounding box center [562, 230] width 38 height 26
click at [558, 224] on icon at bounding box center [557, 228] width 6 height 8
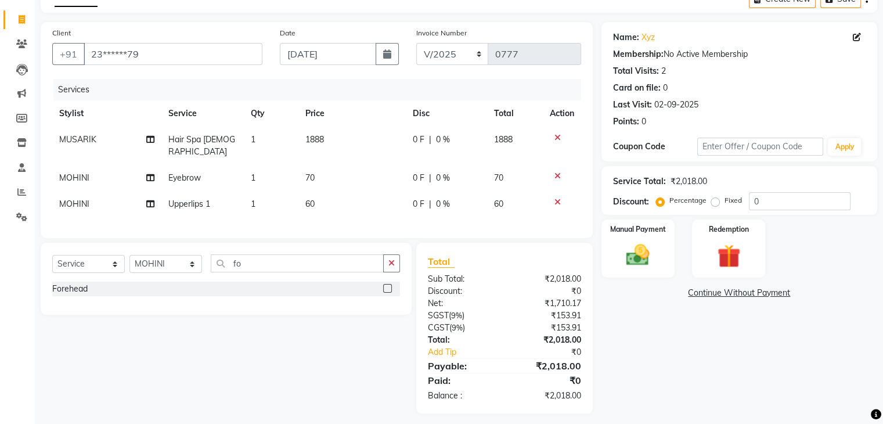
click at [561, 198] on div at bounding box center [562, 202] width 24 height 8
click at [559, 198] on icon at bounding box center [557, 202] width 6 height 8
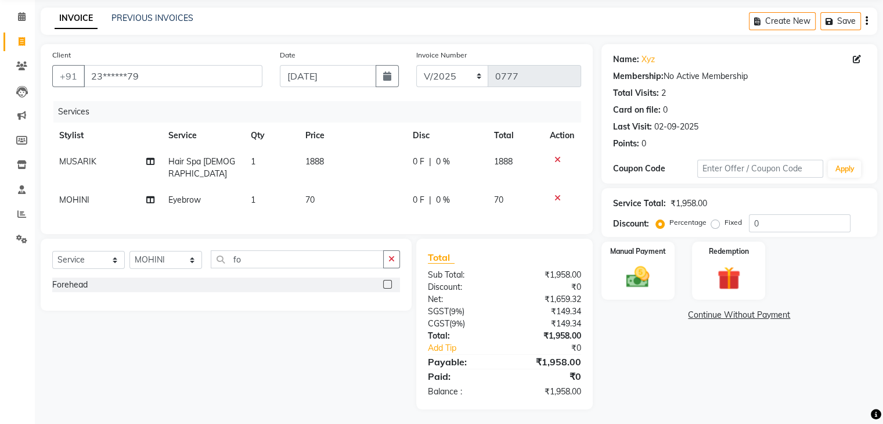
click at [555, 194] on icon at bounding box center [557, 198] width 6 height 8
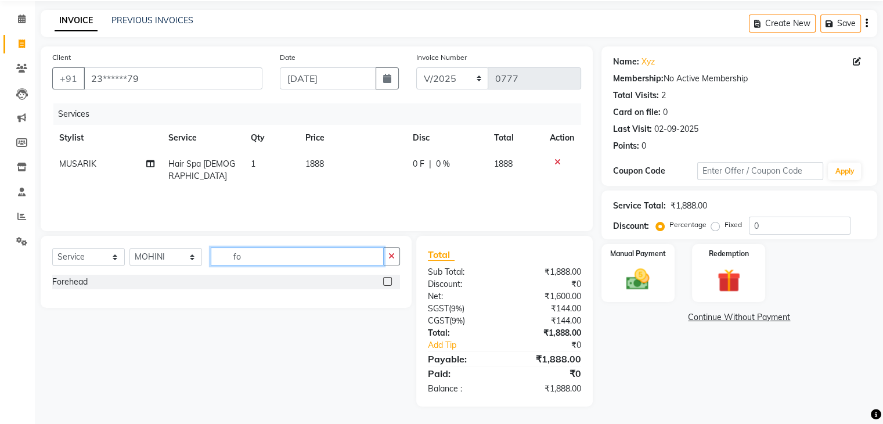
click at [316, 248] on input "fo" at bounding box center [297, 256] width 173 height 18
type input "f"
type input "und"
click at [385, 282] on label at bounding box center [387, 281] width 9 height 9
click at [385, 282] on input "checkbox" at bounding box center [387, 282] width 8 height 8
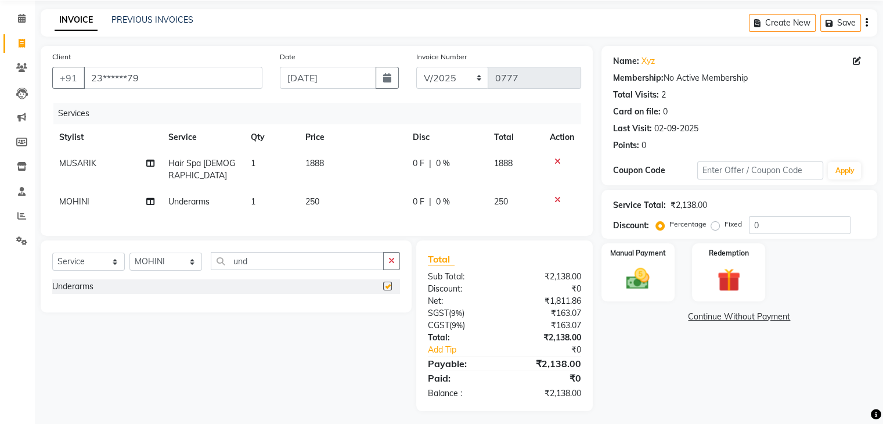
checkbox input "false"
click at [316, 196] on span "250" at bounding box center [312, 201] width 14 height 10
select select "84385"
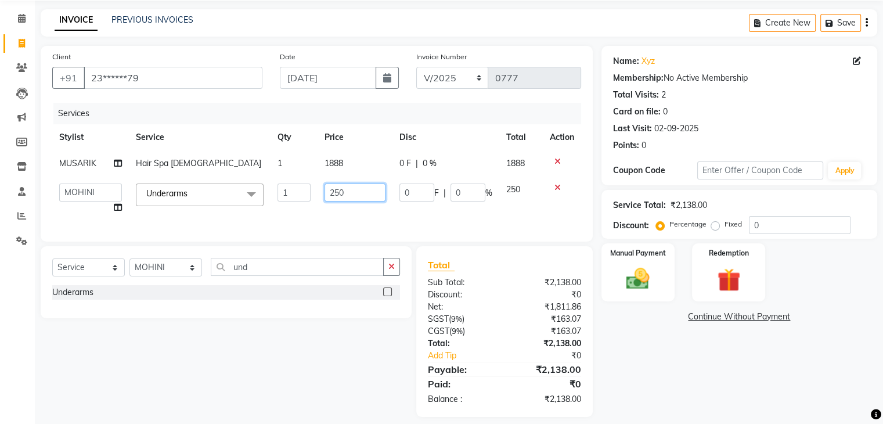
click at [362, 189] on input "250" at bounding box center [354, 192] width 61 height 18
type input "2"
click at [362, 189] on input "number" at bounding box center [354, 192] width 61 height 18
type input "188"
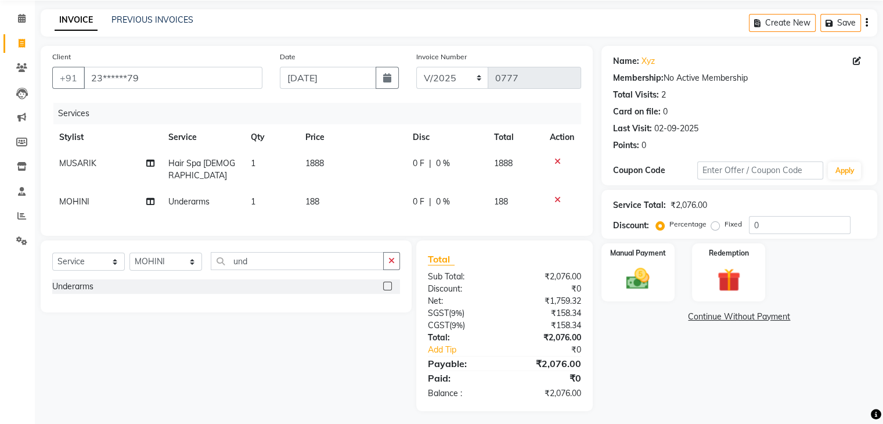
click at [374, 214] on div "Services Stylist Service Qty Price Disc Total Action MUSARIK Hair Spa [DEMOGRAP…" at bounding box center [316, 163] width 529 height 121
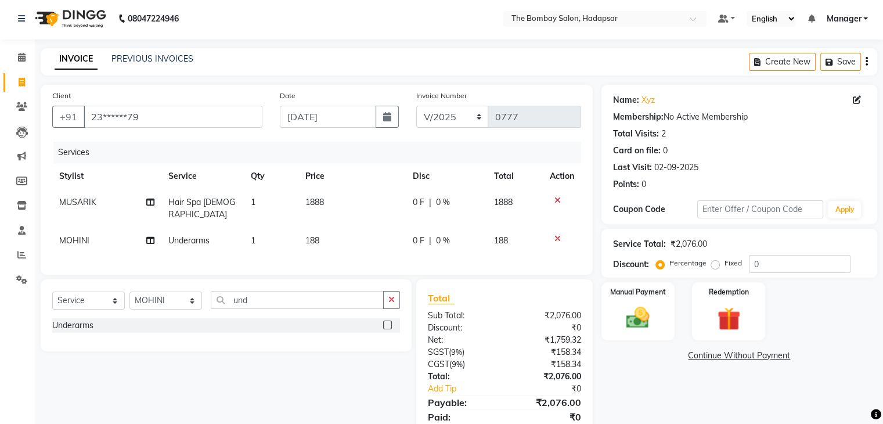
scroll to position [2, 0]
click at [633, 306] on img at bounding box center [637, 319] width 39 height 28
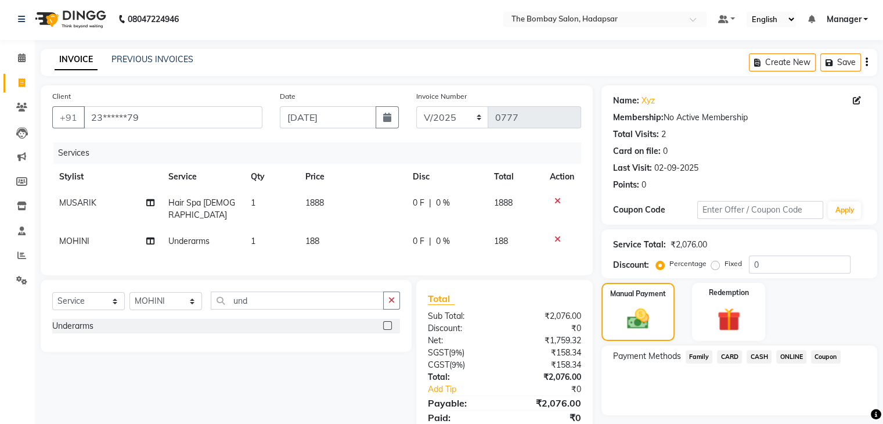
click at [733, 358] on span "CARD" at bounding box center [729, 356] width 25 height 13
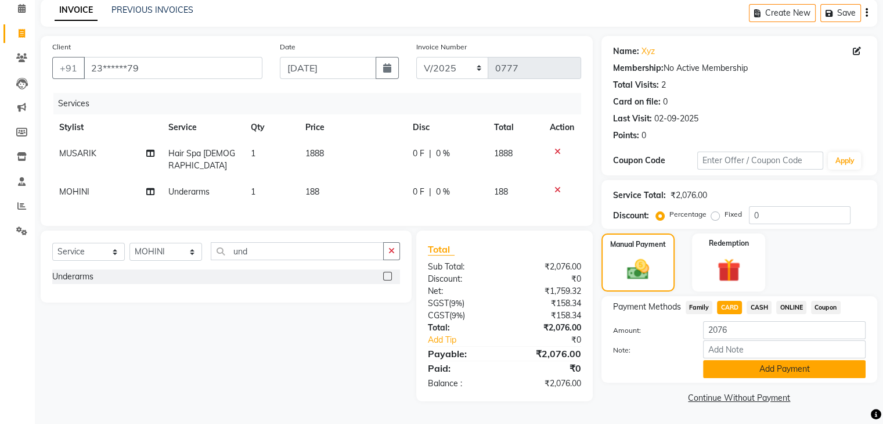
click at [731, 369] on button "Add Payment" at bounding box center [784, 369] width 163 height 18
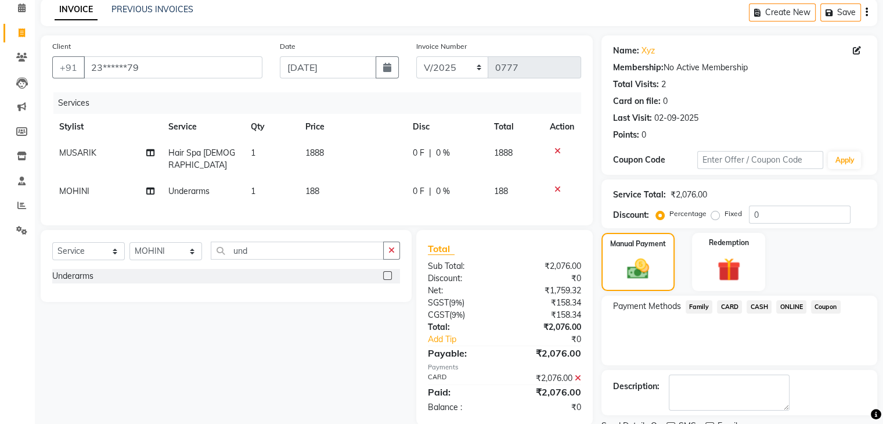
scroll to position [99, 0]
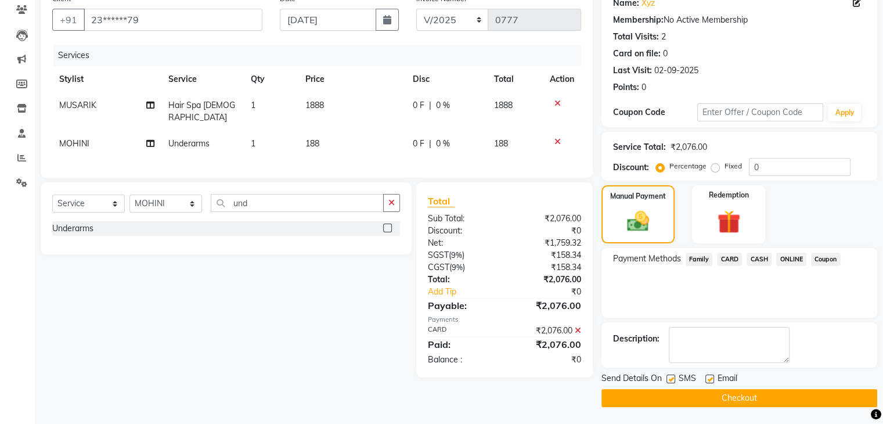
click at [705, 380] on label at bounding box center [709, 378] width 9 height 9
click at [705, 380] on input "checkbox" at bounding box center [709, 380] width 8 height 8
checkbox input "false"
click at [706, 400] on button "Checkout" at bounding box center [739, 398] width 276 height 18
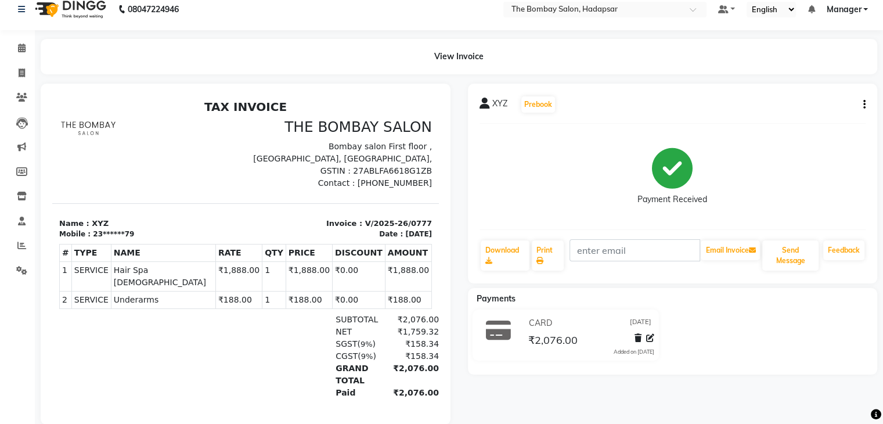
scroll to position [5, 0]
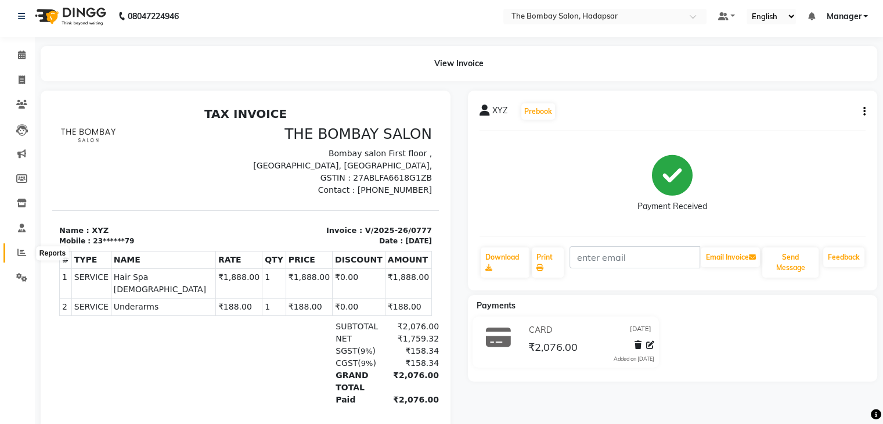
click at [17, 251] on icon at bounding box center [21, 252] width 9 height 9
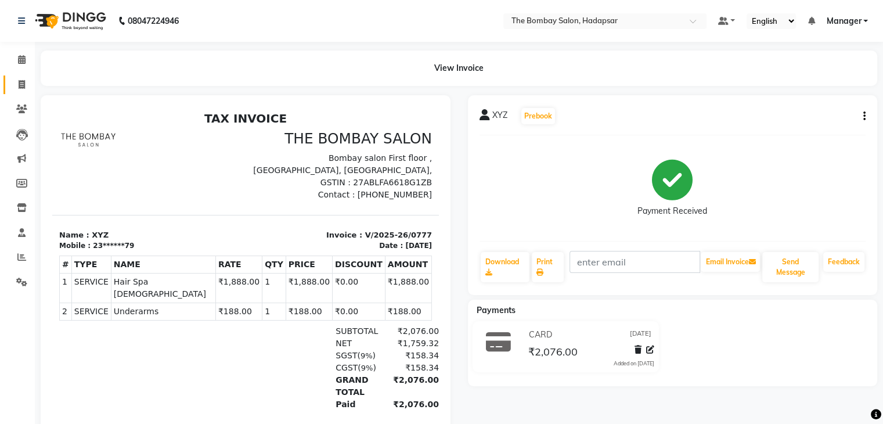
click at [21, 91] on link "Invoice" at bounding box center [17, 84] width 28 height 19
select select "8374"
select select "service"
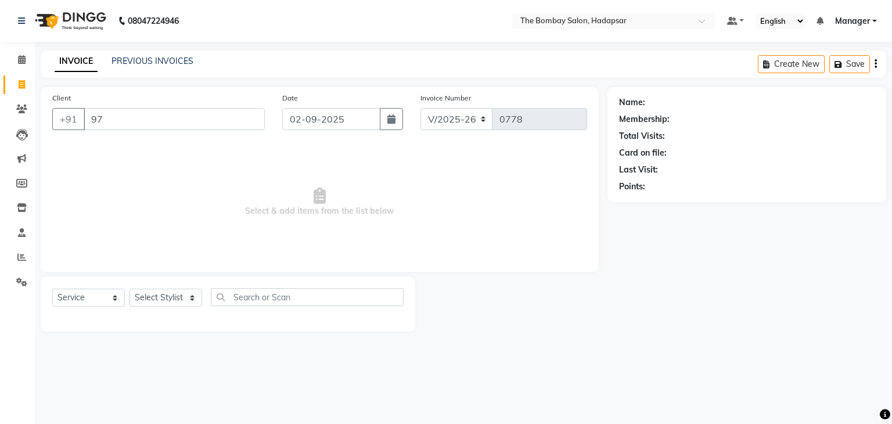
type input "9"
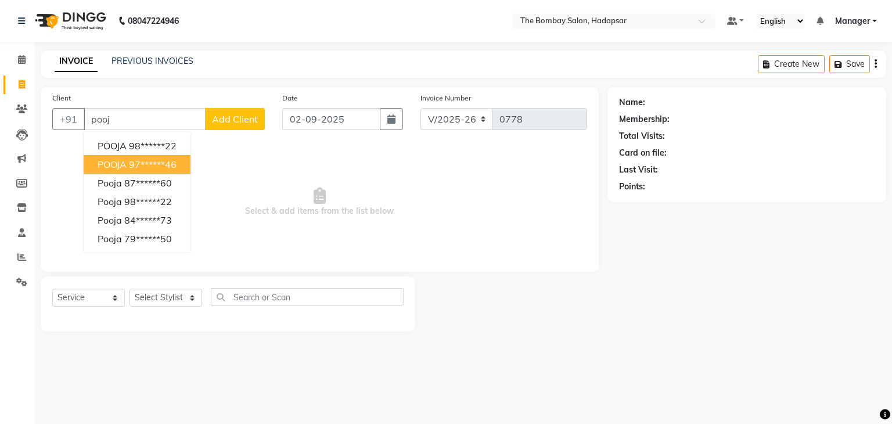
click at [174, 164] on ngb-highlight "97******46" at bounding box center [153, 164] width 48 height 12
type input "97******46"
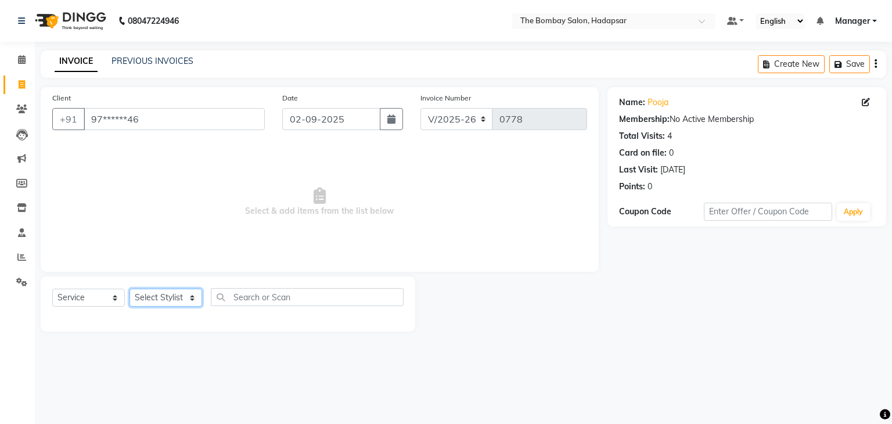
click at [183, 306] on select "Select Stylist [PERSON_NAME] hasn KASIF Manager [PERSON_NAME] MUKESH MUSARIK PI…" at bounding box center [165, 297] width 73 height 18
select select "84385"
click at [129, 289] on select "Select Stylist [PERSON_NAME] hasn KASIF Manager [PERSON_NAME] MUKESH MUSARIK PI…" at bounding box center [165, 297] width 73 height 18
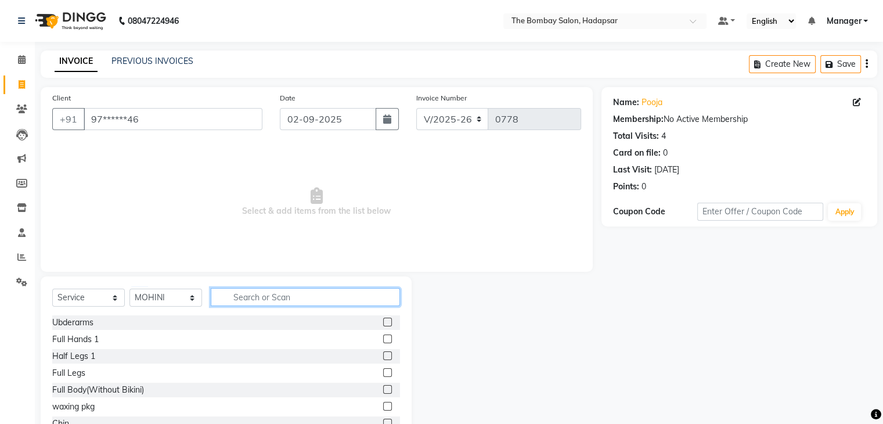
click at [260, 288] on input "text" at bounding box center [305, 297] width 189 height 18
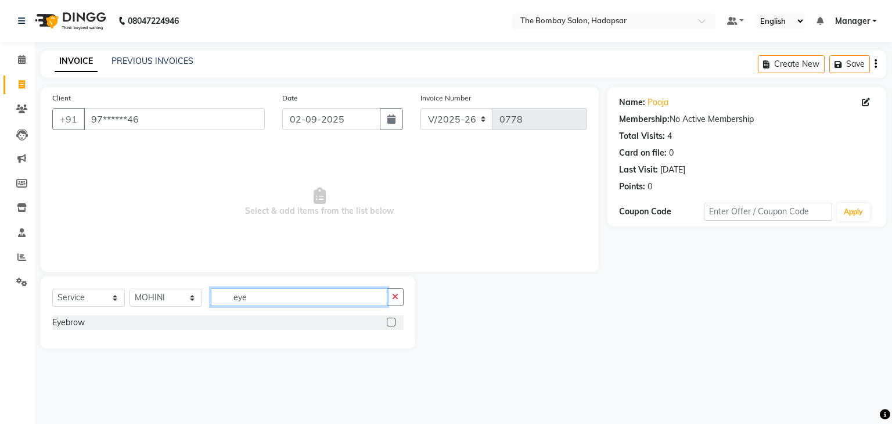
type input "eye"
click at [394, 320] on label at bounding box center [391, 322] width 9 height 9
click at [394, 320] on input "checkbox" at bounding box center [391, 323] width 8 height 8
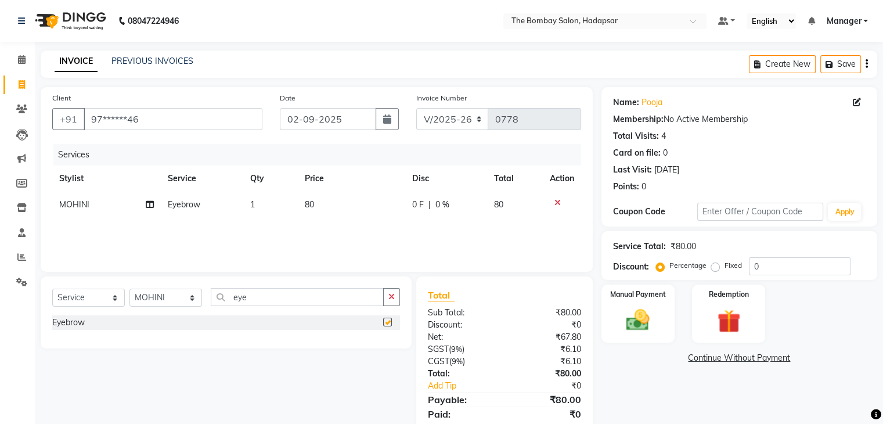
checkbox input "false"
click at [327, 202] on td "80" at bounding box center [351, 205] width 107 height 26
select select "84385"
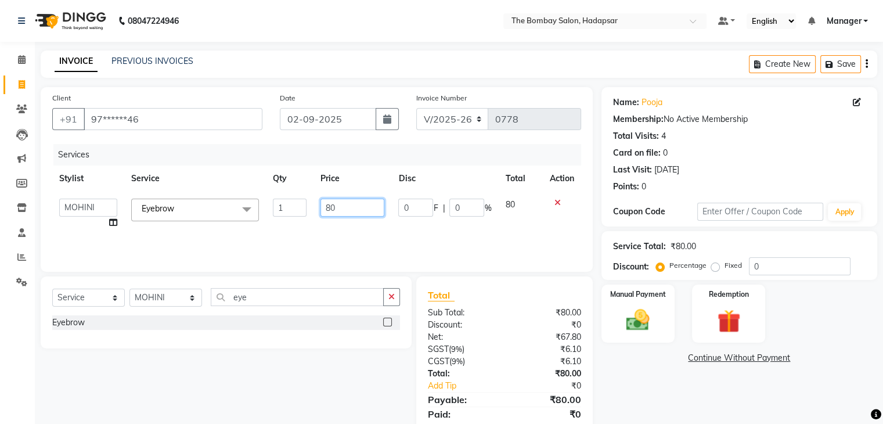
click at [328, 204] on input "80" at bounding box center [352, 208] width 64 height 18
click at [351, 208] on input "80" at bounding box center [352, 208] width 64 height 18
type input "8"
type input "70"
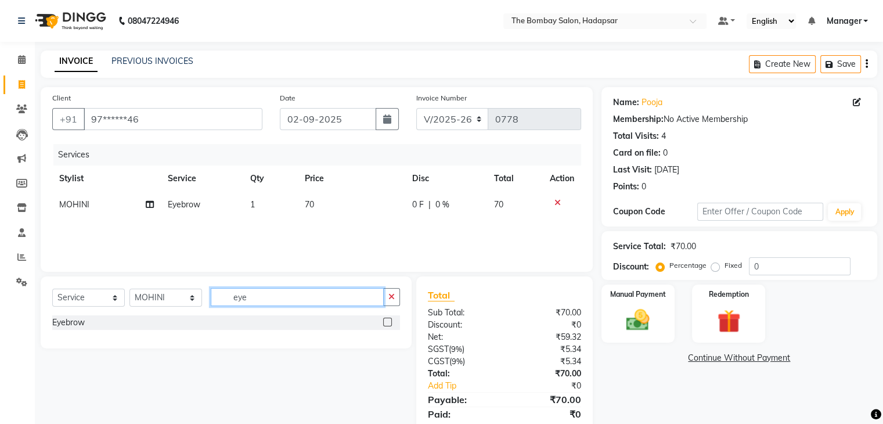
click at [341, 302] on input "eye" at bounding box center [297, 297] width 173 height 18
type input "e"
type input "upp"
click at [391, 339] on label at bounding box center [387, 338] width 9 height 9
click at [391, 339] on input "checkbox" at bounding box center [387, 340] width 8 height 8
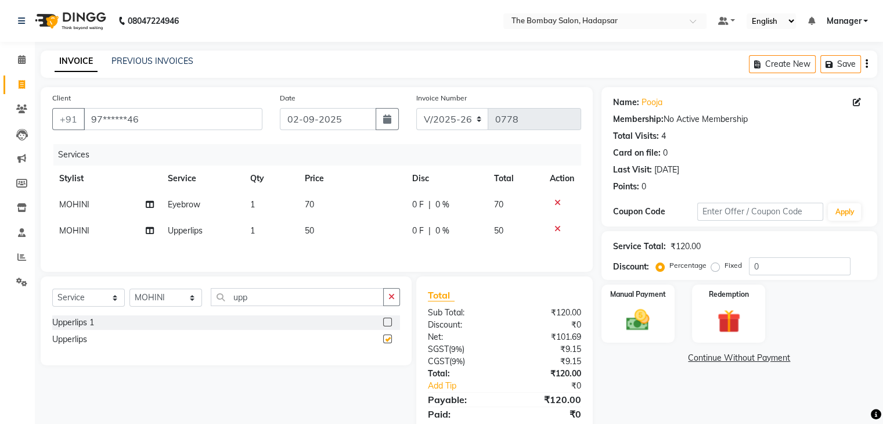
checkbox input "false"
click at [306, 233] on span "50" at bounding box center [309, 230] width 9 height 10
select select "84385"
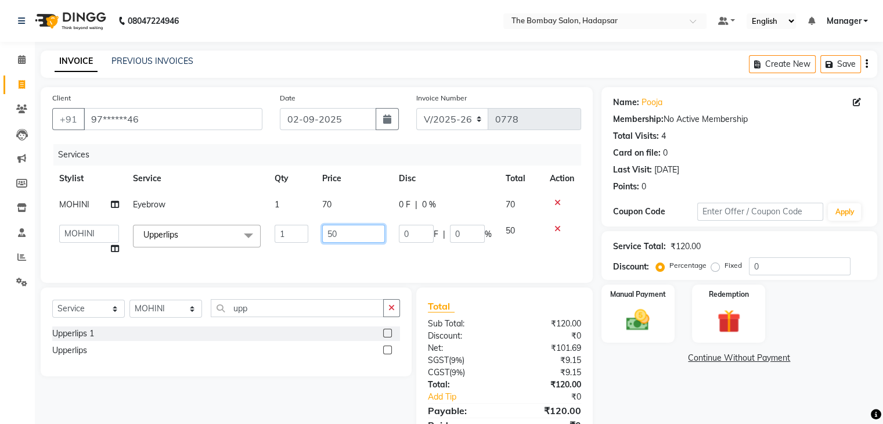
click at [337, 233] on input "50" at bounding box center [353, 234] width 63 height 18
type input "5"
type input "100"
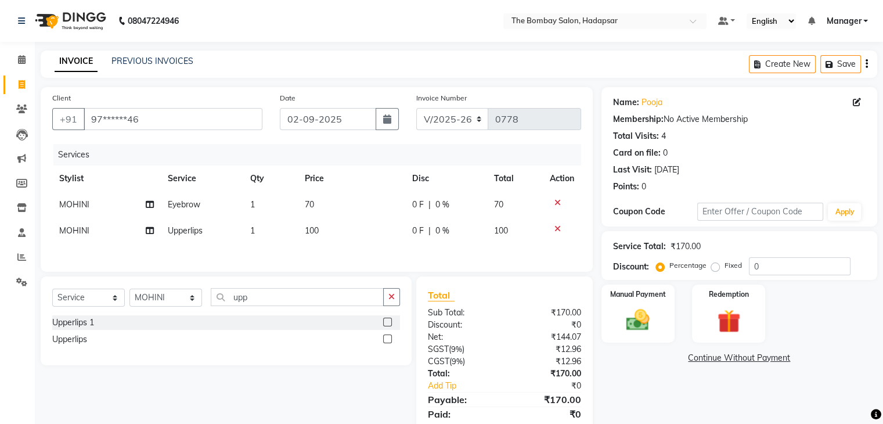
click at [352, 253] on div "Services Stylist Service Qty Price Disc Total Action MOHINI Eyebrow 1 70 0 F | …" at bounding box center [316, 202] width 529 height 116
click at [327, 305] on input "upp" at bounding box center [297, 297] width 173 height 18
type input "u"
type input "for"
click at [384, 323] on label at bounding box center [387, 322] width 9 height 9
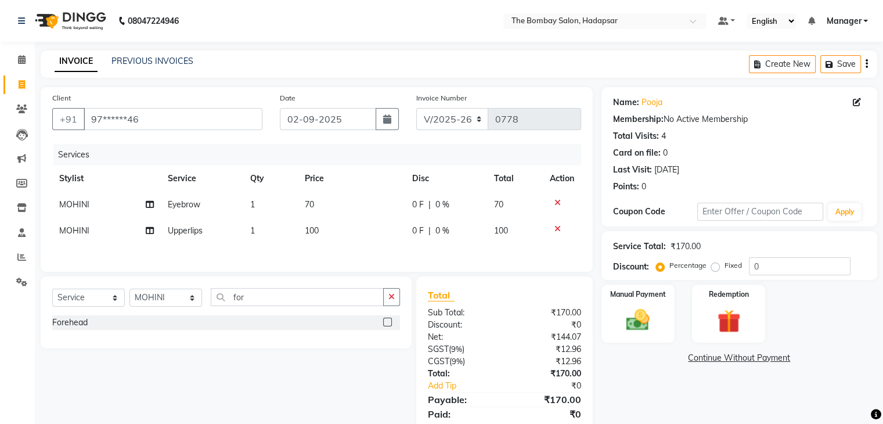
click at [384, 323] on input "checkbox" at bounding box center [387, 323] width 8 height 8
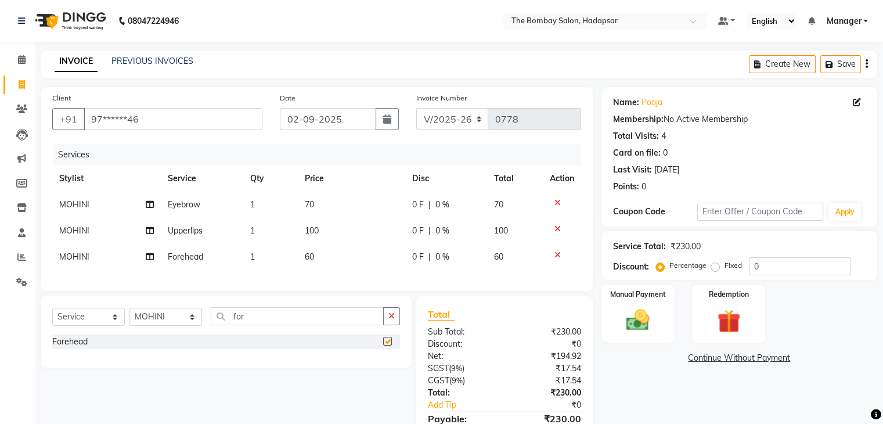
checkbox input "false"
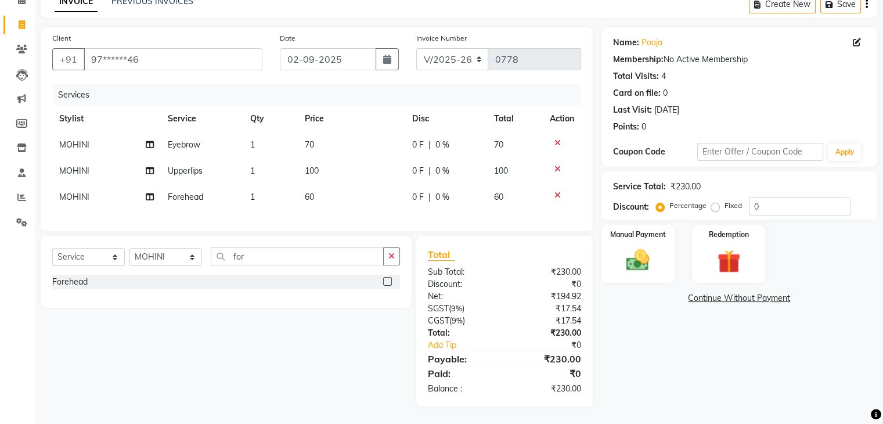
click at [556, 191] on icon at bounding box center [557, 195] width 6 height 8
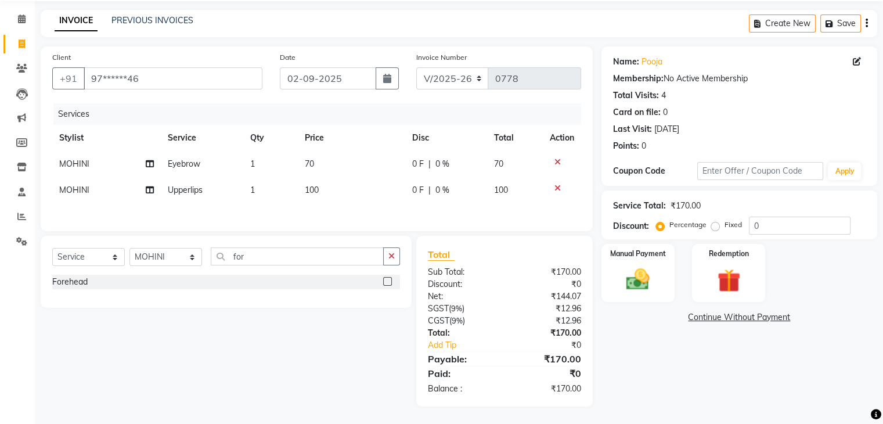
click at [555, 165] on td at bounding box center [562, 164] width 38 height 26
click at [555, 160] on icon at bounding box center [557, 162] width 6 height 8
click at [305, 163] on span "100" at bounding box center [312, 163] width 14 height 10
select select "84385"
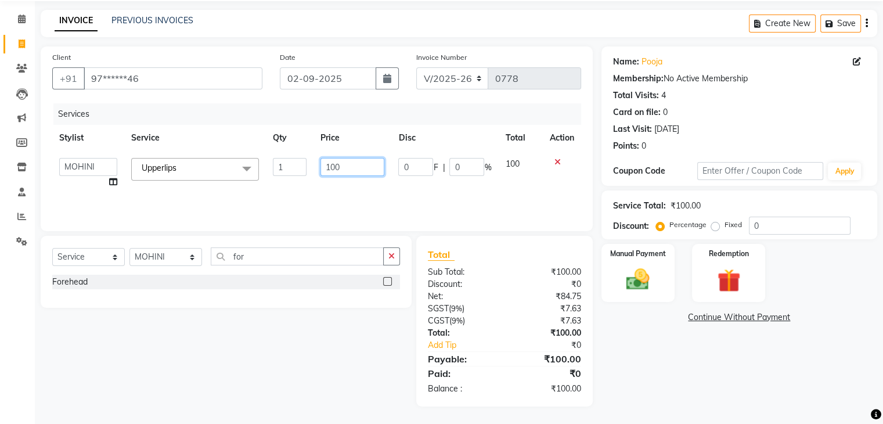
click at [356, 169] on input "100" at bounding box center [352, 167] width 64 height 18
type input "1"
type input "100"
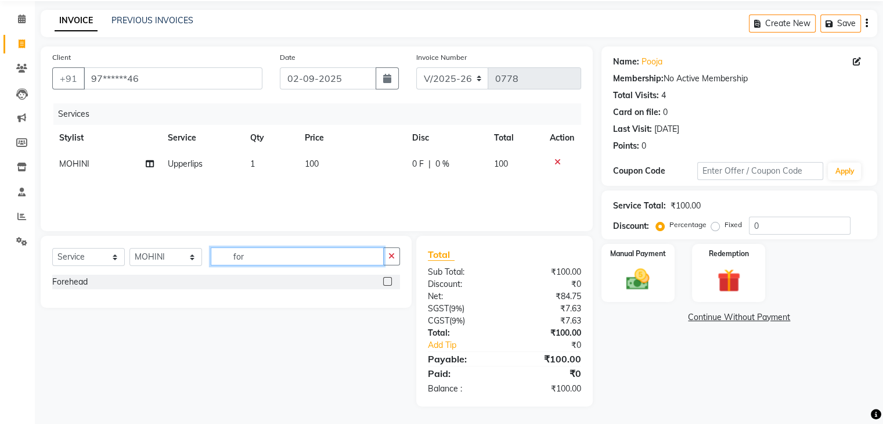
click at [316, 255] on input "for" at bounding box center [297, 256] width 173 height 18
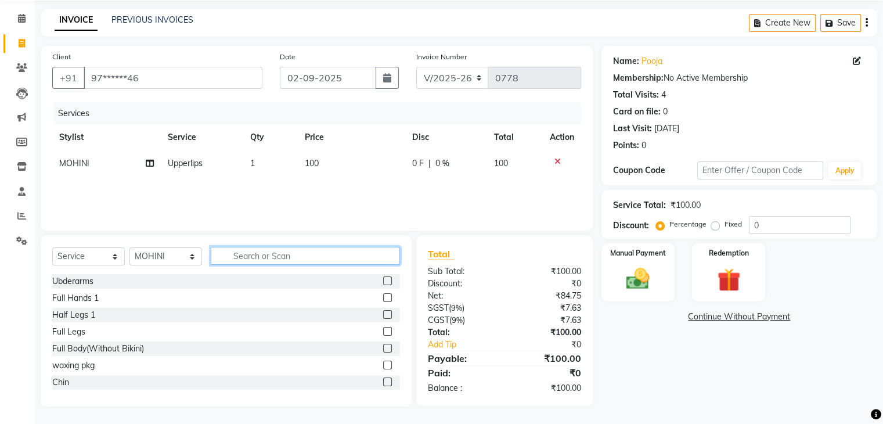
click at [325, 258] on input "text" at bounding box center [305, 256] width 189 height 18
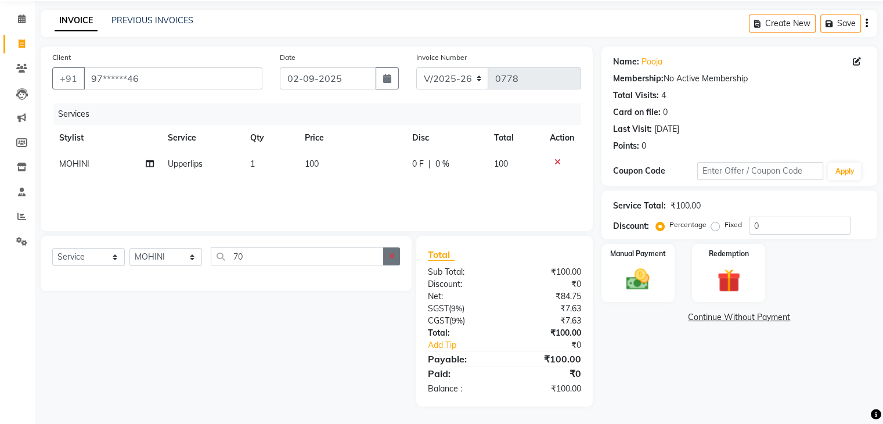
click at [387, 258] on button "button" at bounding box center [391, 256] width 17 height 18
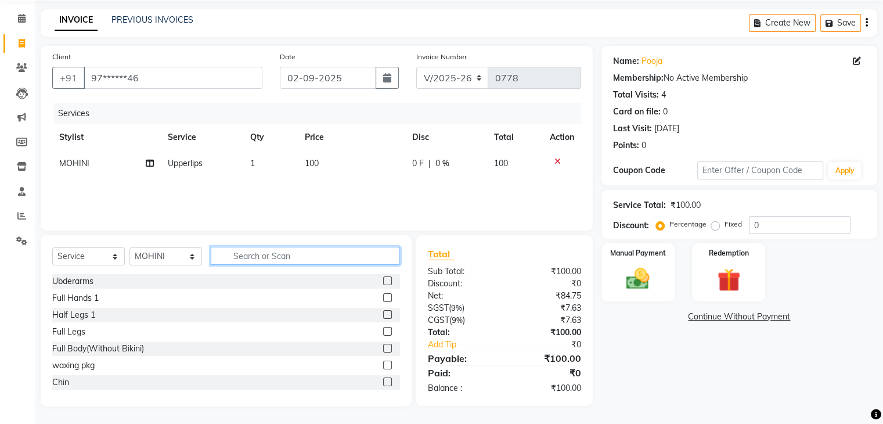
click at [338, 248] on input "text" at bounding box center [305, 256] width 189 height 18
click at [337, 258] on input "text" at bounding box center [305, 256] width 189 height 18
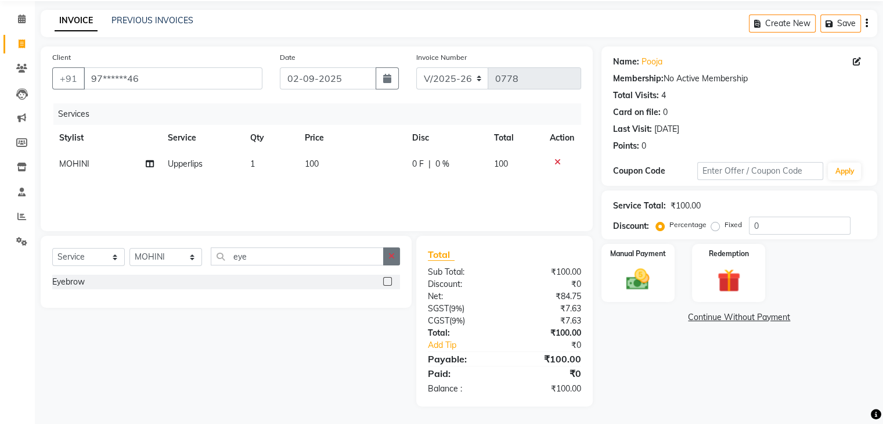
click at [388, 264] on button "button" at bounding box center [391, 256] width 17 height 18
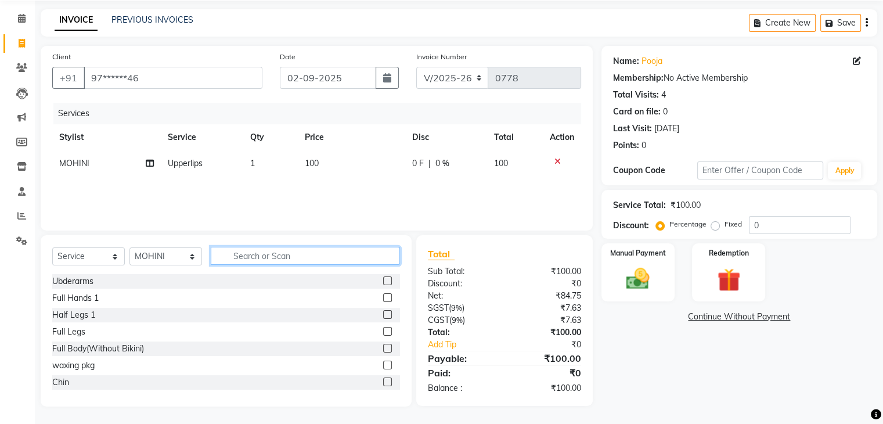
click at [320, 248] on input "text" at bounding box center [305, 256] width 189 height 18
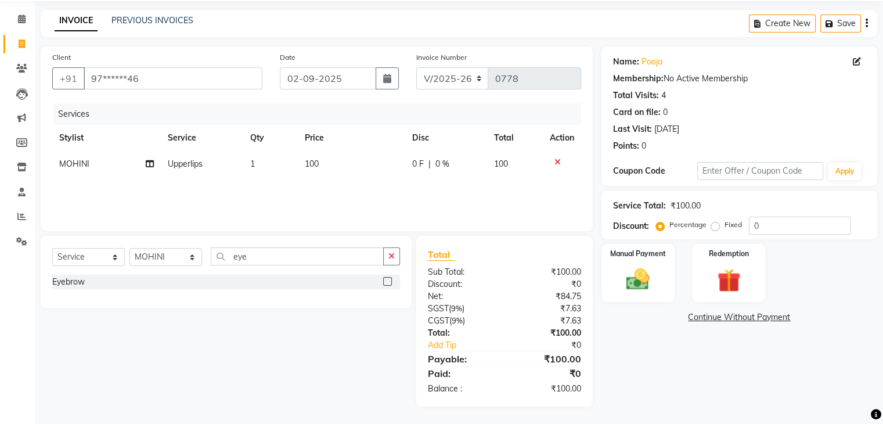
click at [385, 282] on label at bounding box center [387, 281] width 9 height 9
click at [385, 282] on input "checkbox" at bounding box center [387, 282] width 8 height 8
click at [315, 189] on td "80" at bounding box center [351, 190] width 107 height 26
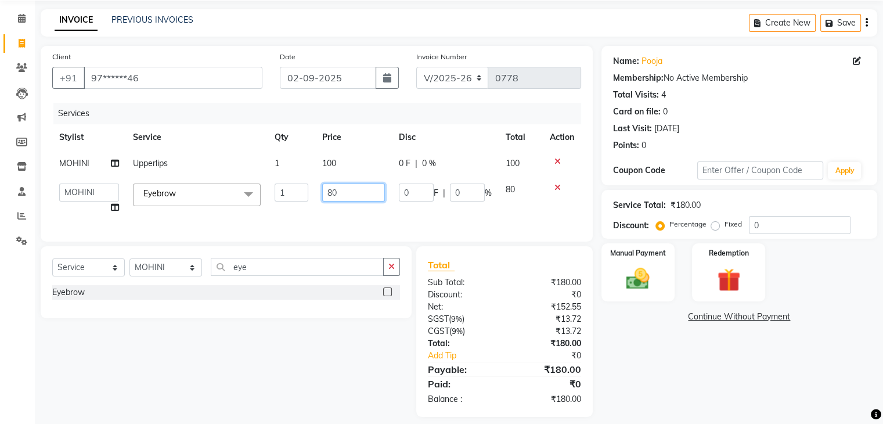
click at [342, 190] on input "80" at bounding box center [353, 192] width 63 height 18
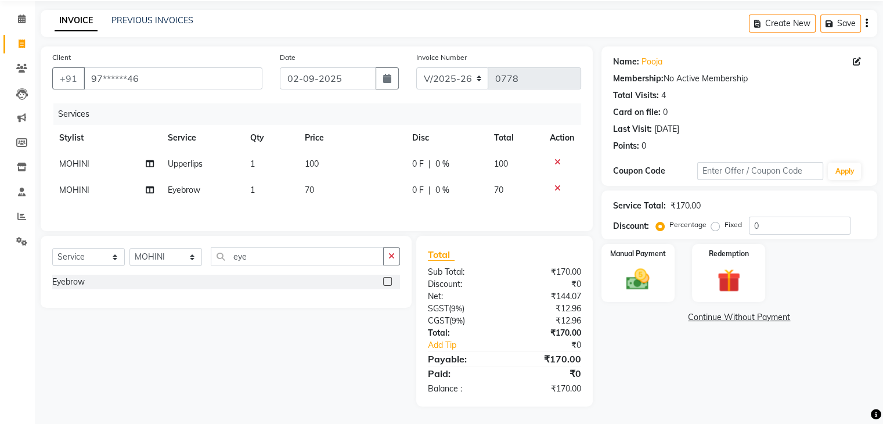
click at [348, 223] on div "Client +91 97******46 Date [DATE] Invoice Number V/2025 V/[PHONE_NUMBER] Servic…" at bounding box center [317, 138] width 552 height 185
click at [312, 254] on input "eye" at bounding box center [297, 256] width 173 height 18
click at [388, 281] on label at bounding box center [387, 281] width 9 height 9
click at [388, 281] on input "checkbox" at bounding box center [387, 282] width 8 height 8
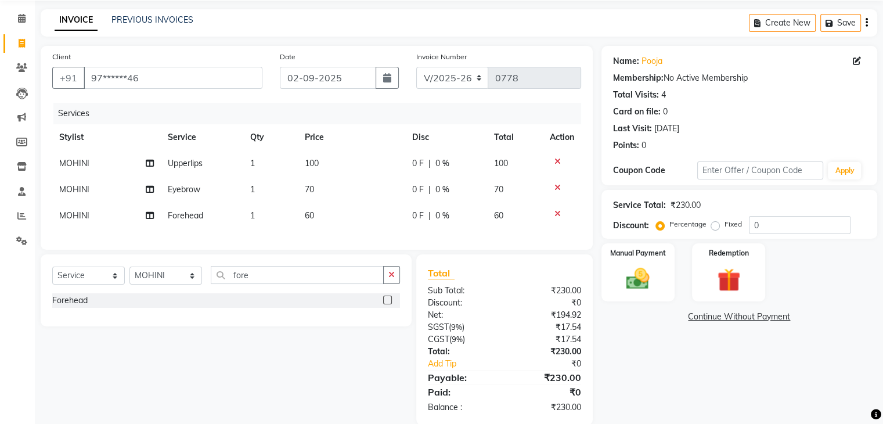
scroll to position [69, 0]
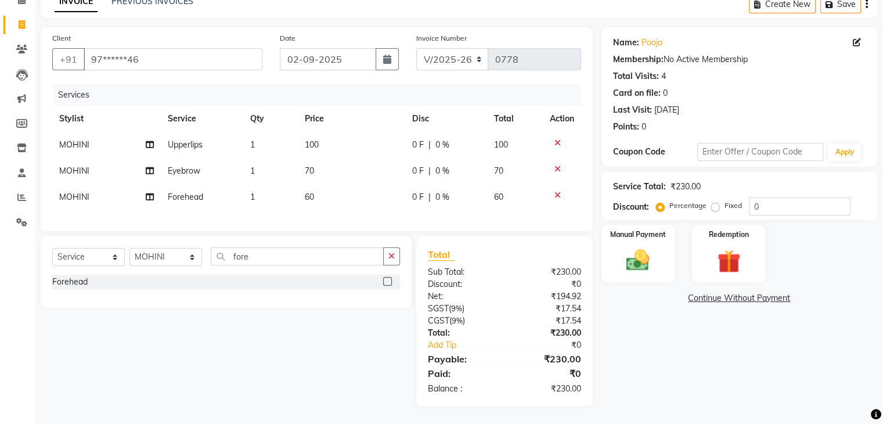
click at [554, 138] on td at bounding box center [562, 145] width 38 height 26
click at [557, 139] on icon at bounding box center [557, 143] width 6 height 8
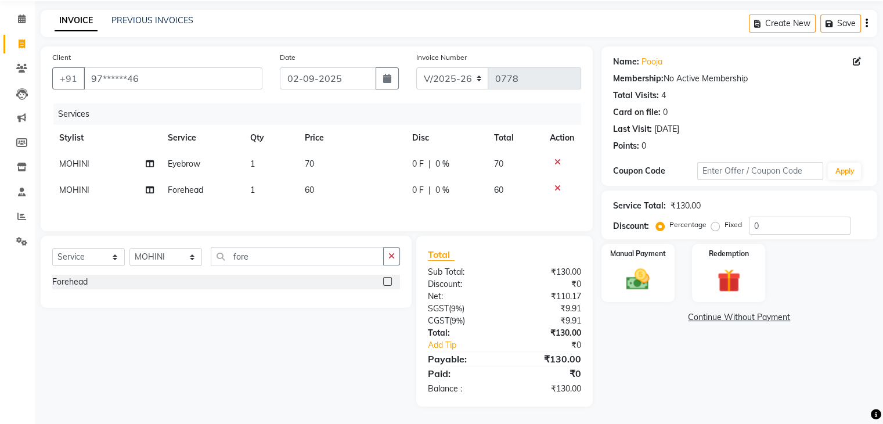
click at [555, 165] on td at bounding box center [562, 164] width 38 height 26
click at [555, 158] on icon at bounding box center [557, 162] width 6 height 8
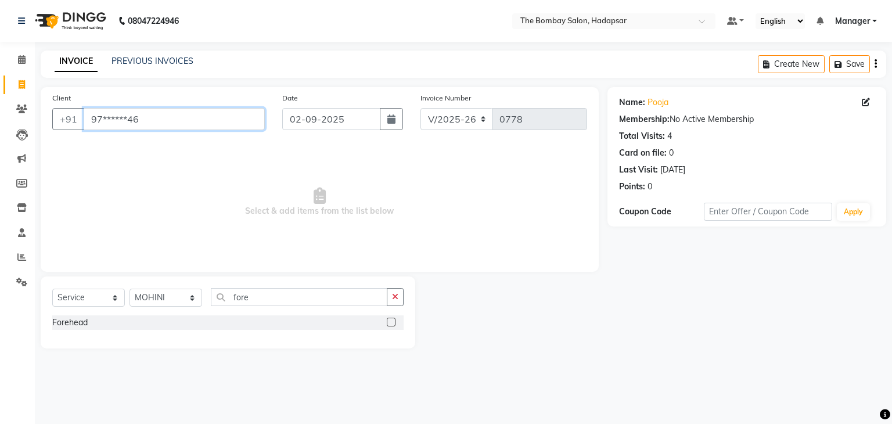
click at [187, 111] on input "97******46" at bounding box center [174, 119] width 181 height 22
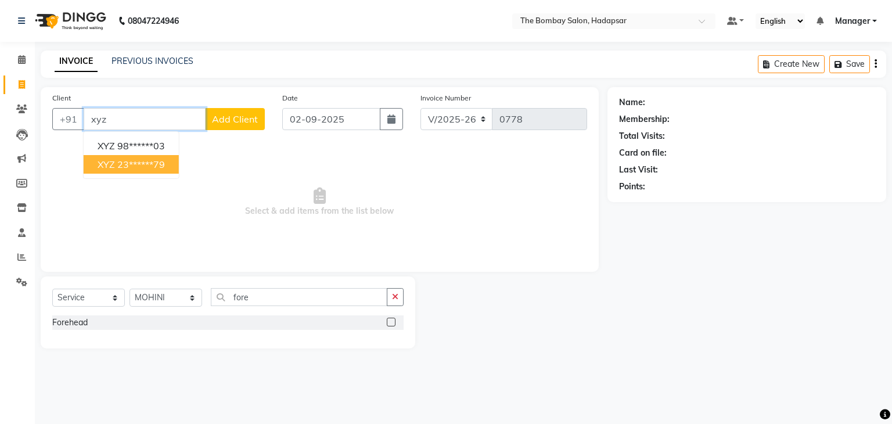
click at [153, 161] on ngb-highlight "23******79" at bounding box center [141, 164] width 48 height 12
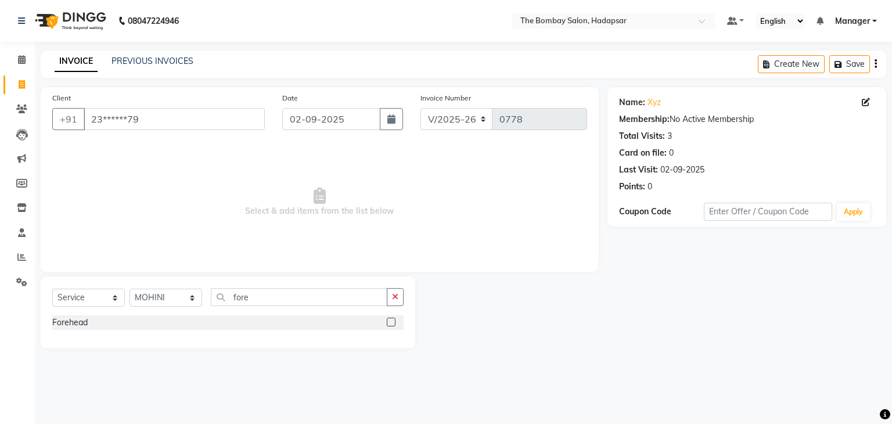
click at [268, 284] on div "Select Service Product Membership Package Voucher Prepaid Gift Card Select Styl…" at bounding box center [228, 312] width 374 height 72
click at [272, 293] on input "fore" at bounding box center [299, 297] width 176 height 18
click at [387, 322] on label at bounding box center [391, 322] width 9 height 9
click at [387, 322] on input "checkbox" at bounding box center [391, 323] width 8 height 8
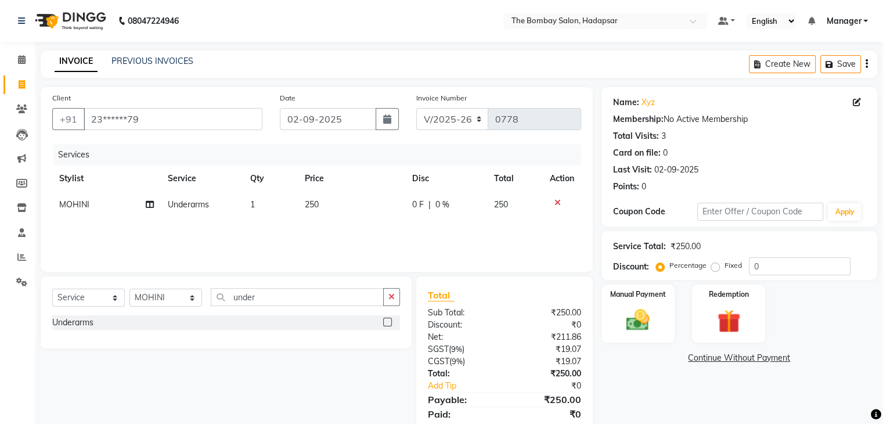
click at [306, 206] on span "250" at bounding box center [312, 204] width 14 height 10
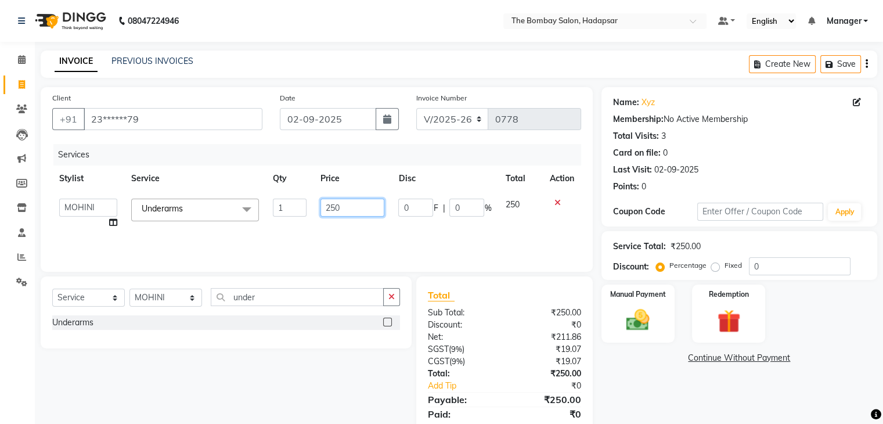
click at [347, 204] on input "250" at bounding box center [352, 208] width 64 height 18
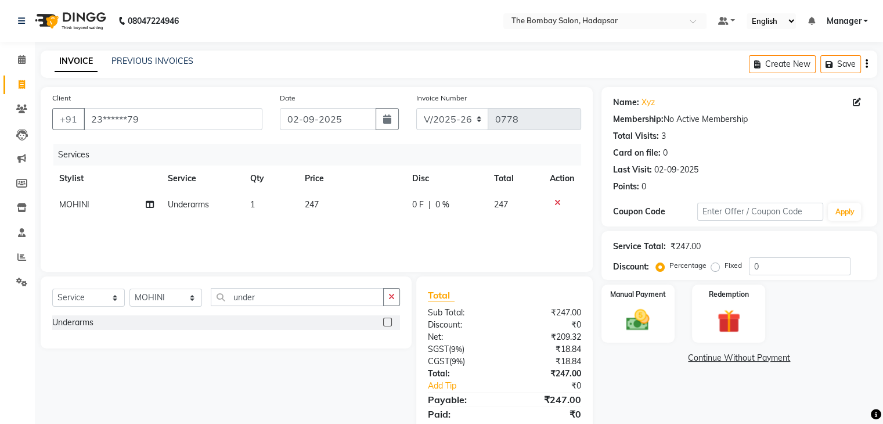
click at [411, 229] on div "Services Stylist Service Qty Price Disc Total Action MOHINI Underarms 1 247 0 F…" at bounding box center [316, 202] width 529 height 116
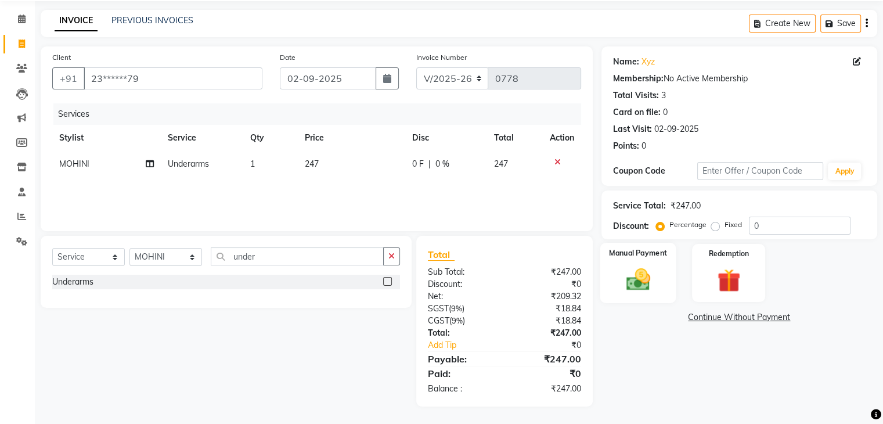
click at [638, 284] on img at bounding box center [637, 280] width 39 height 28
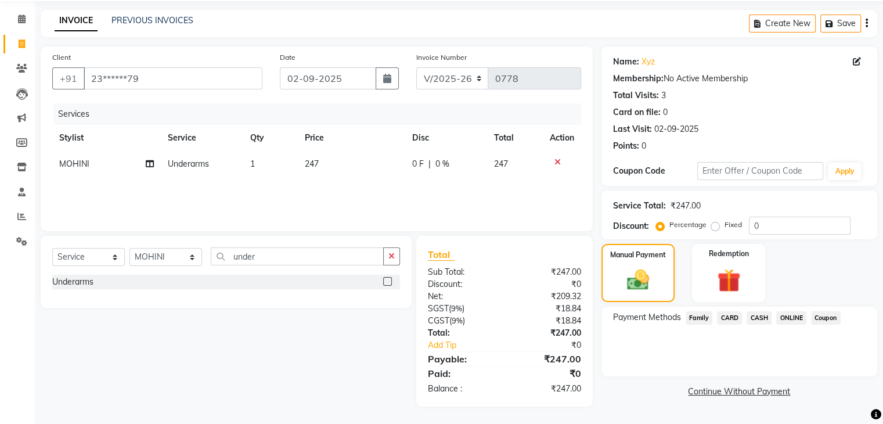
click at [785, 318] on span "ONLINE" at bounding box center [791, 317] width 30 height 13
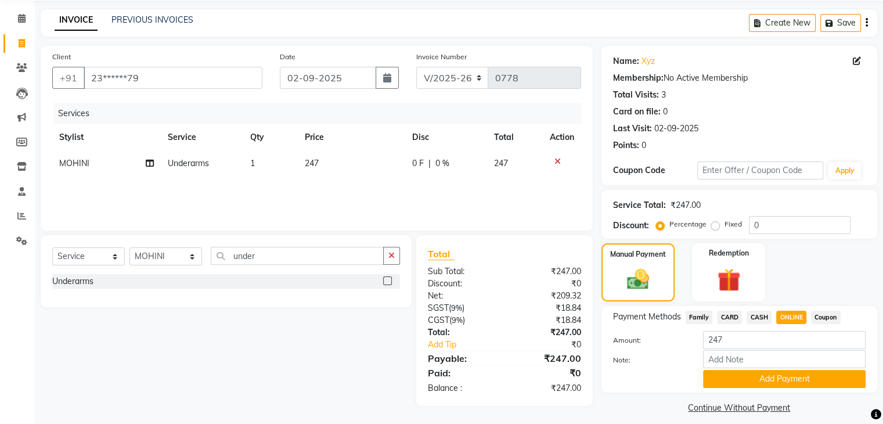
scroll to position [52, 0]
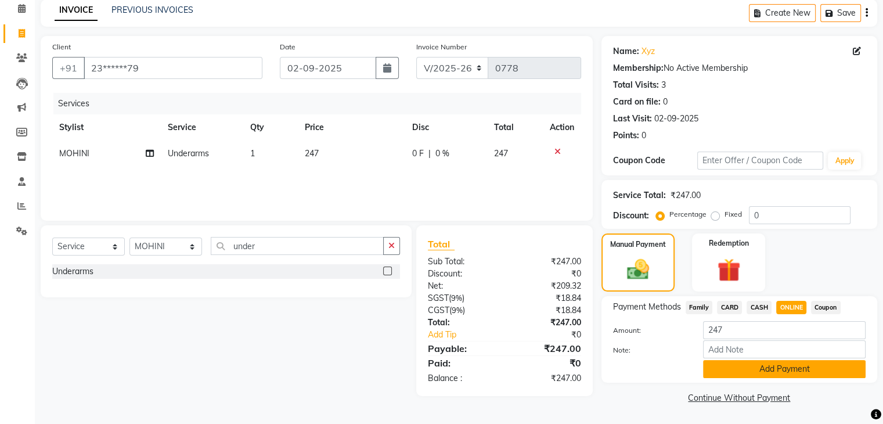
click at [762, 360] on button "Add Payment" at bounding box center [784, 369] width 163 height 18
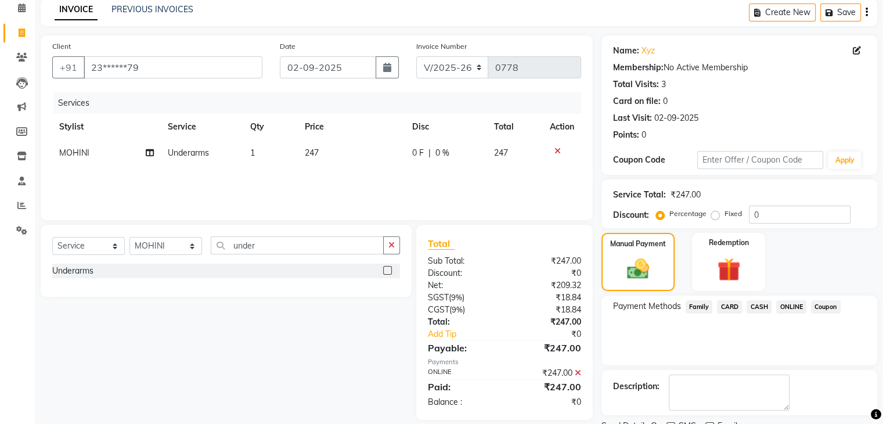
scroll to position [99, 0]
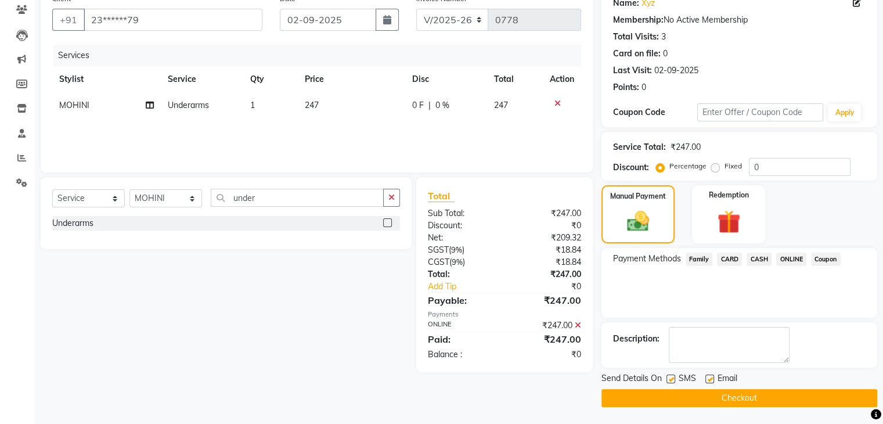
click at [710, 377] on label at bounding box center [709, 378] width 9 height 9
click at [710, 377] on input "checkbox" at bounding box center [709, 380] width 8 height 8
click at [708, 400] on button "Checkout" at bounding box center [739, 398] width 276 height 18
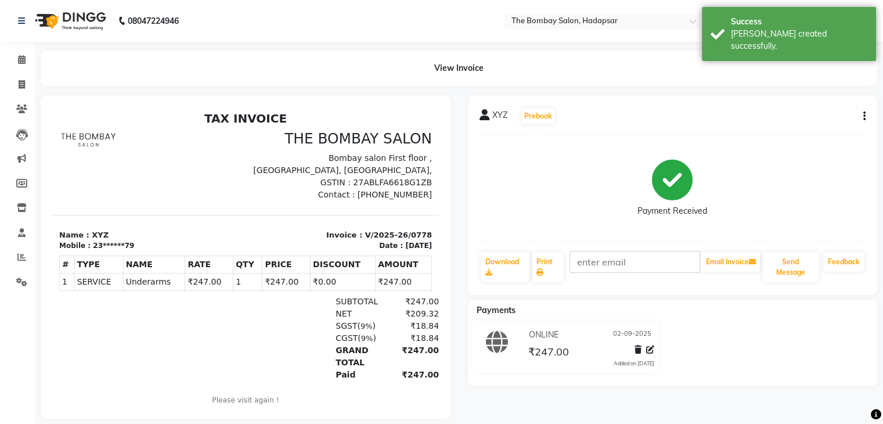
scroll to position [21, 0]
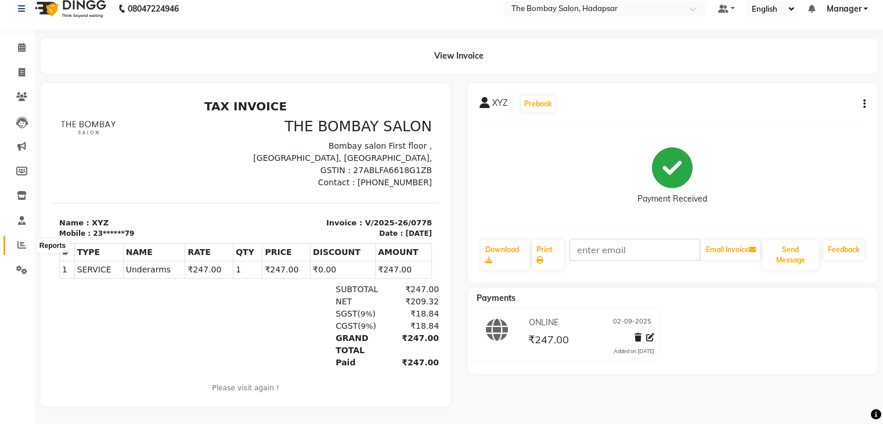
click at [25, 240] on icon at bounding box center [21, 244] width 9 height 9
